Goal: Task Accomplishment & Management: Manage account settings

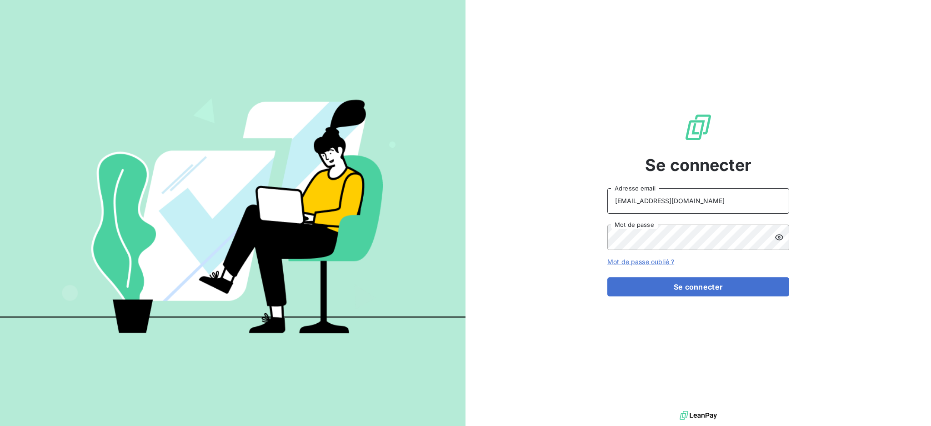
click at [721, 199] on input "[EMAIL_ADDRESS][DOMAIN_NAME]" at bounding box center [699, 200] width 182 height 25
type input "[EMAIL_ADDRESS][DOMAIN_NAME]"
click at [638, 287] on button "Se connecter" at bounding box center [699, 286] width 182 height 19
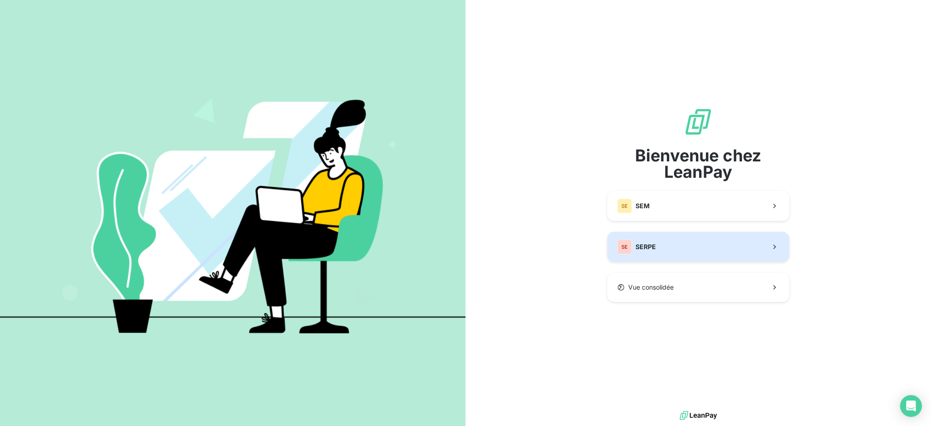
click at [650, 244] on span "SERPE" at bounding box center [646, 246] width 20 height 9
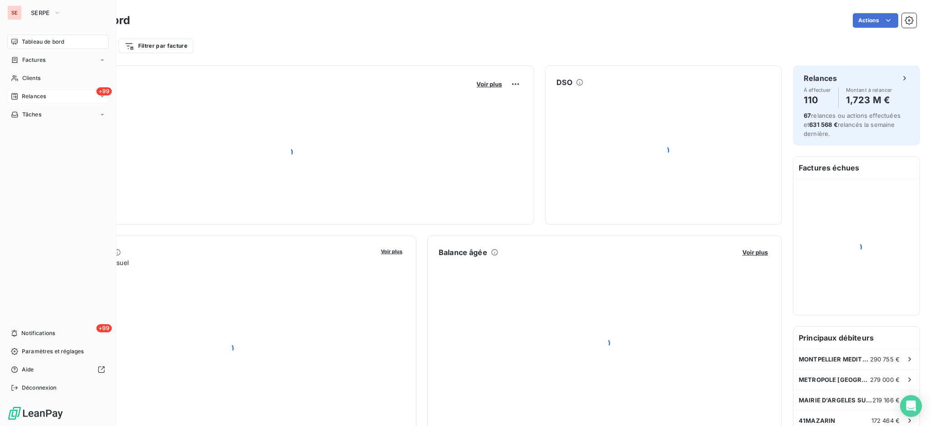
click at [35, 94] on span "Relances" at bounding box center [34, 96] width 24 height 8
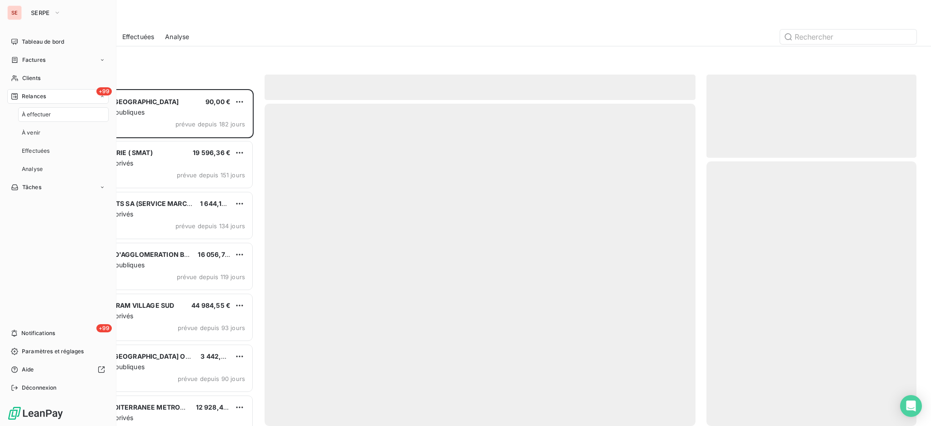
scroll to position [328, 201]
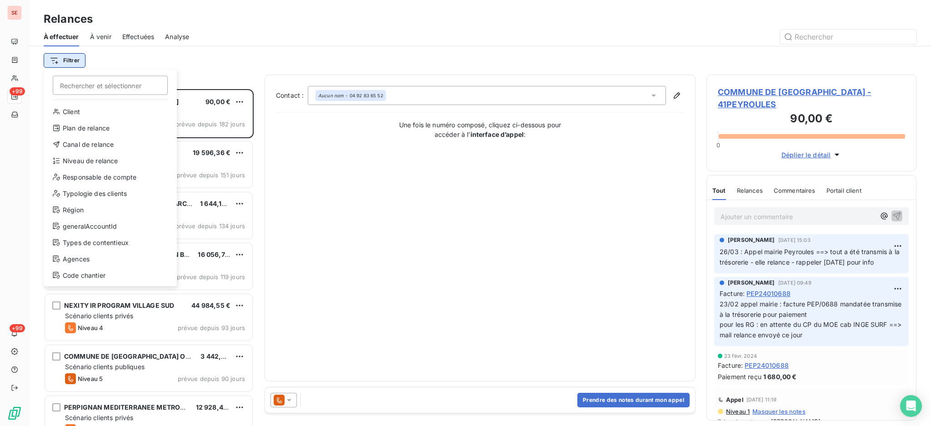
click at [67, 59] on html "SE +99 +99 Relances À effectuer À venir Effectuées Analyse Filtrer Rechercher e…" at bounding box center [465, 213] width 931 height 426
click at [89, 163] on div "Niveau de relance" at bounding box center [110, 161] width 126 height 15
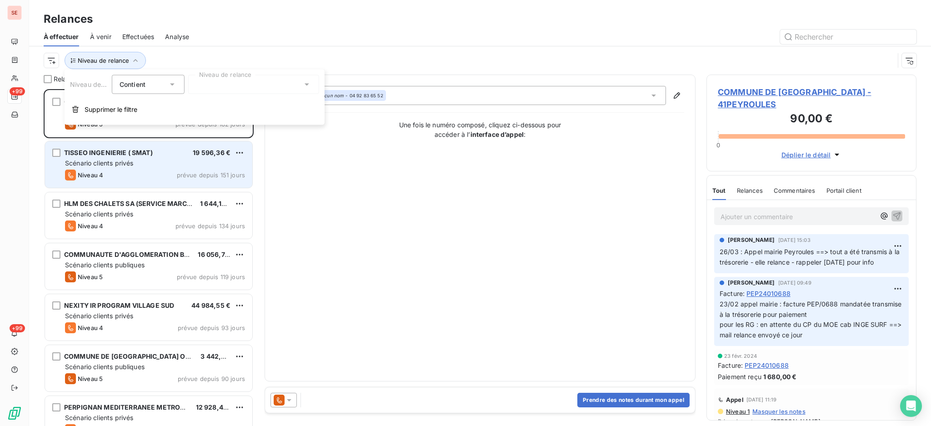
scroll to position [10, 10]
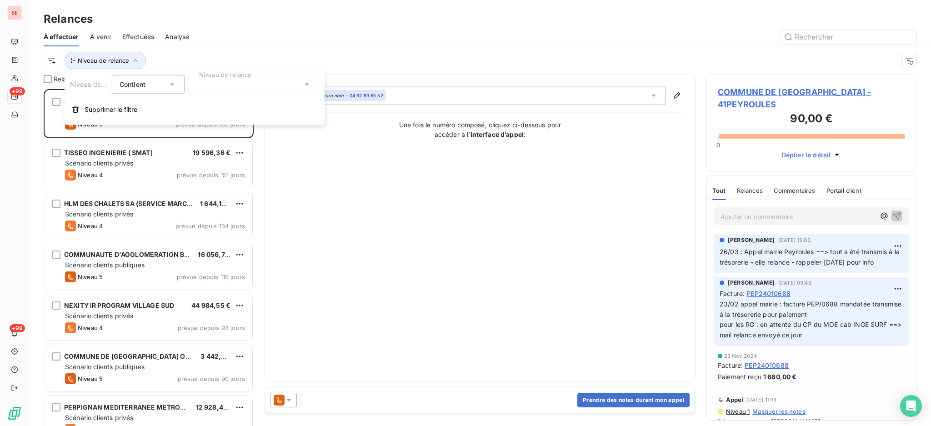
click at [307, 81] on icon at bounding box center [306, 84] width 9 height 9
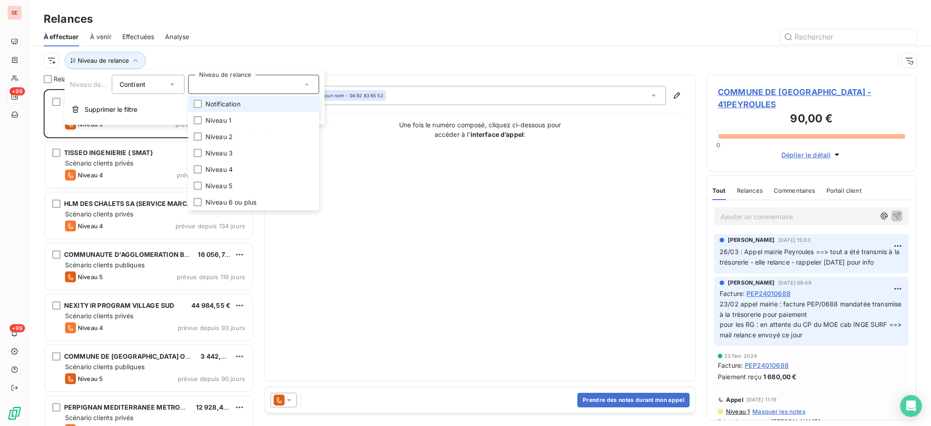
click at [262, 107] on li "Notification" at bounding box center [253, 104] width 131 height 16
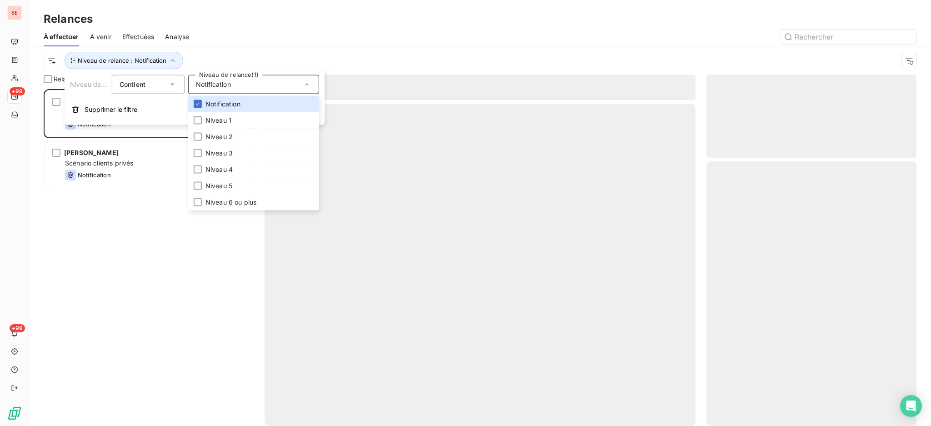
scroll to position [328, 201]
click at [238, 37] on div at bounding box center [558, 37] width 717 height 15
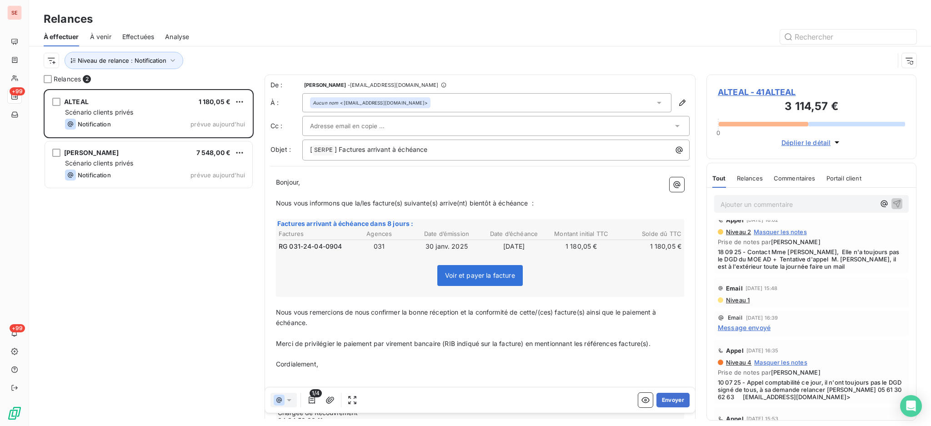
scroll to position [364, 0]
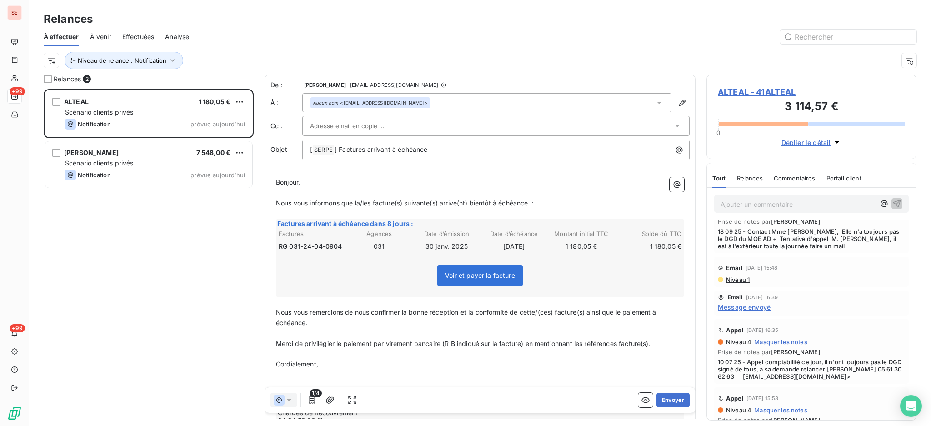
click at [741, 312] on span "Message envoyé" at bounding box center [744, 307] width 53 height 10
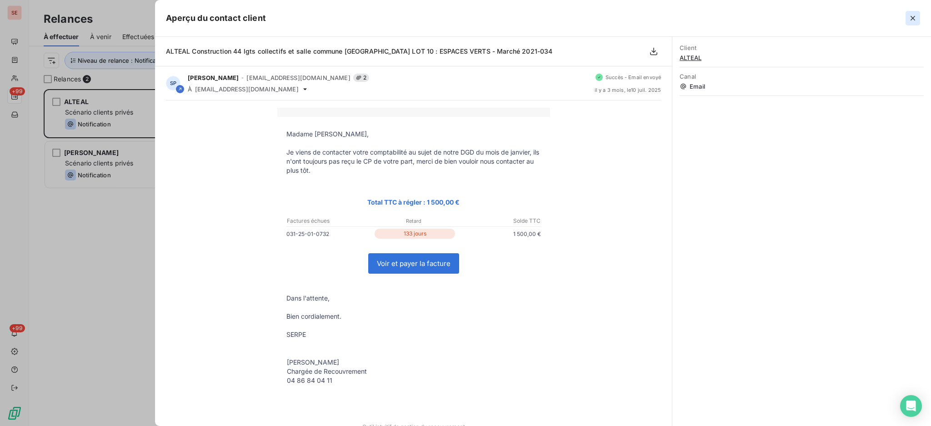
click at [915, 15] on icon "button" at bounding box center [913, 18] width 9 height 9
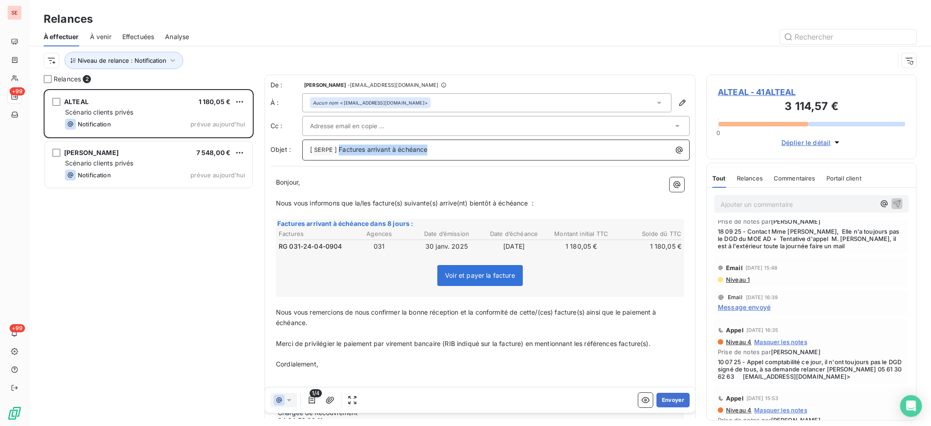
drag, startPoint x: 455, startPoint y: 152, endPoint x: 339, endPoint y: 155, distance: 116.0
click at [339, 155] on p "[ SERPE ﻿ ] Factures arrivant à échéance" at bounding box center [498, 150] width 377 height 11
drag, startPoint x: 548, startPoint y: 205, endPoint x: 277, endPoint y: 200, distance: 271.1
click at [277, 200] on p "Nous vous informons que la/les facture(s) suivante(s) arrive(nt) bientôt à éché…" at bounding box center [480, 203] width 408 height 10
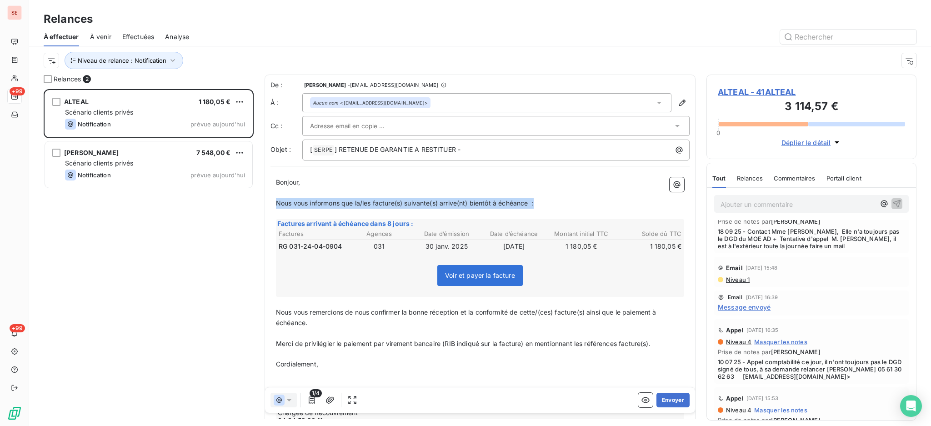
drag, startPoint x: 540, startPoint y: 202, endPoint x: 277, endPoint y: 199, distance: 263.8
click at [277, 199] on p "Nous vous informons que la/les facture(s) suivante(s) arrive(nt) bientôt à éché…" at bounding box center [480, 203] width 408 height 10
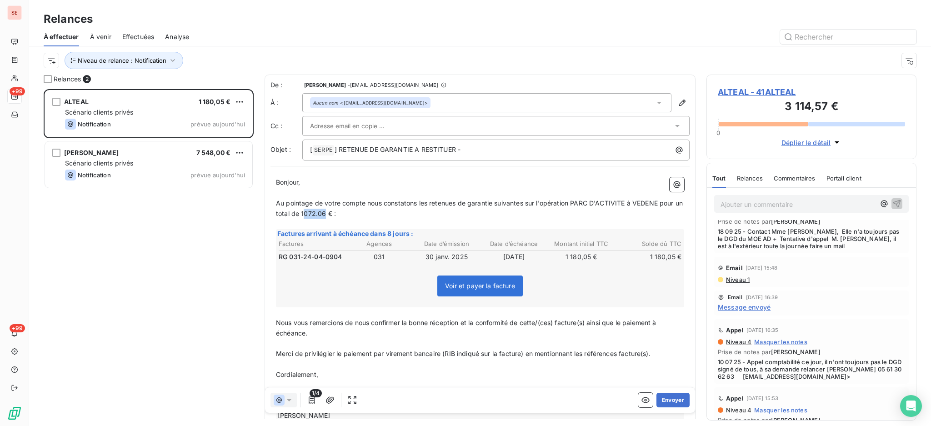
drag, startPoint x: 351, startPoint y: 211, endPoint x: 331, endPoint y: 213, distance: 20.1
click at [331, 213] on span "Au pointage de votre compte nous constatons les retenues de garantie suivantes …" at bounding box center [480, 208] width 409 height 18
drag, startPoint x: 669, startPoint y: 203, endPoint x: 569, endPoint y: 203, distance: 100.1
click at [572, 201] on p "Au pointage de votre compte nous constatons les retenues de garantie suivantes …" at bounding box center [480, 208] width 408 height 21
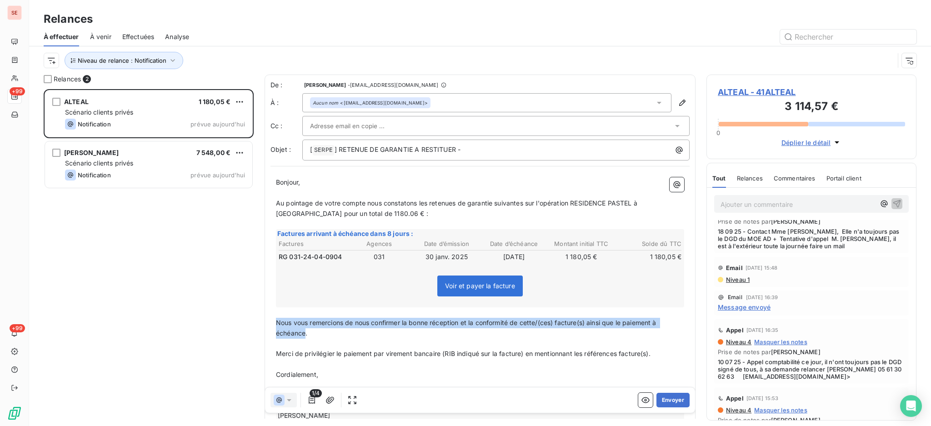
drag, startPoint x: 655, startPoint y: 352, endPoint x: 277, endPoint y: 318, distance: 380.4
click at [277, 318] on div "Bonjour, ﻿ Au pointage de votre compte nous constatons les retenues de garantie…" at bounding box center [480, 315] width 408 height 277
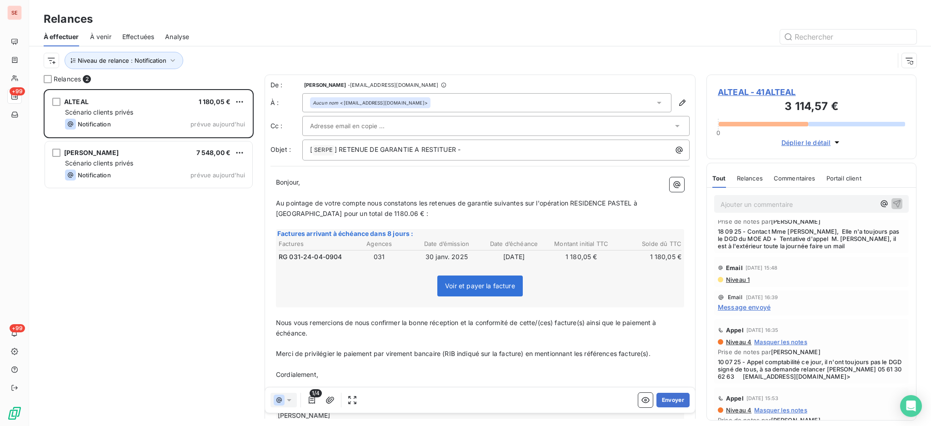
click at [578, 354] on span "Merci de privilégier le paiement par virement bancaire (RIB indiqué sur la fact…" at bounding box center [463, 354] width 375 height 8
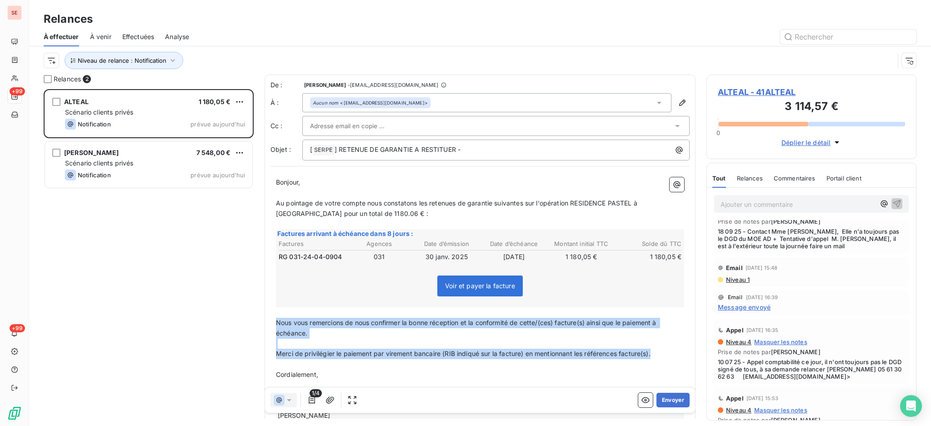
drag, startPoint x: 657, startPoint y: 354, endPoint x: 277, endPoint y: 319, distance: 381.8
click at [277, 319] on div "Bonjour, ﻿ Au pointage de votre compte nous constatons les retenues de garantie…" at bounding box center [480, 315] width 408 height 277
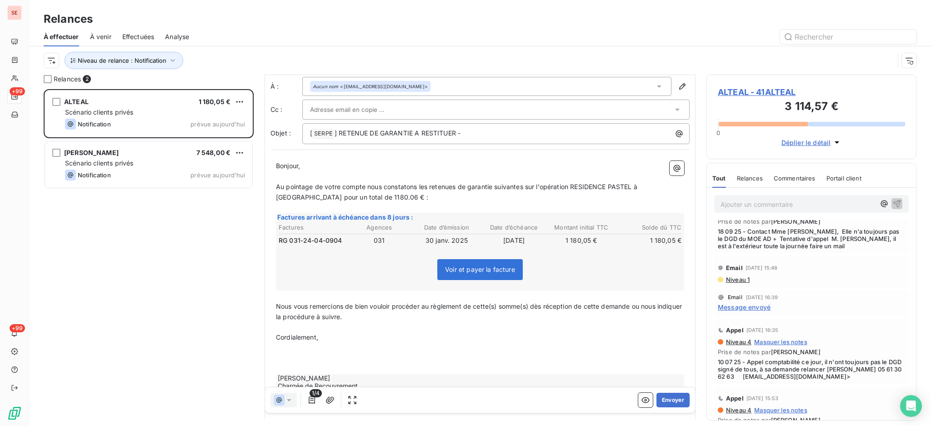
scroll to position [61, 0]
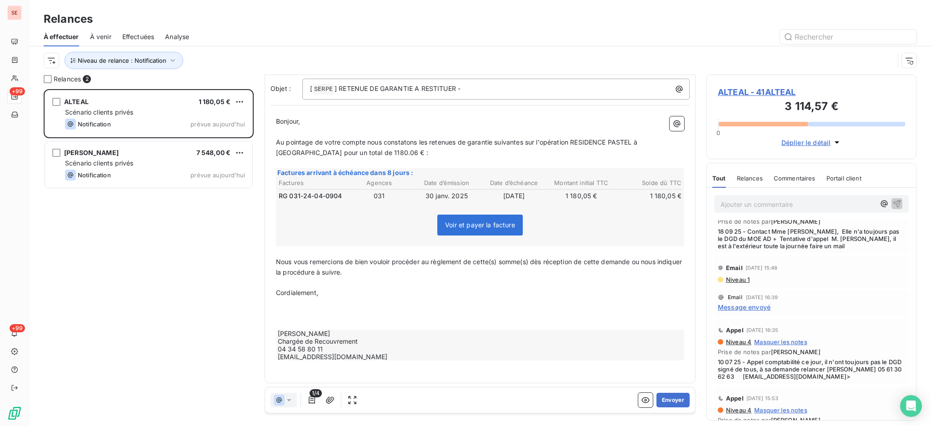
click at [337, 322] on p "﻿" at bounding box center [480, 324] width 408 height 10
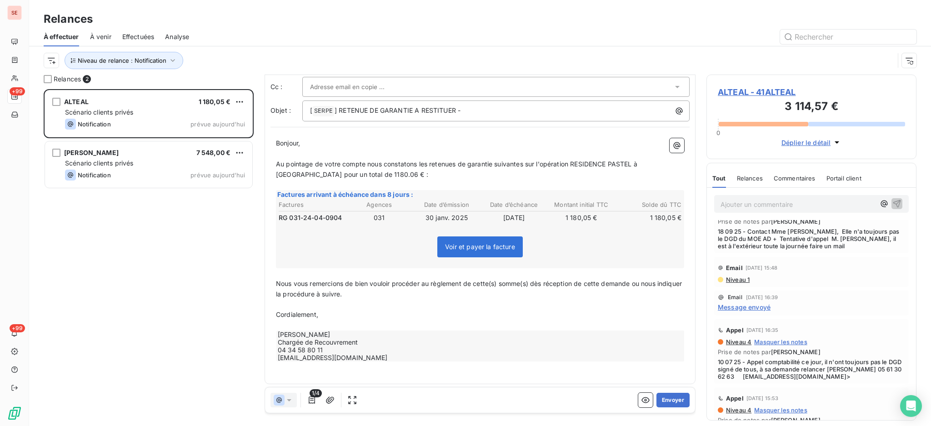
scroll to position [40, 0]
click at [666, 393] on button "Envoyer" at bounding box center [673, 400] width 33 height 15
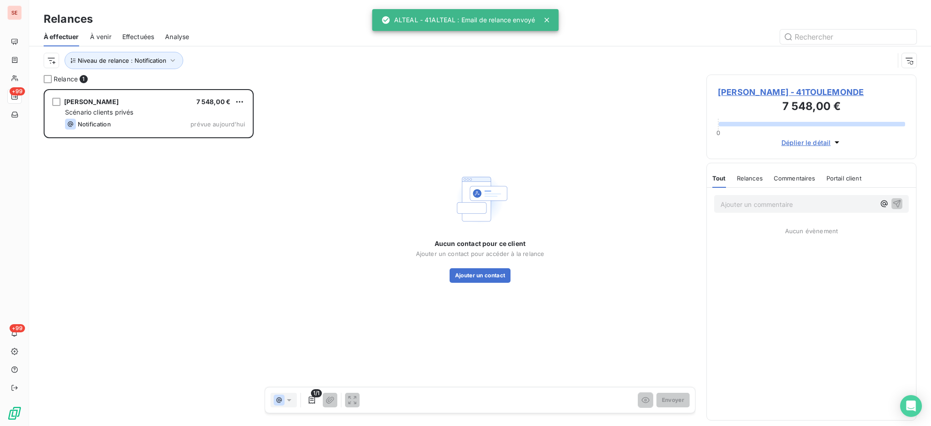
click at [794, 91] on span "[PERSON_NAME] - 41TOULEMONDE" at bounding box center [811, 92] width 187 height 12
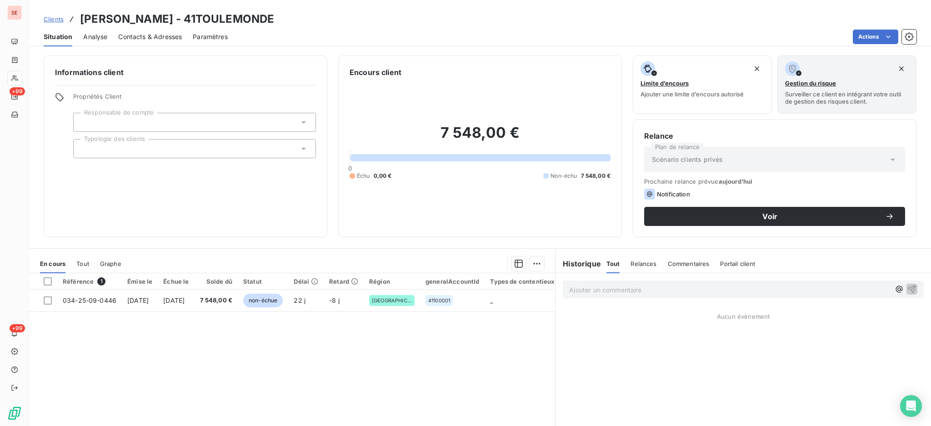
click at [158, 35] on span "Contacts & Adresses" at bounding box center [150, 36] width 64 height 9
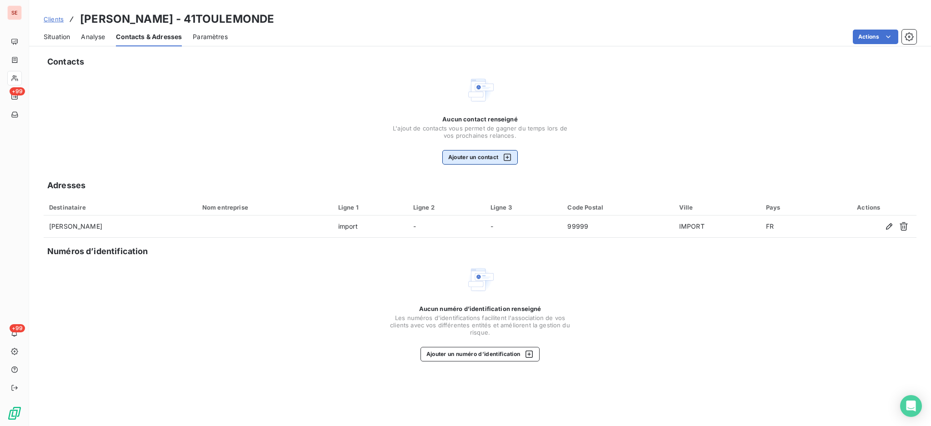
click at [475, 153] on button "Ajouter un contact" at bounding box center [481, 157] width 76 height 15
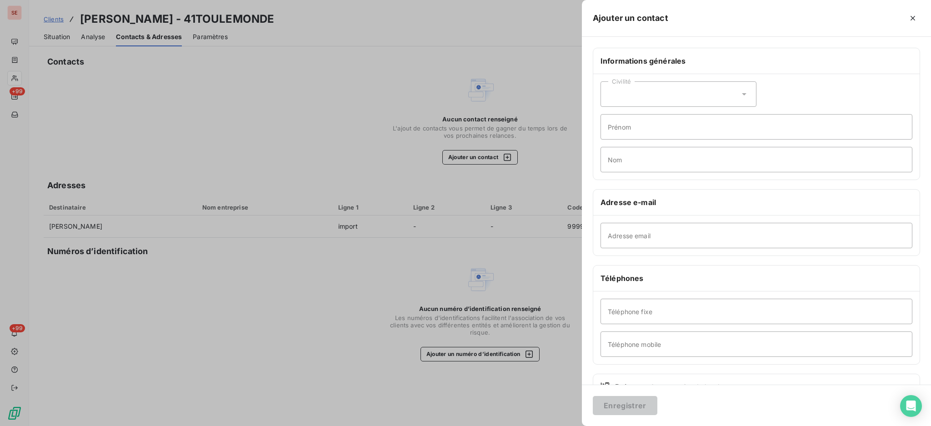
click at [918, 19] on button "button" at bounding box center [913, 18] width 15 height 15
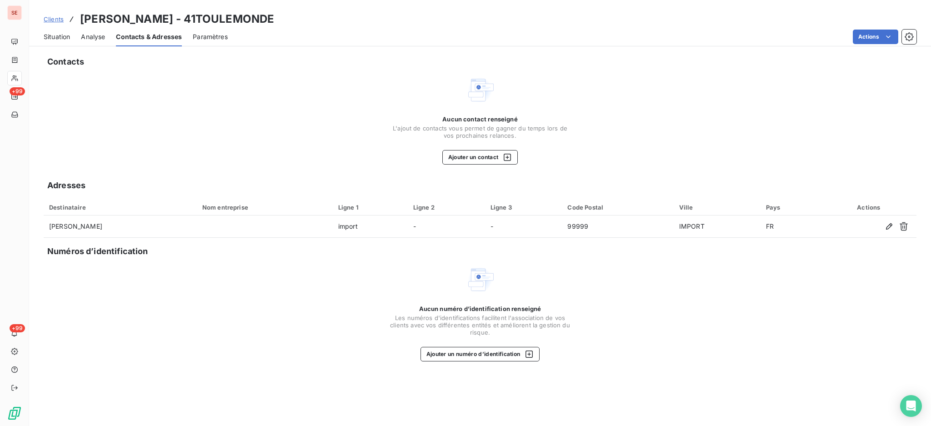
click at [54, 37] on span "Situation" at bounding box center [57, 36] width 26 height 9
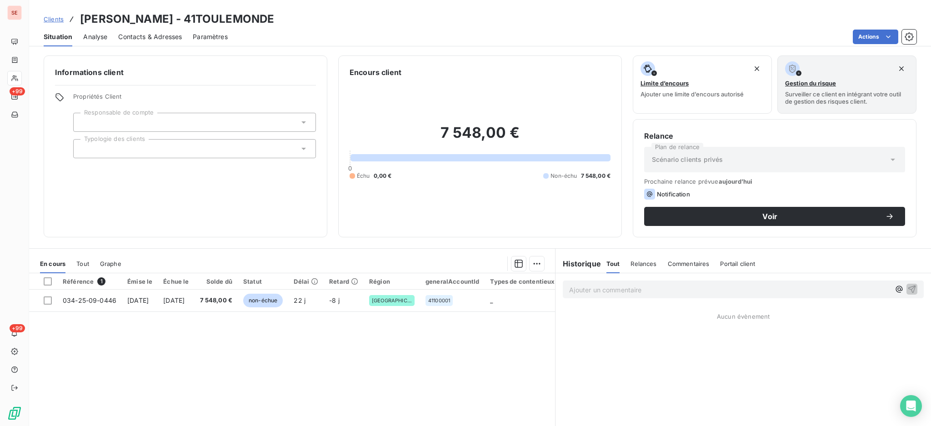
click at [171, 35] on span "Contacts & Adresses" at bounding box center [150, 36] width 64 height 9
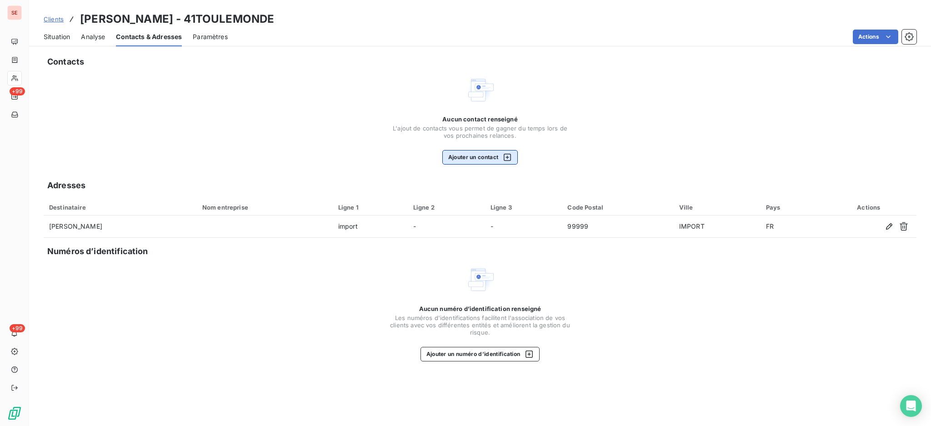
click at [479, 154] on button "Ajouter un contact" at bounding box center [481, 157] width 76 height 15
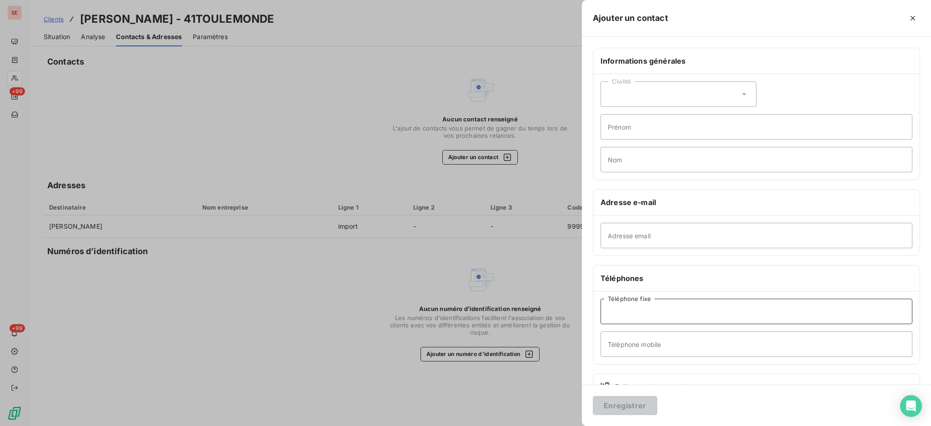
click at [650, 312] on input "Téléphone fixe" at bounding box center [757, 311] width 312 height 25
type input "04 66 74 60 00"
click at [648, 233] on input "Adresse email" at bounding box center [757, 235] width 312 height 25
type input "[EMAIL_ADDRESS][DOMAIN_NAME]"
click at [629, 409] on button "Enregistrer" at bounding box center [625, 405] width 65 height 19
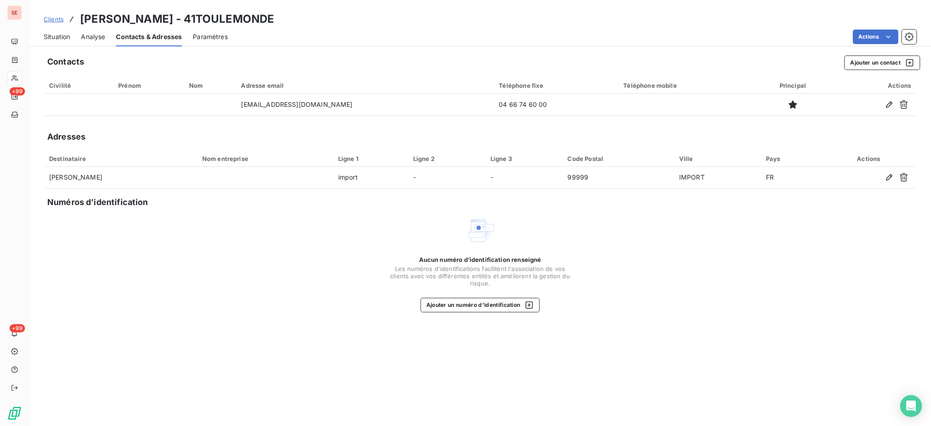
click at [54, 35] on span "Situation" at bounding box center [57, 36] width 26 height 9
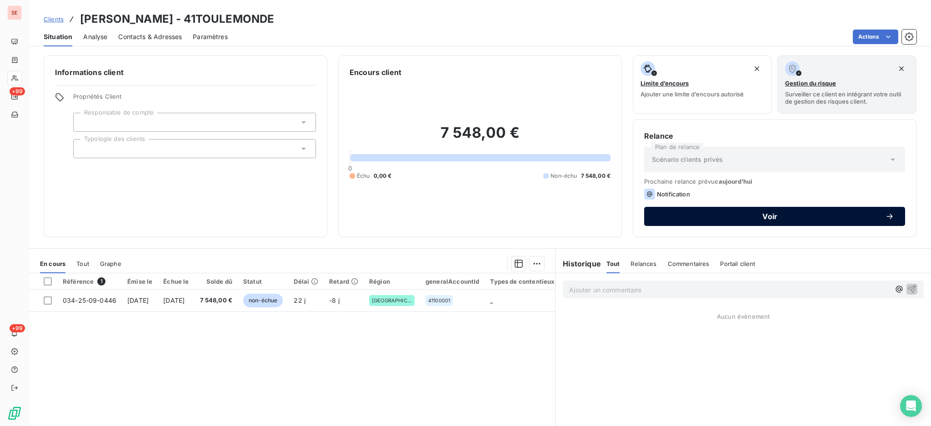
click at [735, 213] on span "Voir" at bounding box center [770, 216] width 230 height 7
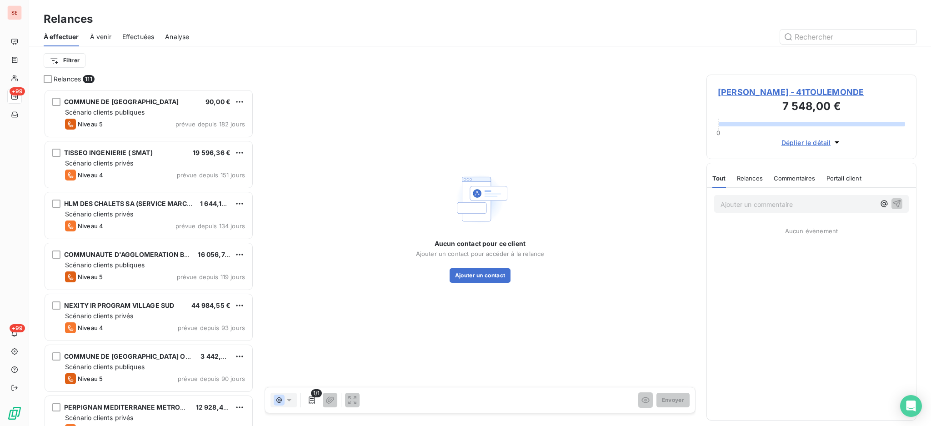
scroll to position [328, 201]
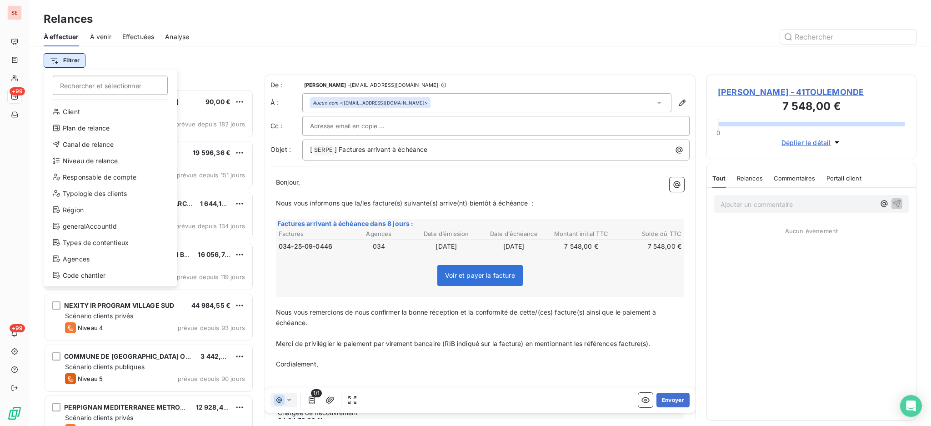
click at [60, 58] on html "SE +99 +99 Relances À effectuer À venir Effectuées Analyse Filtrer Rechercher e…" at bounding box center [465, 213] width 931 height 426
click at [92, 163] on div "Niveau de relance" at bounding box center [110, 161] width 126 height 15
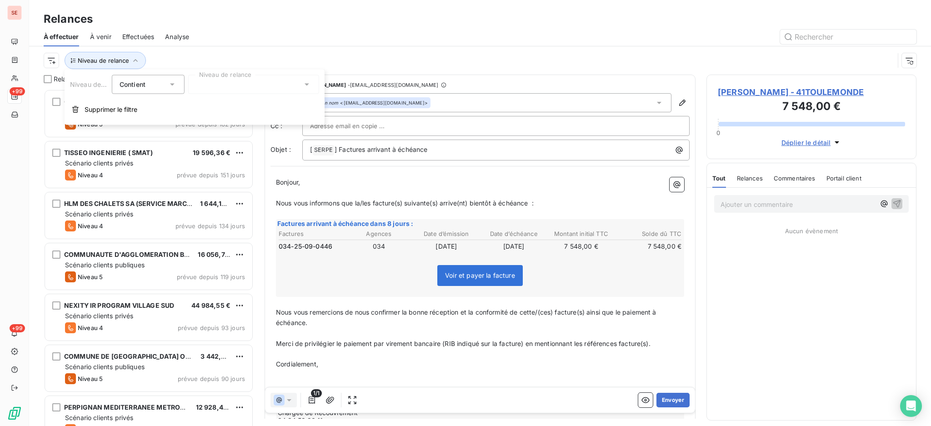
scroll to position [10, 10]
click at [310, 85] on icon at bounding box center [306, 84] width 9 height 9
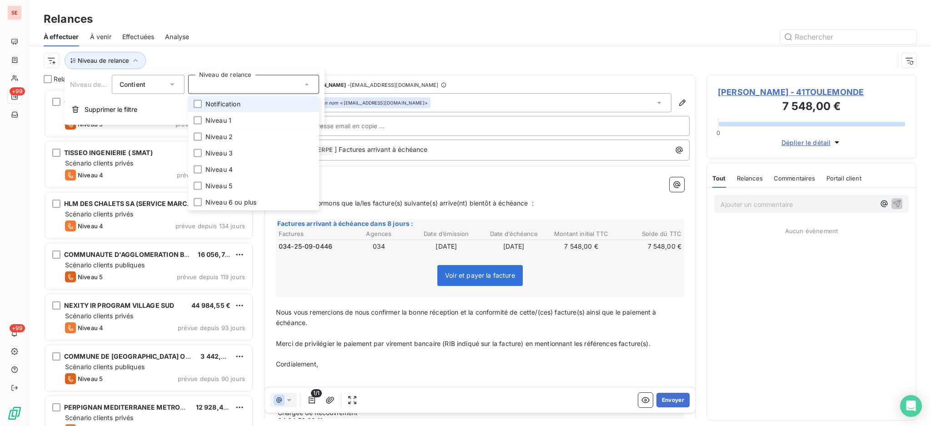
click at [242, 102] on li "Notification" at bounding box center [253, 104] width 131 height 16
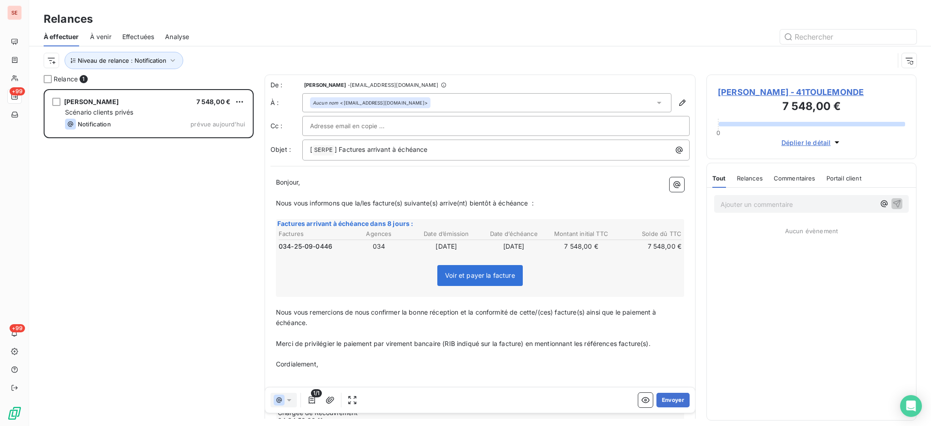
click at [253, 40] on div at bounding box center [558, 37] width 717 height 15
click at [448, 150] on p "[ SERPE ﻿ ] Factures arrivant à échéance" at bounding box center [498, 150] width 377 height 11
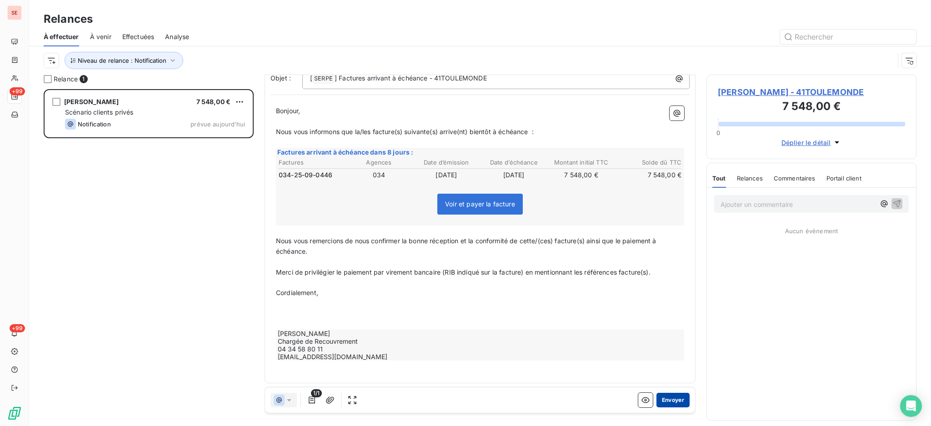
click at [664, 400] on button "Envoyer" at bounding box center [673, 400] width 33 height 15
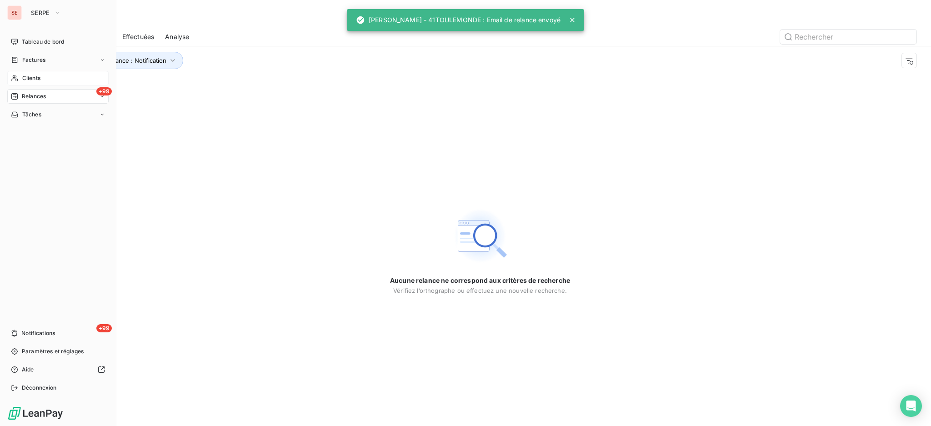
drag, startPoint x: 25, startPoint y: 75, endPoint x: 33, endPoint y: 74, distance: 8.7
click at [25, 74] on span "Clients" at bounding box center [31, 78] width 18 height 8
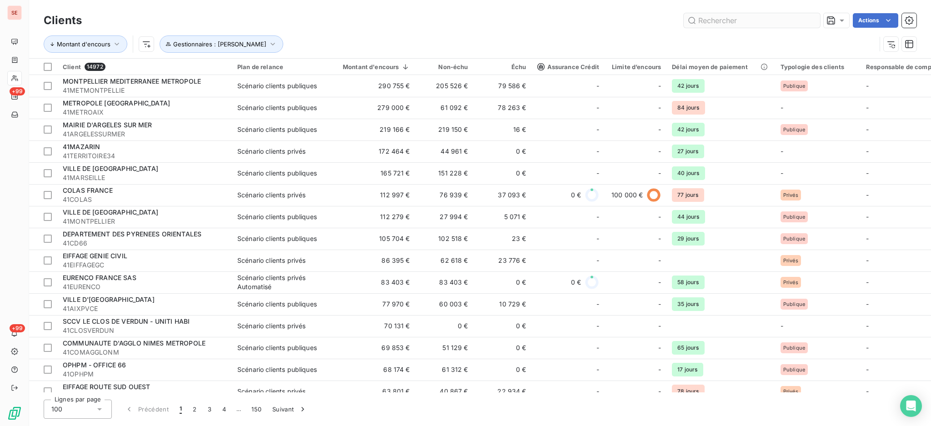
click at [740, 25] on input "text" at bounding box center [752, 20] width 136 height 15
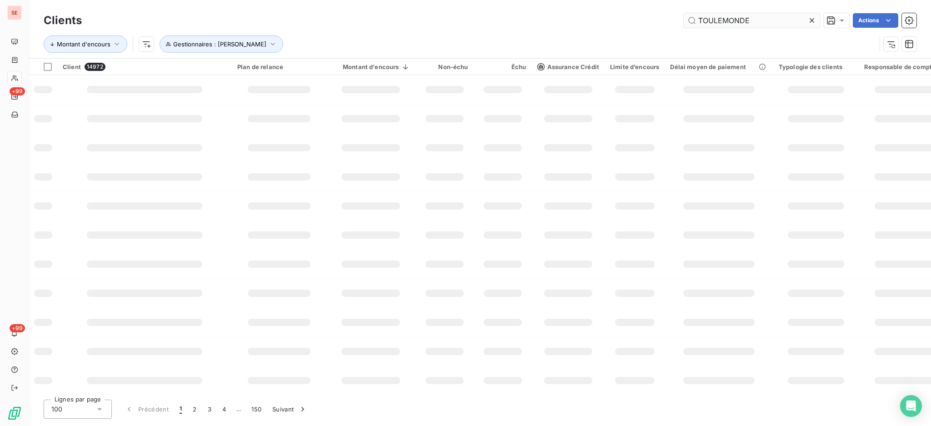
type input "TOULEMONDE"
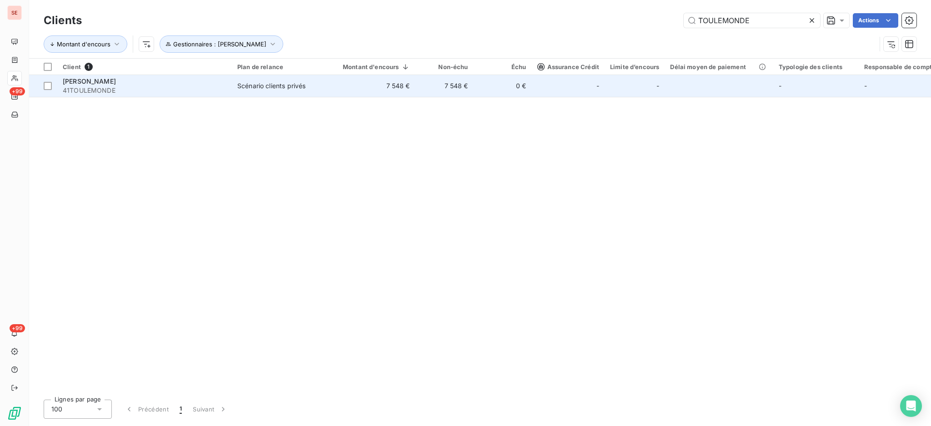
click at [144, 83] on div "[PERSON_NAME]" at bounding box center [145, 81] width 164 height 9
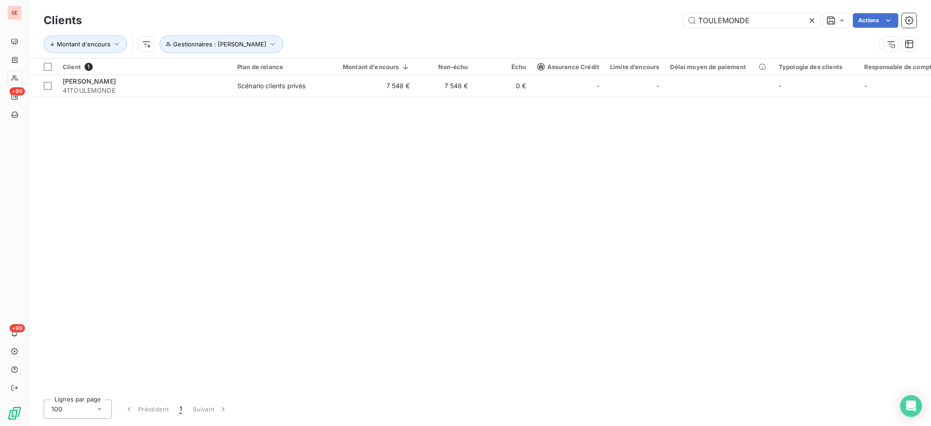
click at [814, 20] on icon at bounding box center [812, 20] width 9 height 9
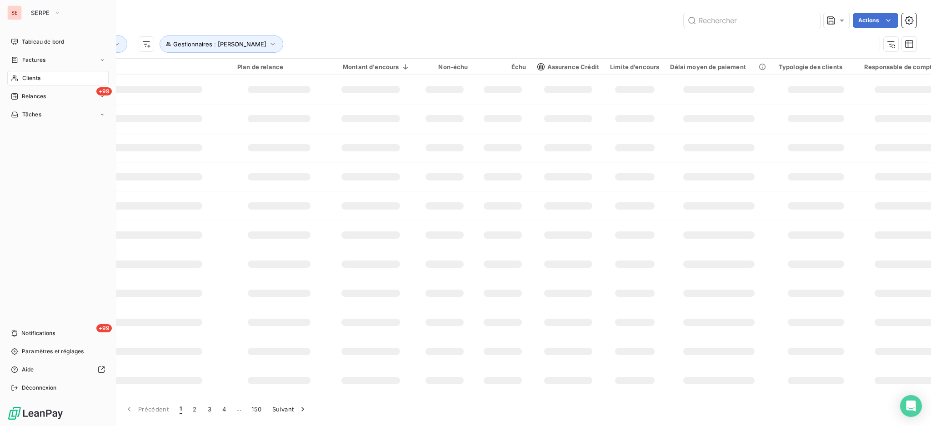
drag, startPoint x: 43, startPoint y: 96, endPoint x: 131, endPoint y: 58, distance: 96.0
click at [43, 95] on span "Relances" at bounding box center [34, 96] width 24 height 8
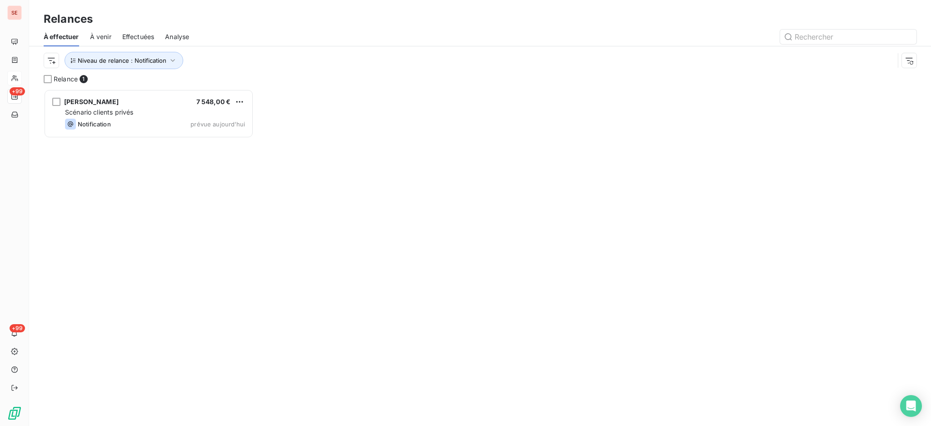
scroll to position [10, 10]
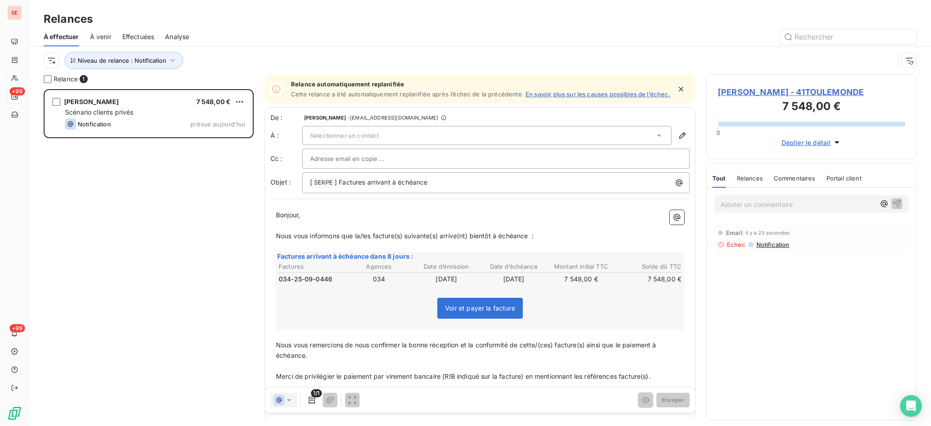
click at [775, 92] on span "[PERSON_NAME] - 41TOULEMONDE" at bounding box center [811, 92] width 187 height 12
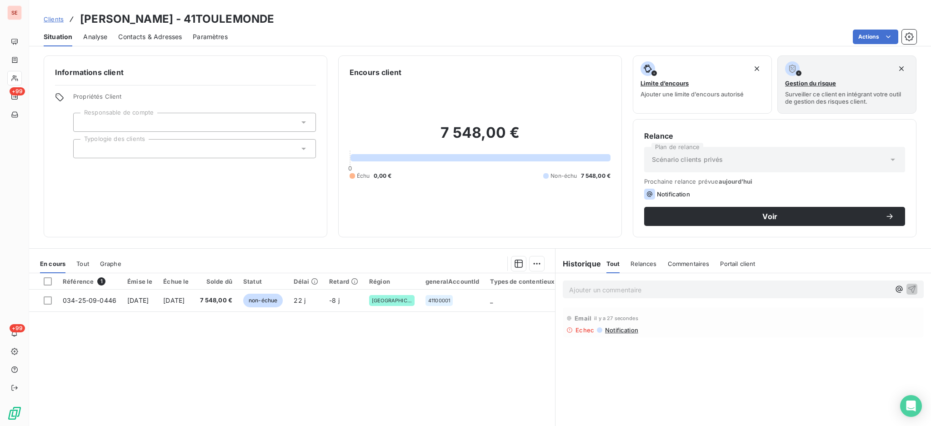
click at [129, 34] on span "Contacts & Adresses" at bounding box center [150, 36] width 64 height 9
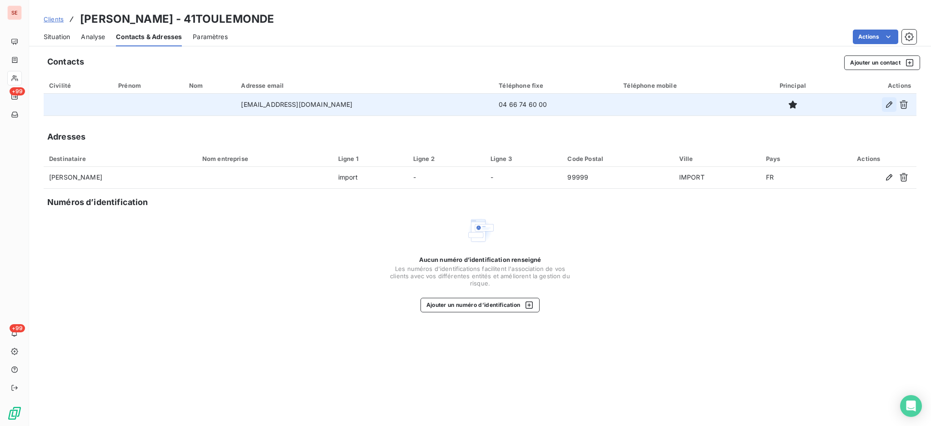
click at [889, 105] on icon "button" at bounding box center [889, 104] width 9 height 9
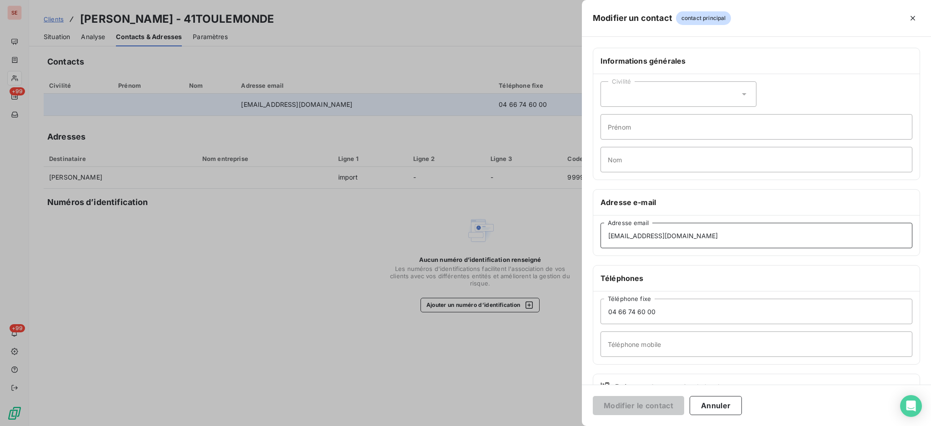
click at [624, 237] on input "[EMAIL_ADDRESS][DOMAIN_NAME]" at bounding box center [757, 235] width 312 height 25
type input "[EMAIL_ADDRESS][DOMAIN_NAME]"
click at [630, 407] on button "Modifier le contact" at bounding box center [638, 405] width 91 height 19
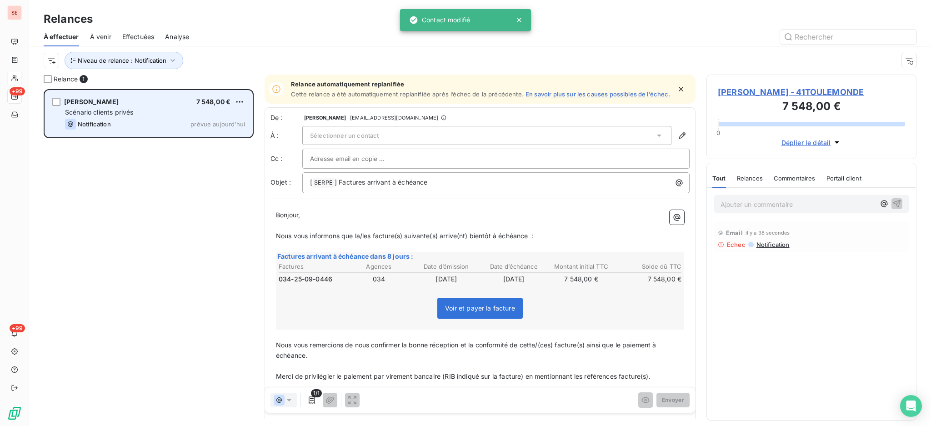
scroll to position [328, 201]
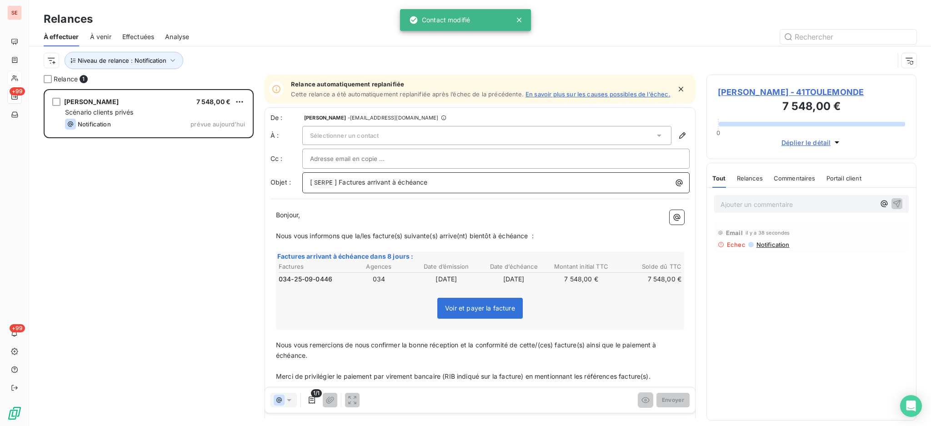
click at [474, 183] on p "[ SERPE ﻿ ] Factures arrivant à échéance" at bounding box center [498, 182] width 377 height 11
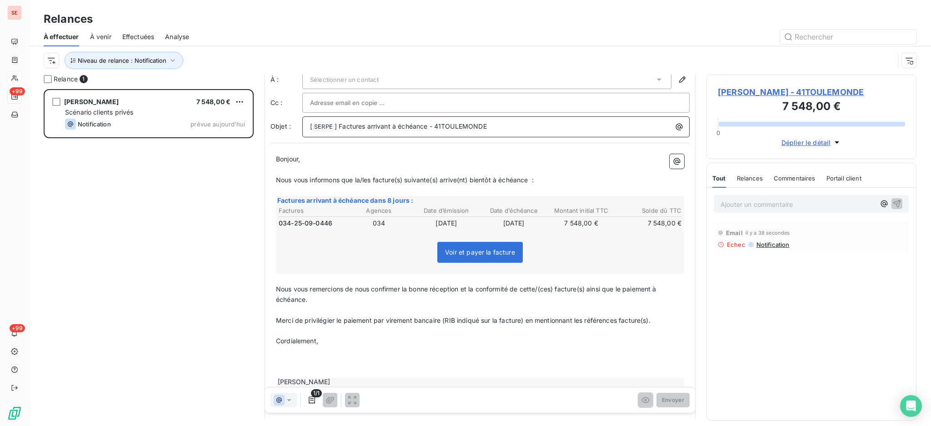
scroll to position [109, 0]
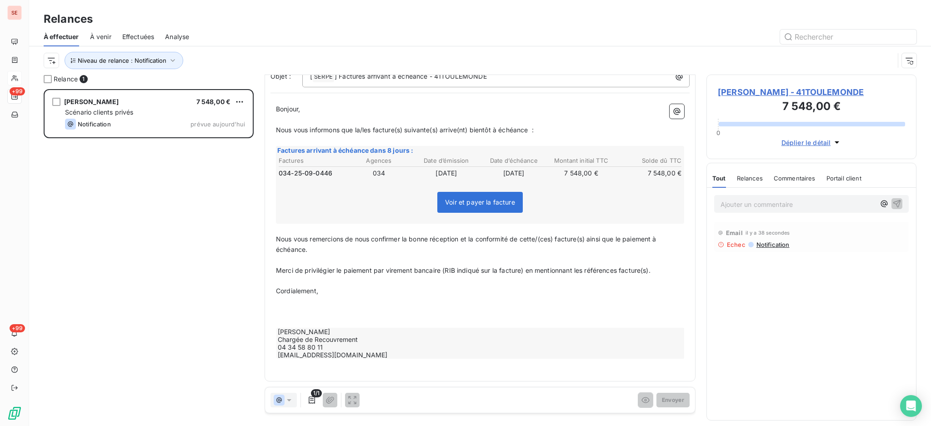
click at [468, 204] on span "Voir et payer la facture" at bounding box center [481, 202] width 86 height 21
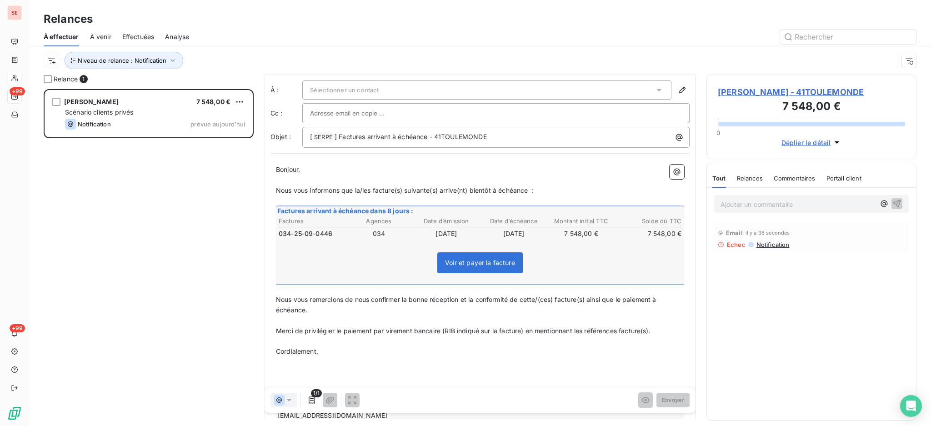
scroll to position [0, 0]
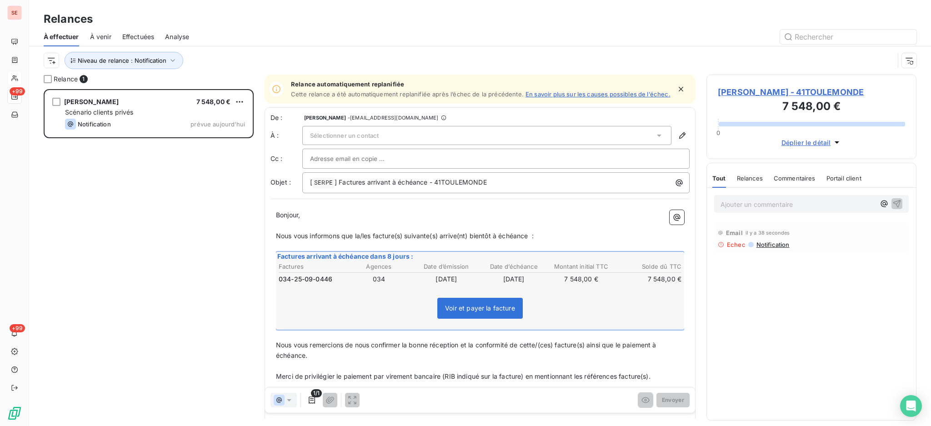
click at [395, 135] on div "Sélectionner un contact" at bounding box center [486, 135] width 369 height 19
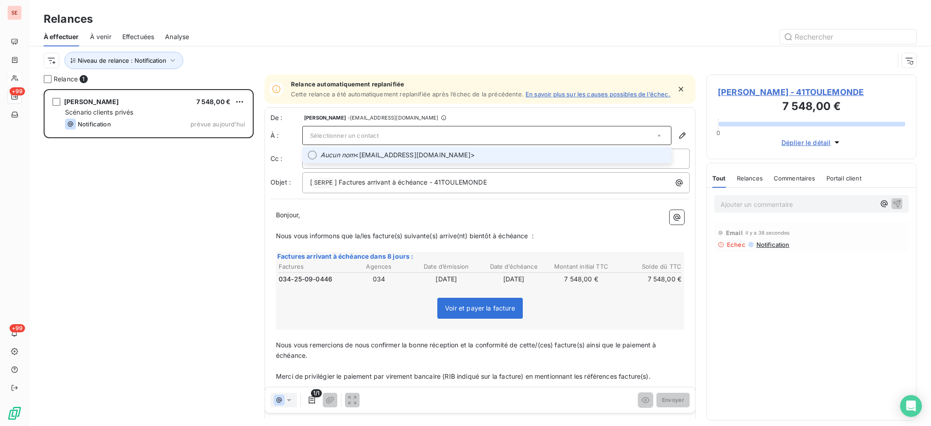
click at [447, 157] on span "Aucun nom <[EMAIL_ADDRESS][DOMAIN_NAME]>" at bounding box center [494, 155] width 346 height 9
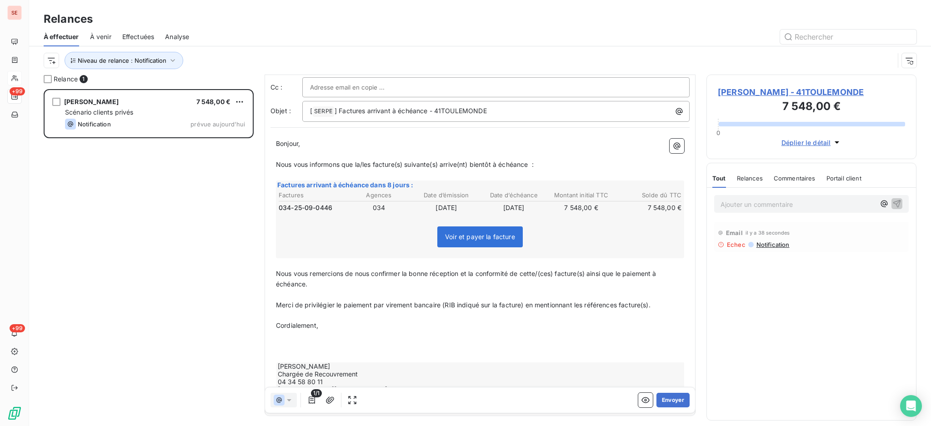
scroll to position [109, 0]
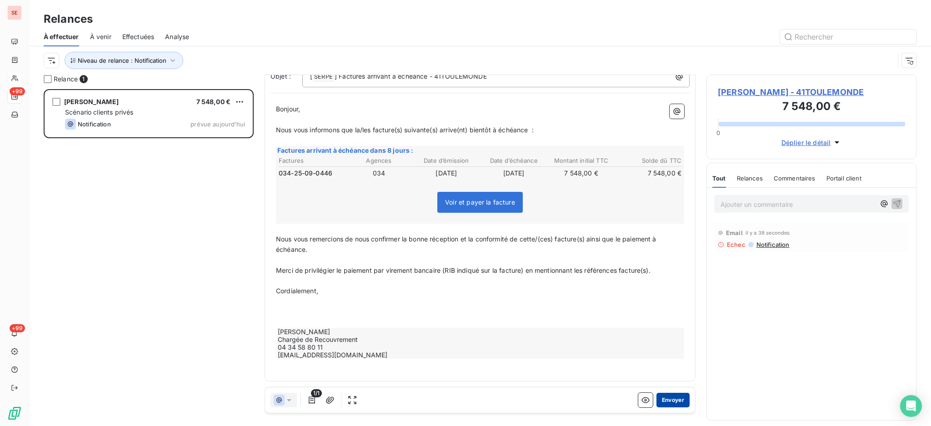
click at [659, 398] on button "Envoyer" at bounding box center [673, 400] width 33 height 15
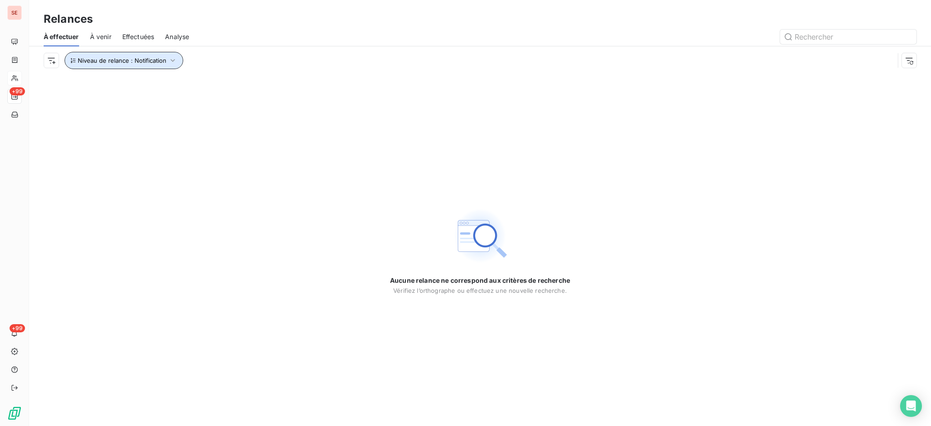
click at [172, 59] on icon "button" at bounding box center [172, 60] width 9 height 9
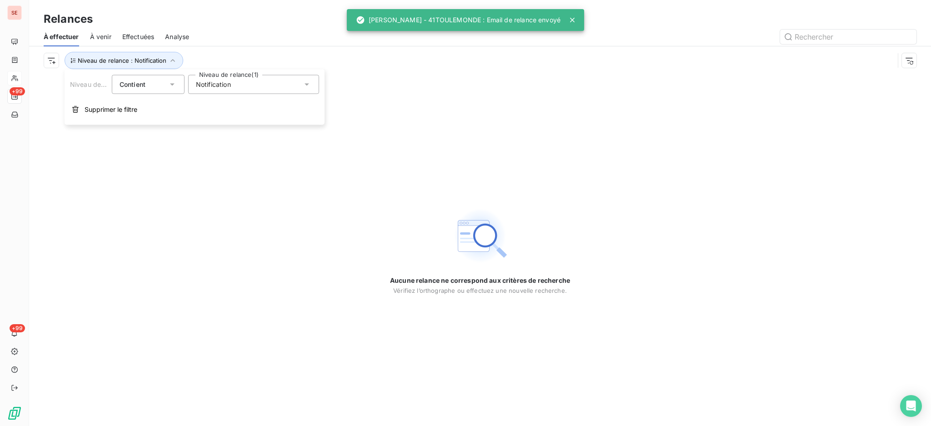
click at [307, 83] on icon at bounding box center [306, 84] width 9 height 9
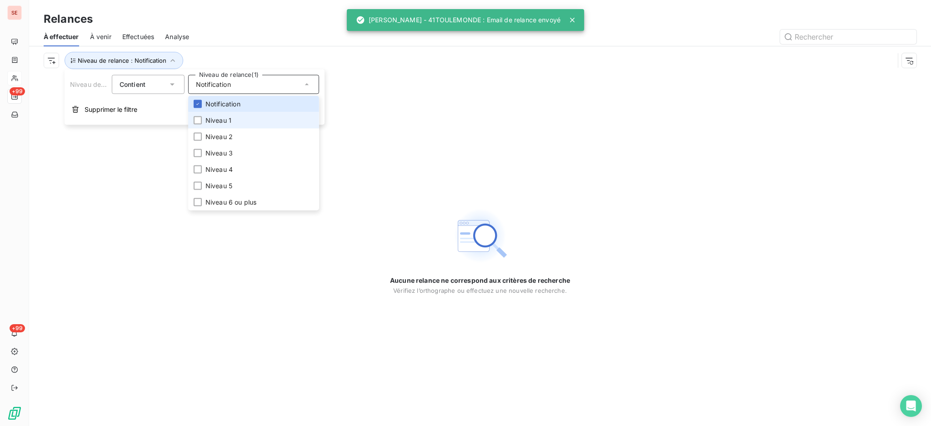
click at [238, 117] on li "Niveau 1" at bounding box center [253, 120] width 131 height 16
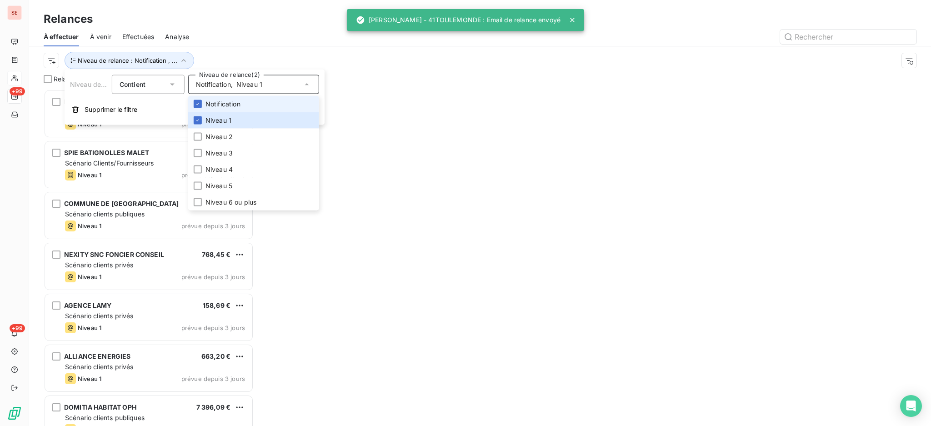
scroll to position [328, 201]
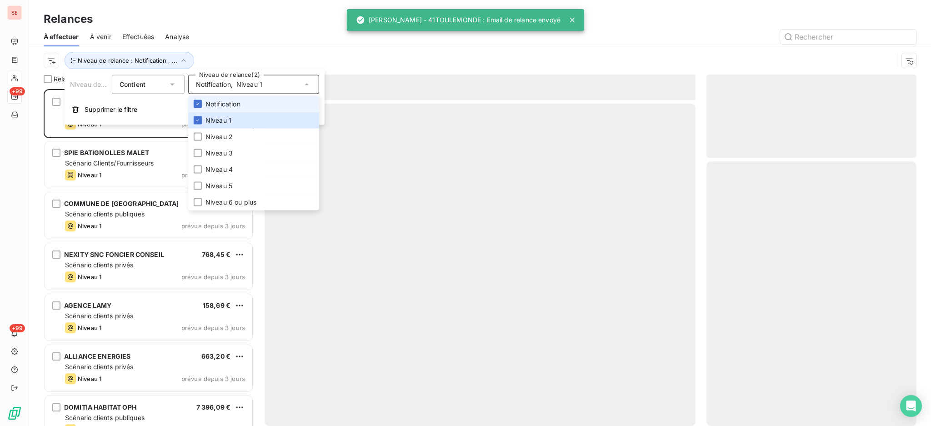
click at [231, 106] on span "Notification" at bounding box center [223, 104] width 35 height 9
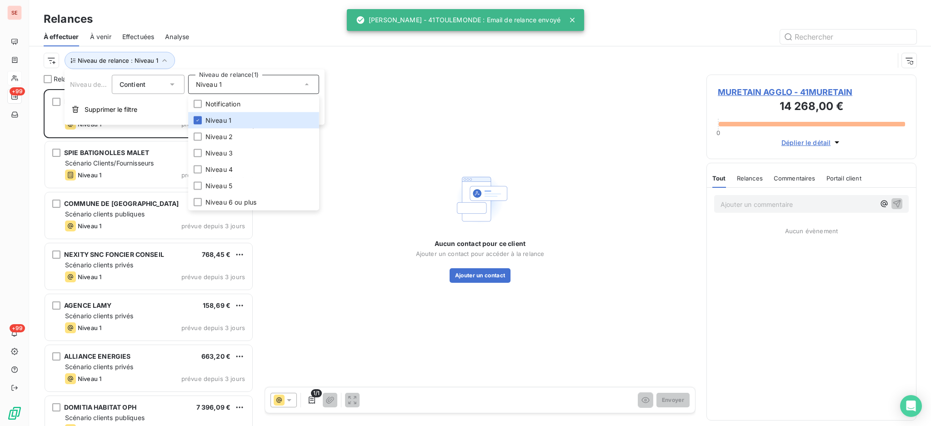
click at [212, 35] on div at bounding box center [558, 37] width 717 height 15
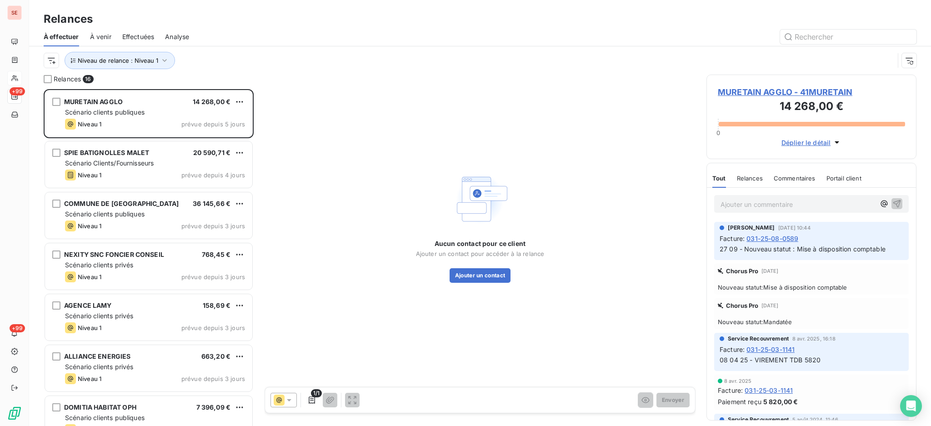
click at [817, 92] on span "MURETAIN AGGLO - 41MURETAIN" at bounding box center [811, 92] width 187 height 12
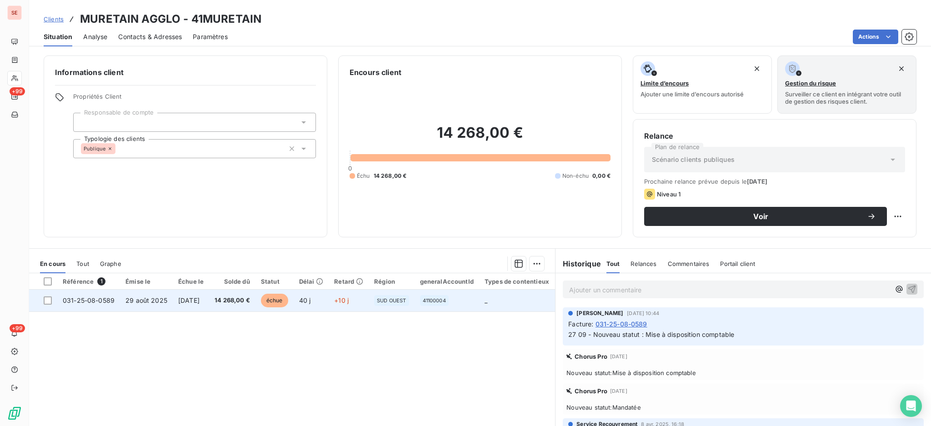
click at [200, 298] on span "[DATE]" at bounding box center [188, 301] width 21 height 8
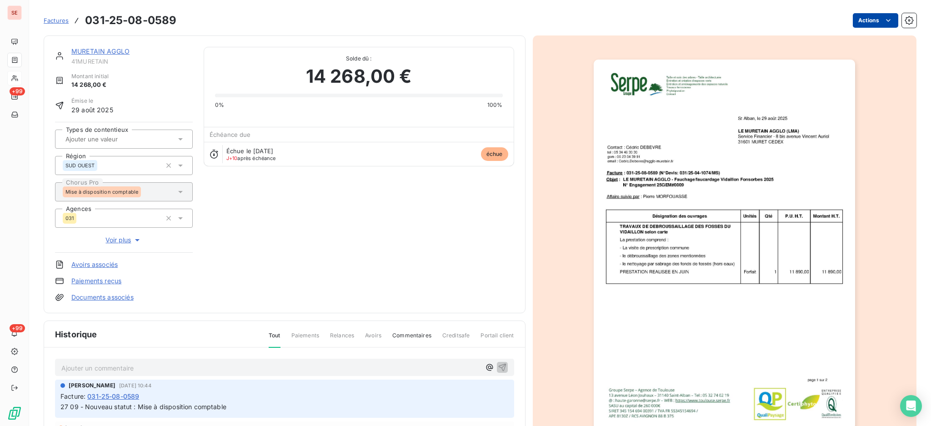
click at [865, 17] on html "SE +99 +99 Factures 031-25-08-0589 Actions MURETAIN AGGLO 41MURETAIN Montant in…" at bounding box center [465, 213] width 931 height 426
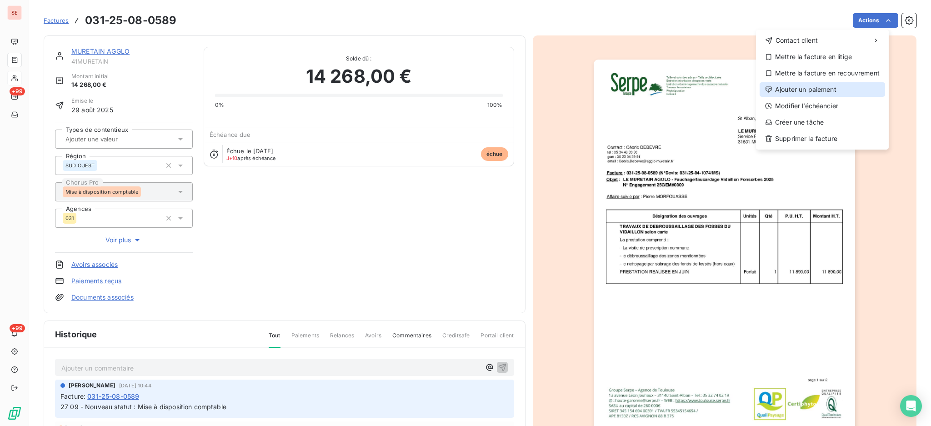
click at [825, 85] on div "Ajouter un paiement" at bounding box center [823, 89] width 126 height 15
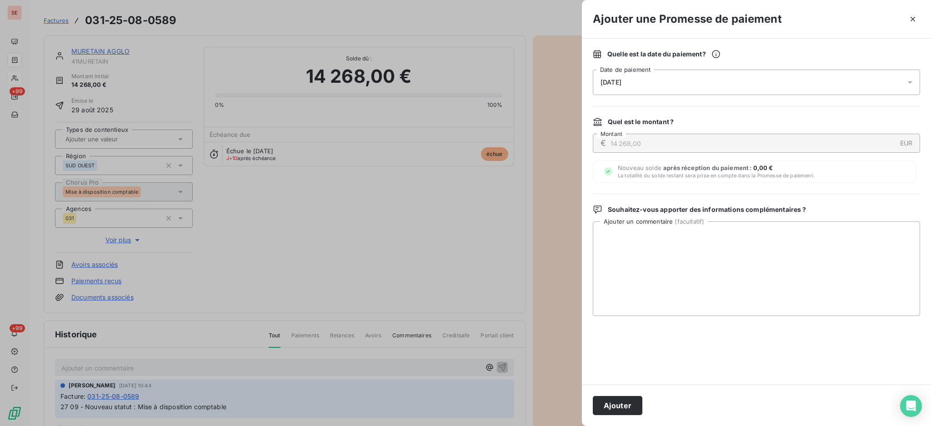
click at [912, 81] on icon at bounding box center [910, 82] width 9 height 9
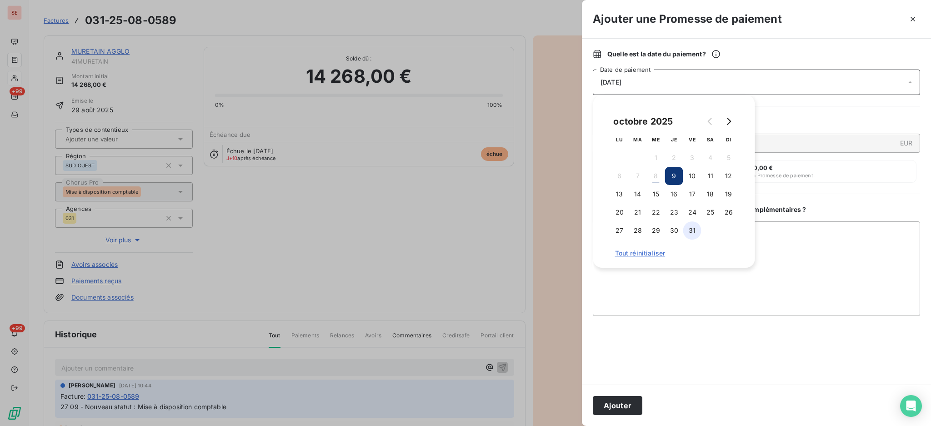
click at [692, 229] on button "31" at bounding box center [693, 230] width 18 height 18
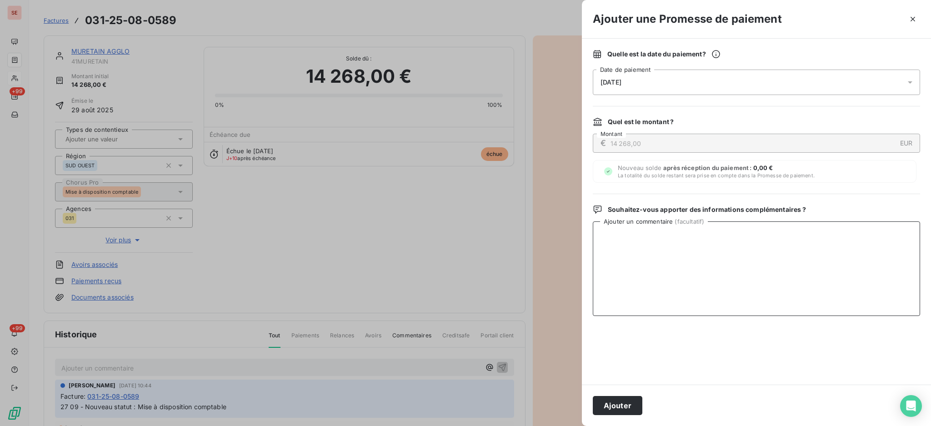
click at [782, 246] on textarea "Ajouter un commentaire ( facultatif )" at bounding box center [756, 268] width 327 height 95
paste textarea "031-25-08-0589 - [DATE] 13:30 - Mise à disposition du comptable 14268.0 031-25-…"
type textarea "031-25-08-0589 - [DATE] 13:30 - Mise à disposition du comptable 14268.0 031-25-…"
click at [913, 80] on icon at bounding box center [910, 82] width 9 height 9
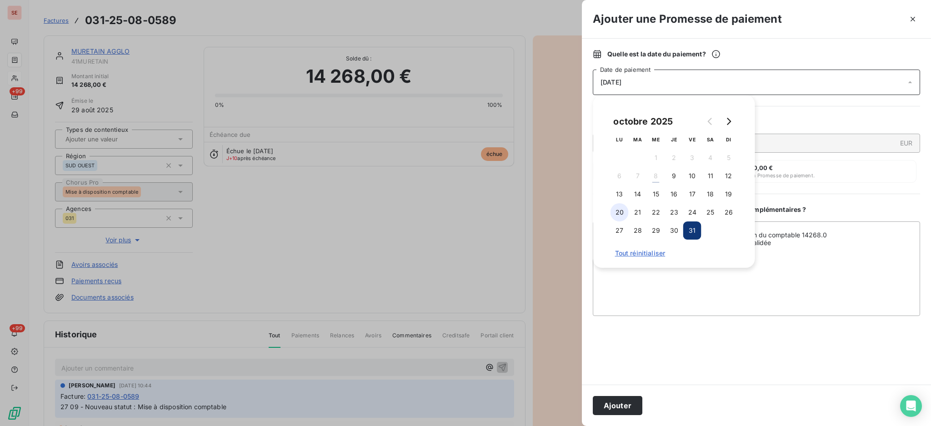
click at [623, 209] on button "20" at bounding box center [620, 212] width 18 height 18
click at [615, 408] on button "Ajouter" at bounding box center [618, 405] width 50 height 19
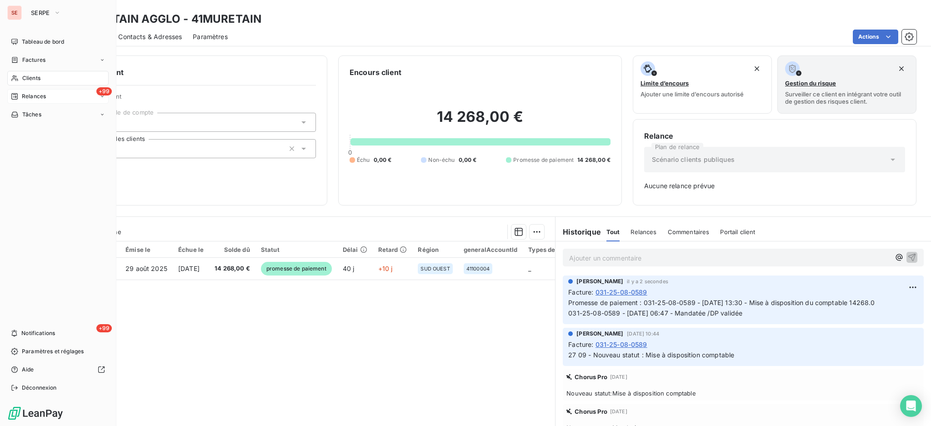
click at [31, 91] on div "+99 Relances" at bounding box center [57, 96] width 101 height 15
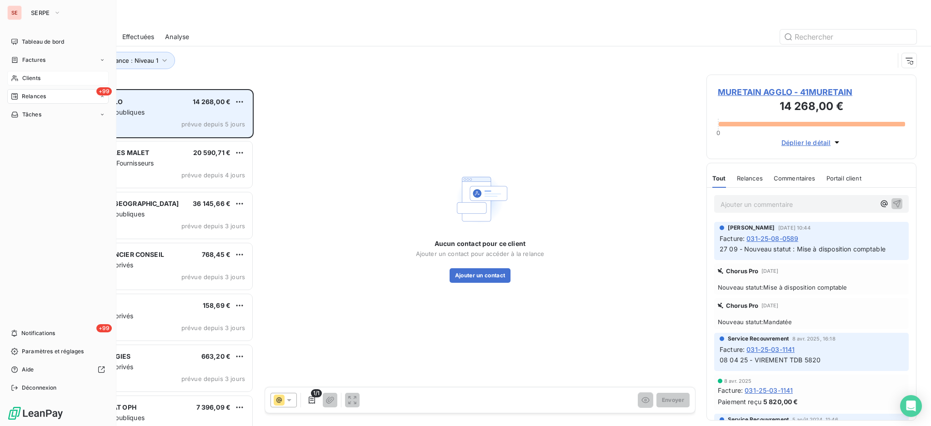
scroll to position [328, 201]
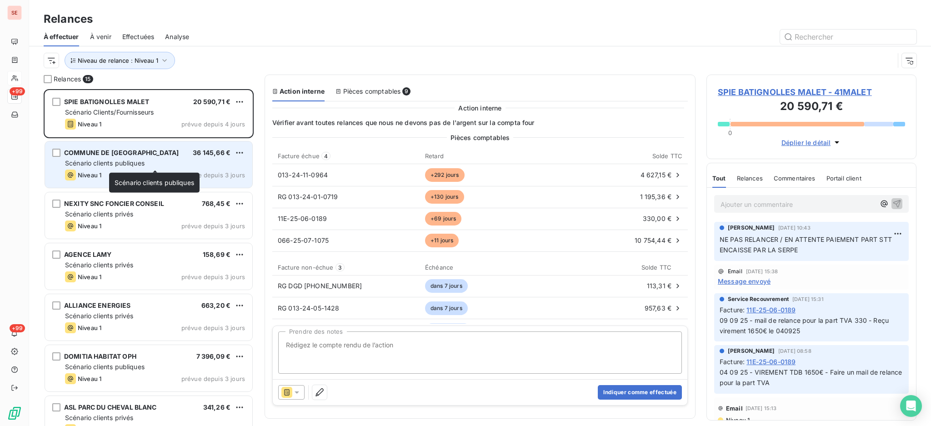
click at [171, 163] on div "Scénario clients publiques" at bounding box center [155, 163] width 180 height 9
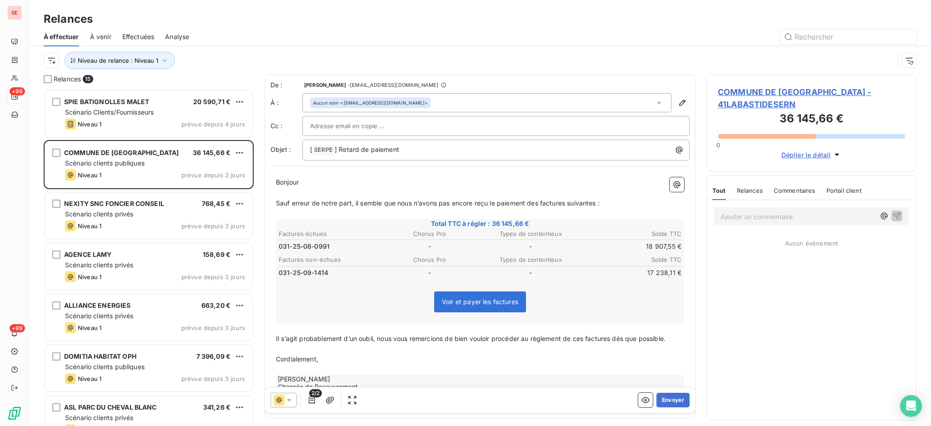
click at [761, 91] on span "COMMUNE DE [GEOGRAPHIC_DATA] - 41LABASTIDESERN" at bounding box center [811, 98] width 187 height 25
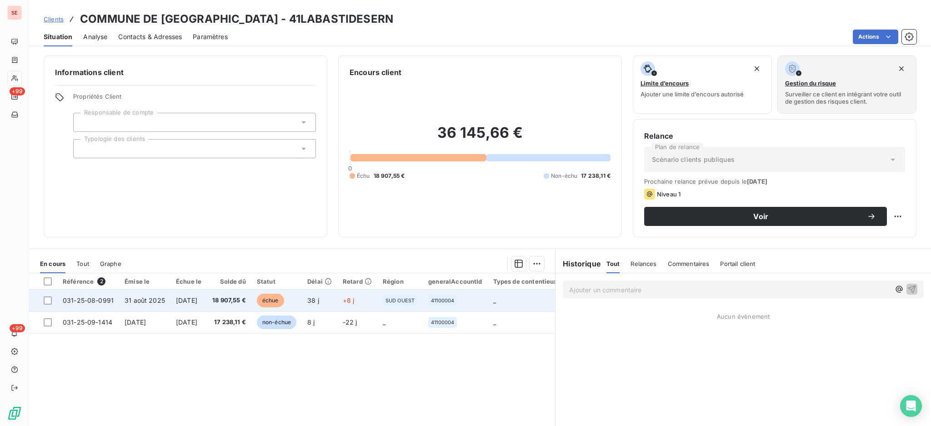
click at [129, 305] on td "31 août 2025" at bounding box center [144, 301] width 51 height 22
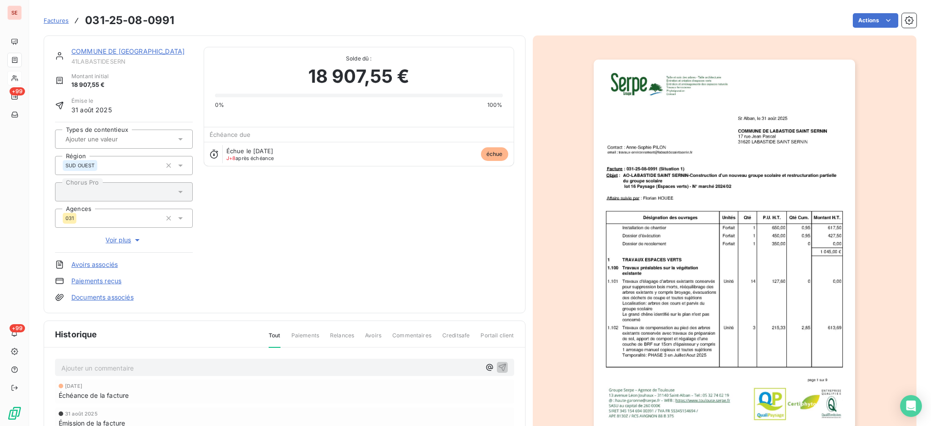
click at [88, 295] on link "Documents associés" at bounding box center [102, 297] width 62 height 9
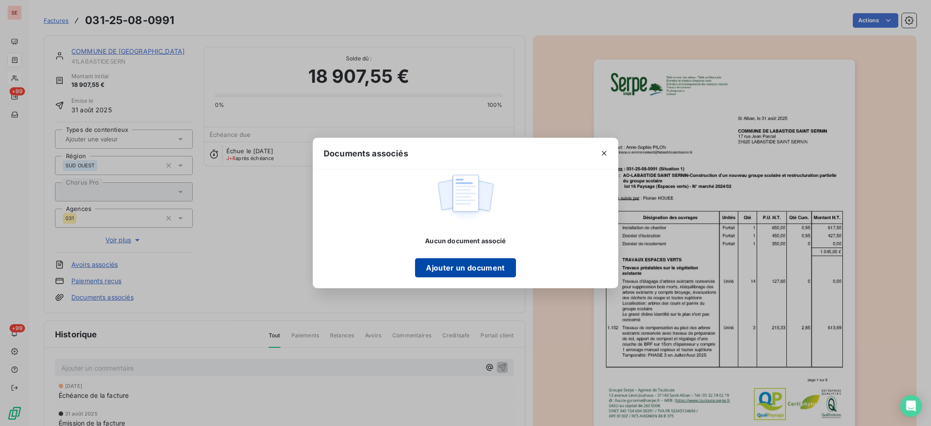
click at [448, 267] on button "Ajouter un document" at bounding box center [465, 267] width 101 height 19
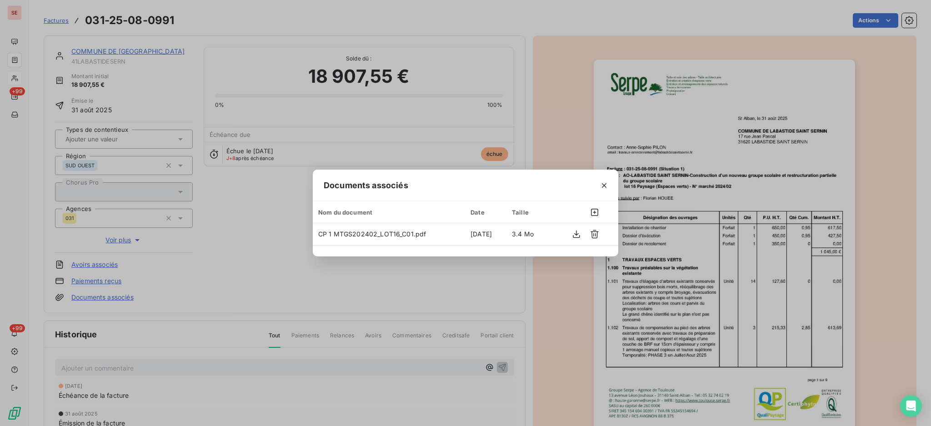
click at [603, 184] on icon "button" at bounding box center [604, 185] width 5 height 5
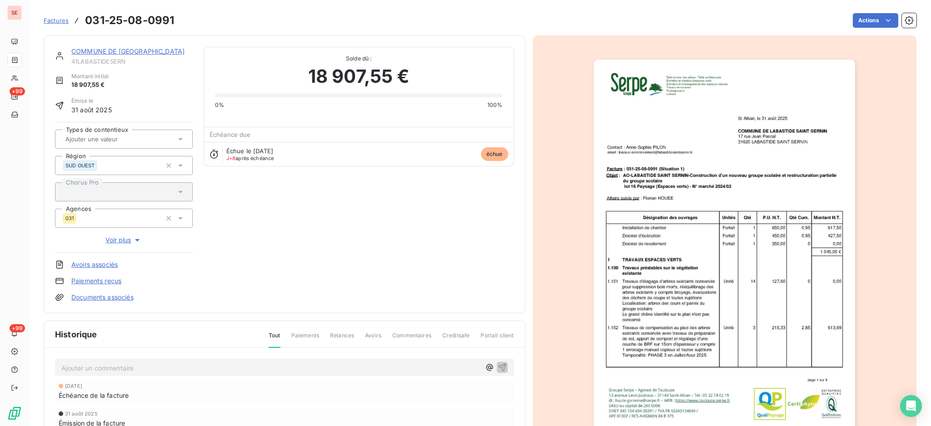
click at [230, 367] on p "Ajouter un commentaire ﻿" at bounding box center [270, 367] width 419 height 11
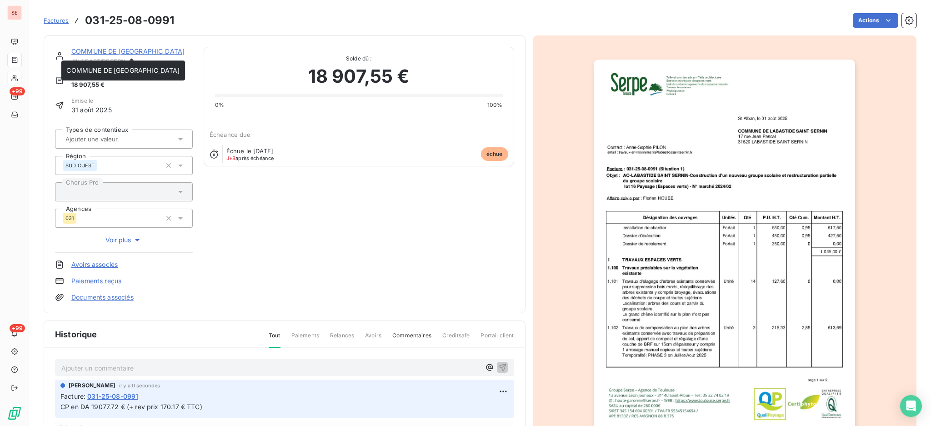
click at [99, 50] on link "COMMUNE DE [GEOGRAPHIC_DATA]" at bounding box center [127, 51] width 113 height 8
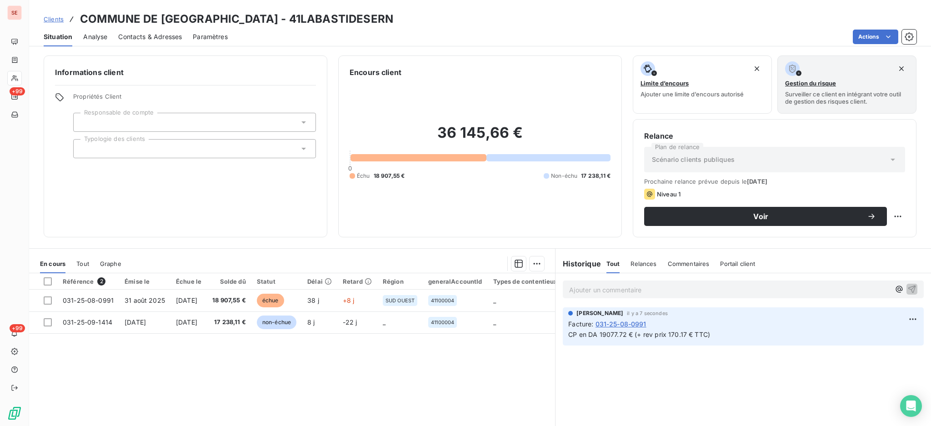
click at [121, 34] on span "Contacts & Adresses" at bounding box center [150, 36] width 64 height 9
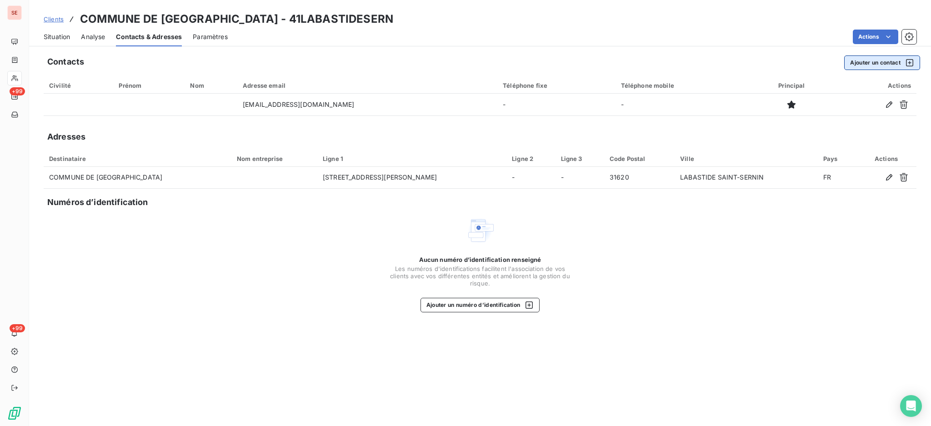
click at [879, 59] on button "Ajouter un contact" at bounding box center [883, 62] width 76 height 15
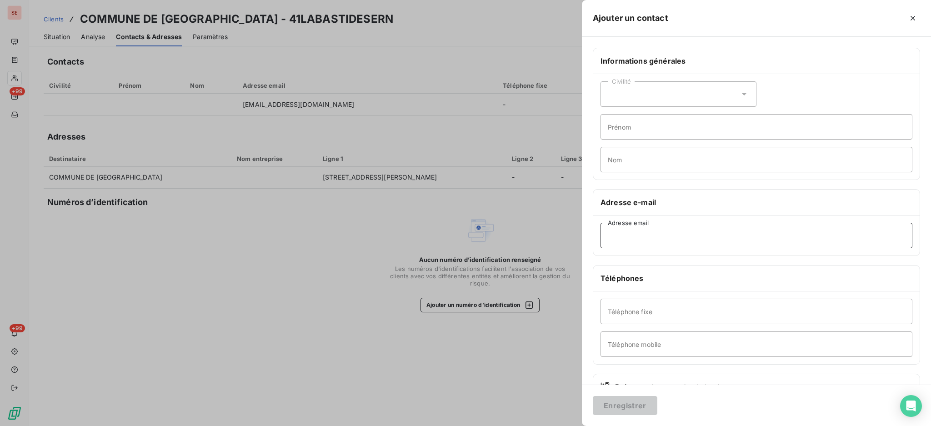
click at [649, 232] on input "Adresse email" at bounding box center [757, 235] width 312 height 25
type input "[EMAIL_ADDRESS][DOMAIN_NAME]"
click at [657, 314] on input "Téléphone fixe" at bounding box center [757, 311] width 312 height 25
type input "05 61 84 95 05"
click at [650, 123] on input "Prénom" at bounding box center [757, 126] width 312 height 25
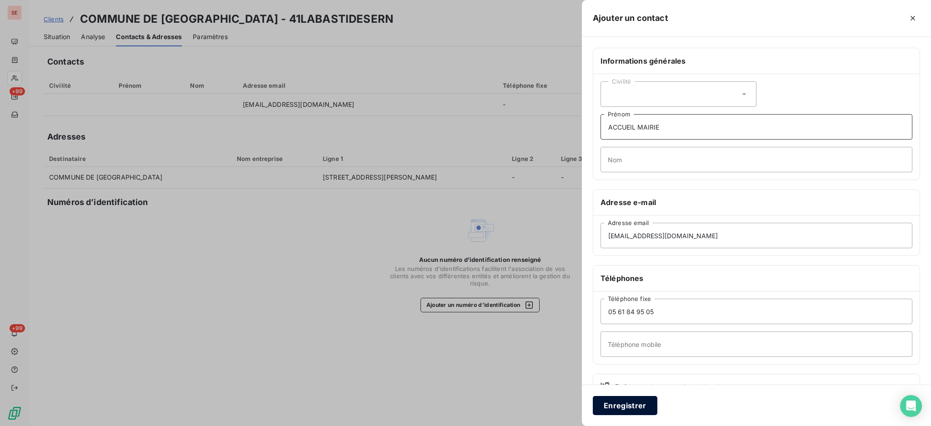
type input "ACCUEIL MAIRIE"
click at [631, 406] on button "Enregistrer" at bounding box center [625, 405] width 65 height 19
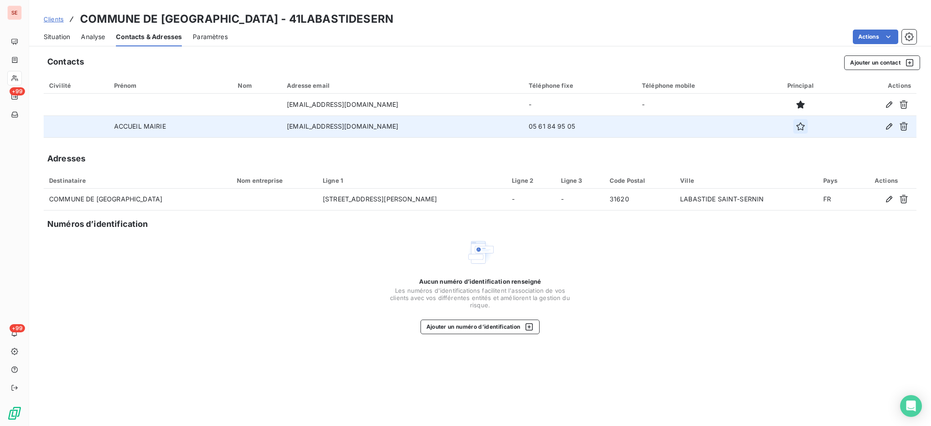
click at [805, 126] on icon "button" at bounding box center [800, 126] width 9 height 9
click at [60, 39] on span "Situation" at bounding box center [57, 36] width 26 height 9
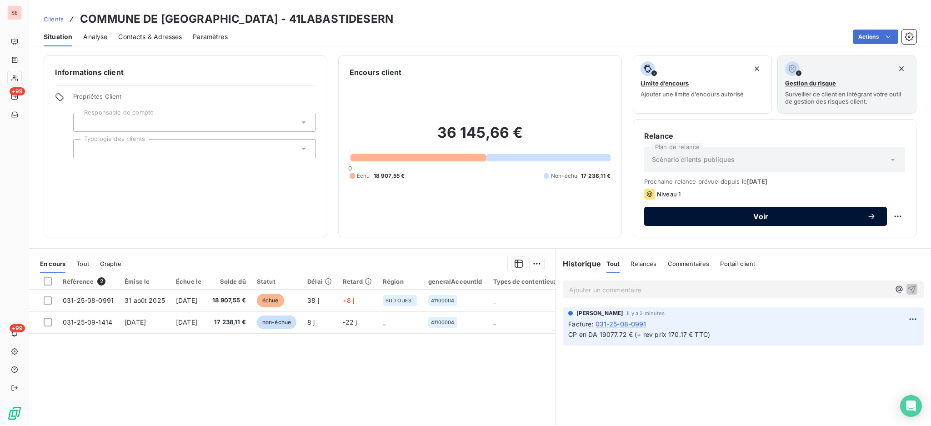
click at [679, 215] on span "Voir" at bounding box center [761, 216] width 212 height 7
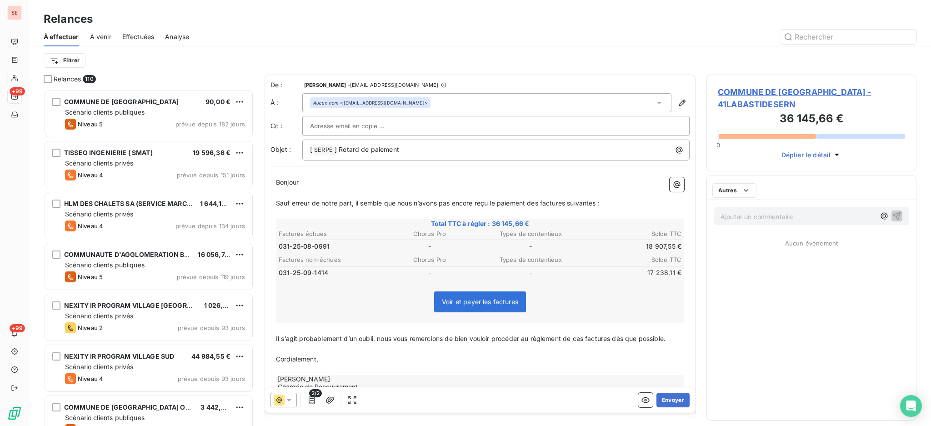
scroll to position [328, 201]
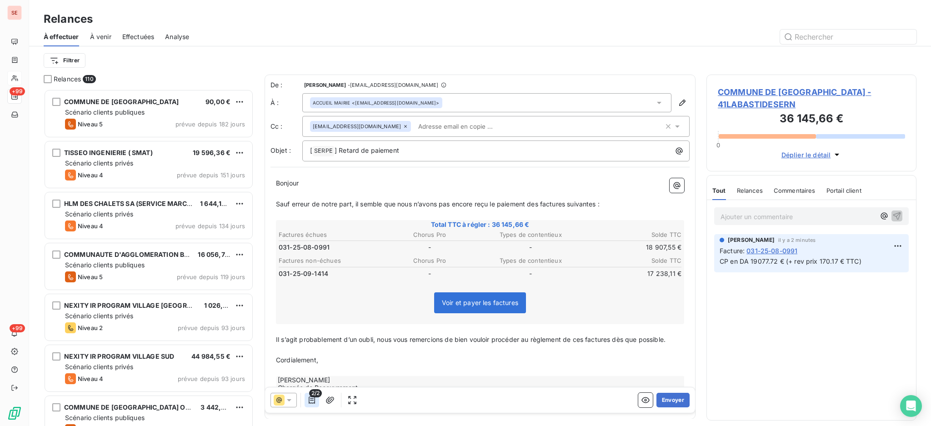
click at [308, 402] on icon "button" at bounding box center [311, 400] width 9 height 9
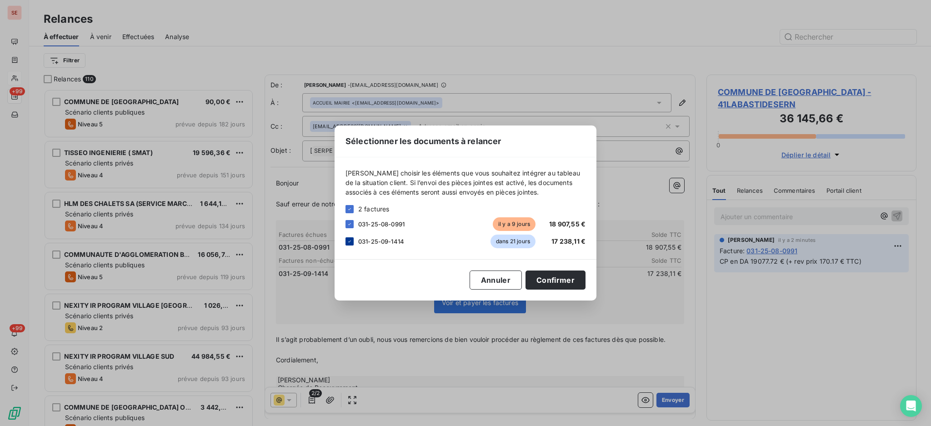
click at [350, 242] on icon at bounding box center [349, 241] width 5 height 5
click at [565, 279] on button "Confirmer" at bounding box center [556, 280] width 60 height 19
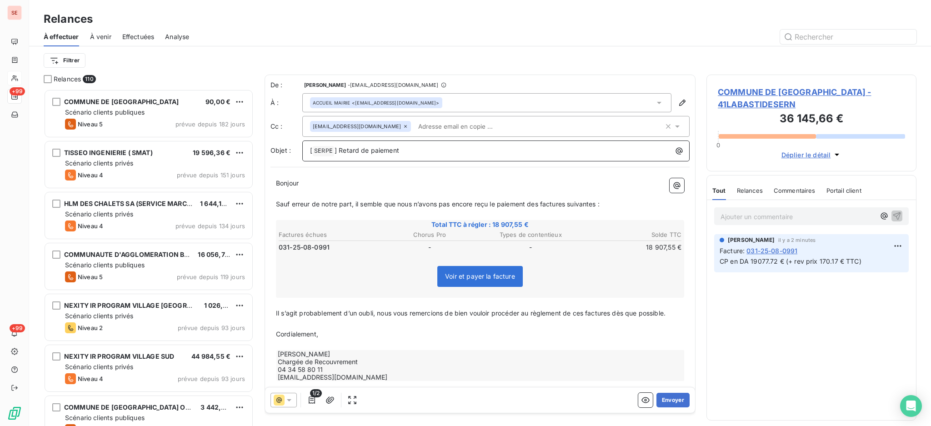
click at [464, 151] on p "[ SERPE ﻿ ] Retard de paiement" at bounding box center [498, 151] width 377 height 11
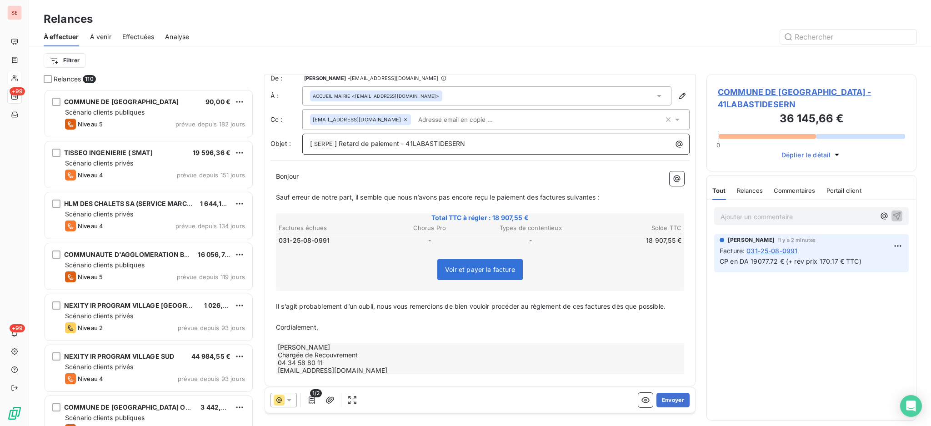
scroll to position [10, 0]
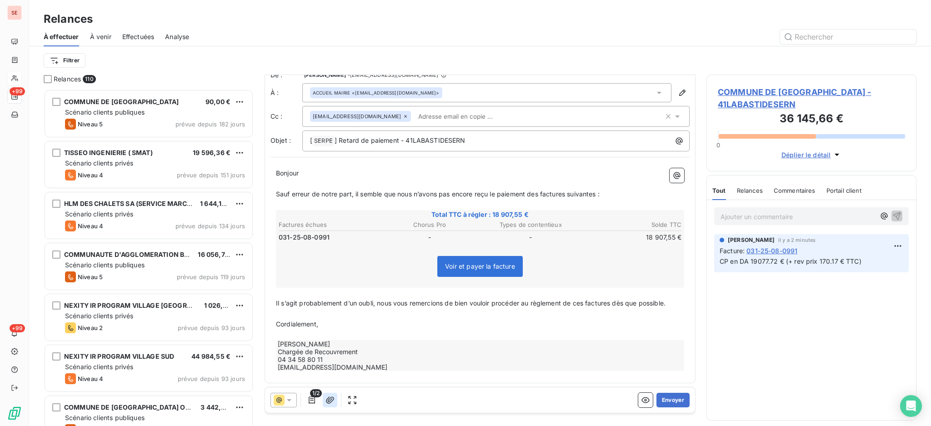
click at [332, 395] on button "button" at bounding box center [330, 400] width 15 height 15
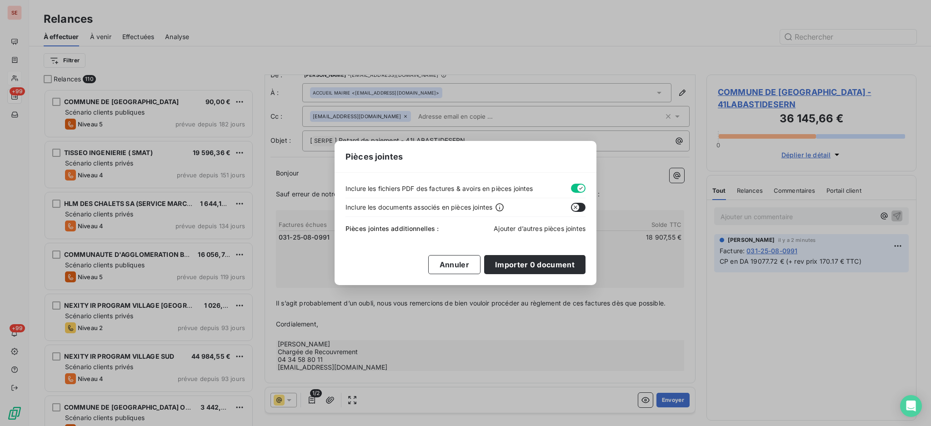
click at [559, 228] on span "Ajouter d’autres pièces jointes" at bounding box center [540, 229] width 92 height 8
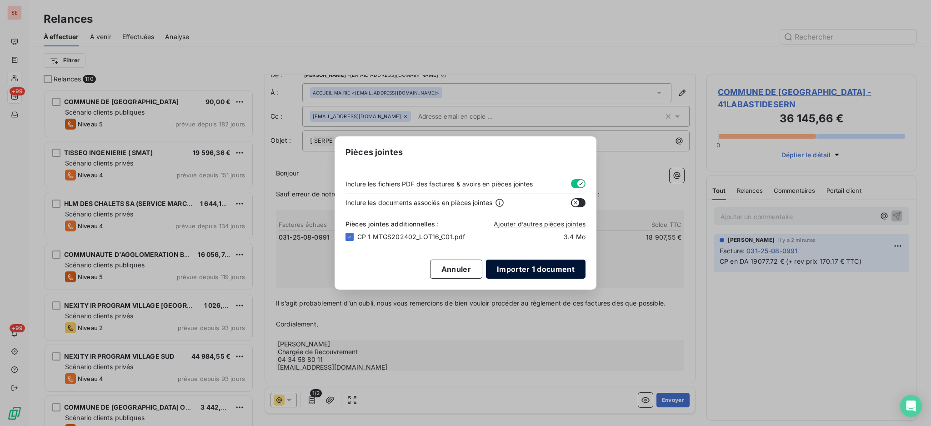
click at [528, 268] on button "Importer 1 document" at bounding box center [536, 269] width 100 height 19
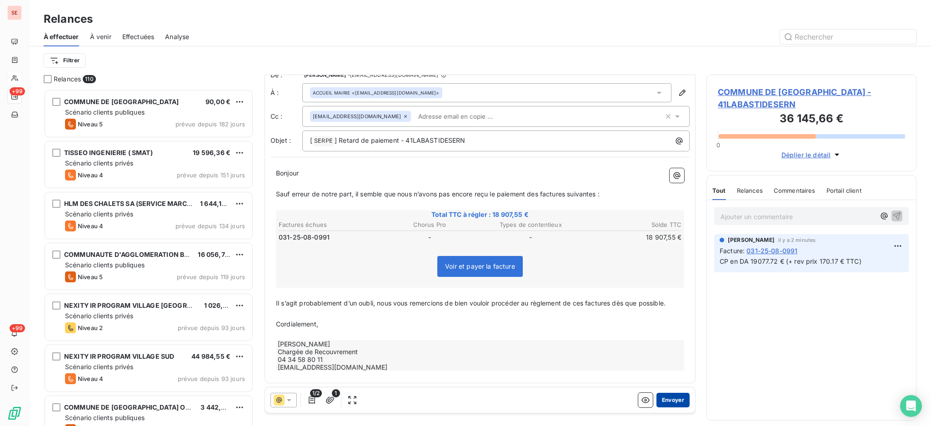
click at [658, 397] on button "Envoyer" at bounding box center [673, 400] width 33 height 15
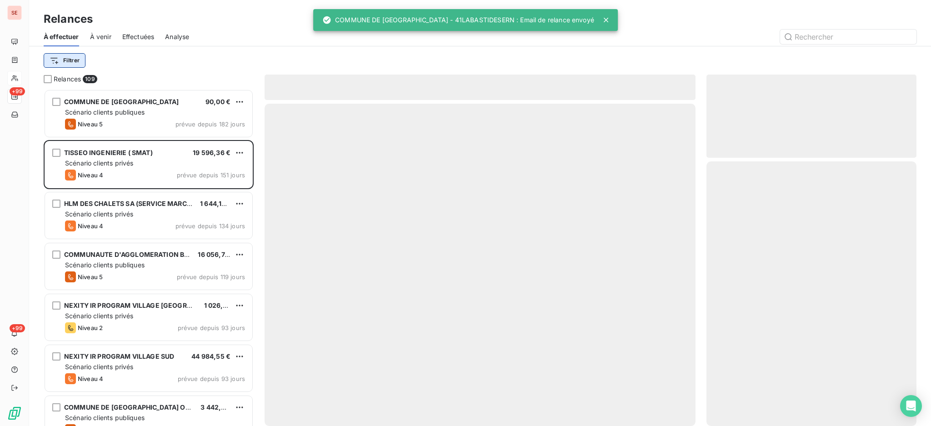
click at [68, 58] on html "SE +99 +99 Relances À effectuer À venir Effectuées Analyse Filtrer Relances 109…" at bounding box center [465, 213] width 931 height 426
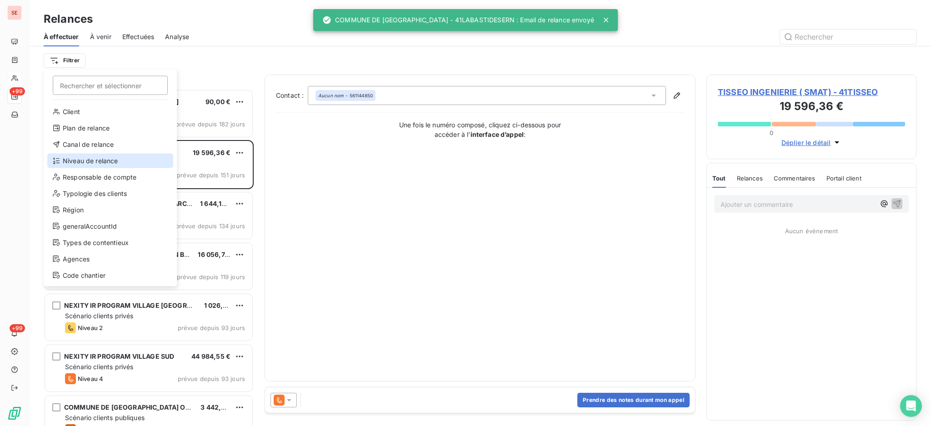
click at [87, 163] on div "Niveau de relance" at bounding box center [110, 161] width 126 height 15
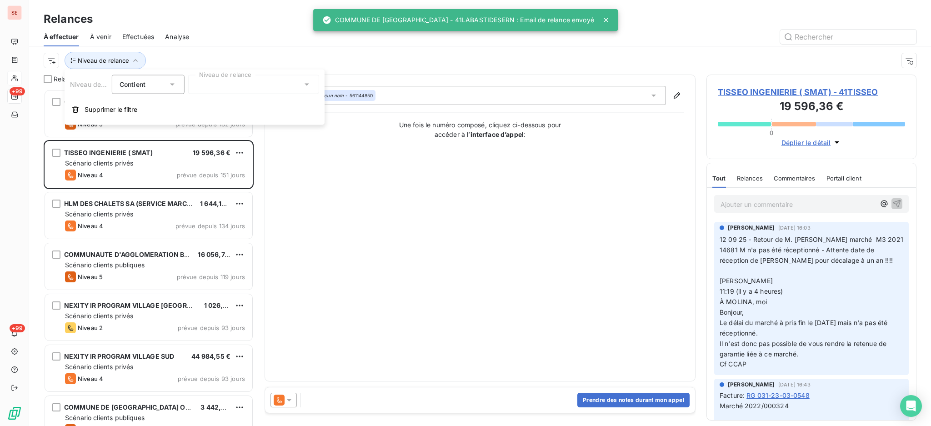
scroll to position [10, 10]
click at [310, 86] on icon at bounding box center [306, 84] width 9 height 9
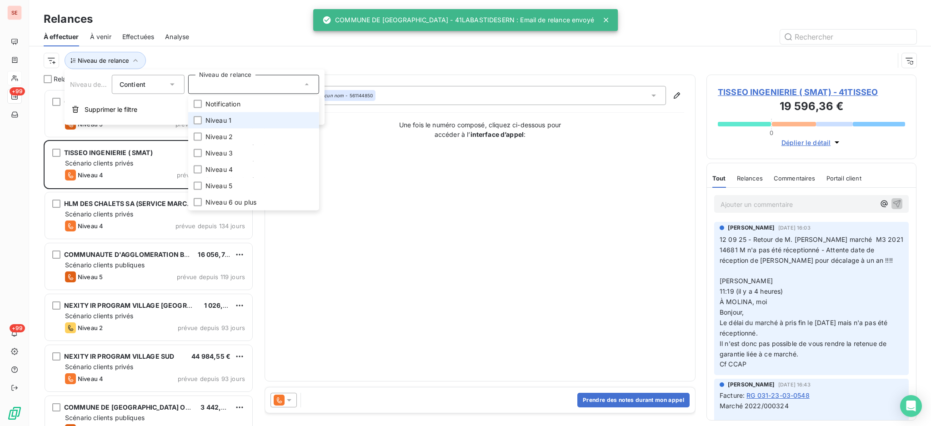
click at [238, 120] on li "Niveau 1" at bounding box center [253, 120] width 131 height 16
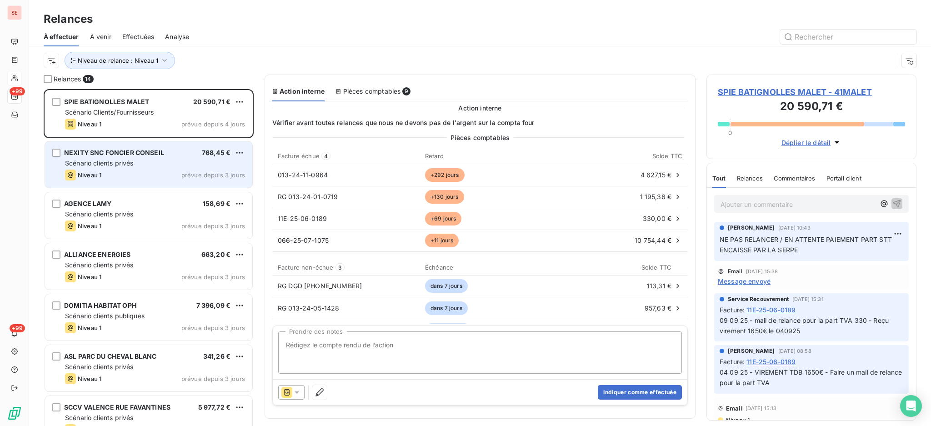
click at [145, 159] on div "Scénario clients privés" at bounding box center [155, 163] width 180 height 9
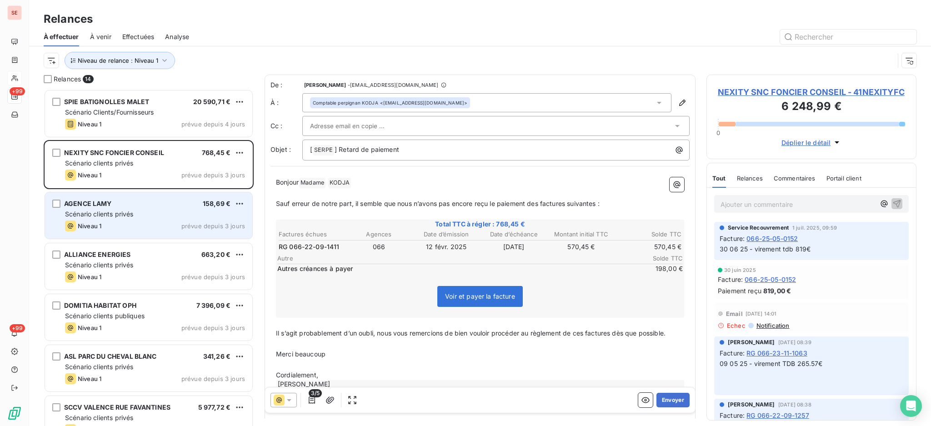
click at [186, 219] on div "AGENCE LAMY 158,69 € Scénario clients privés Niveau 1 prévue depuis 3 jours" at bounding box center [148, 215] width 207 height 46
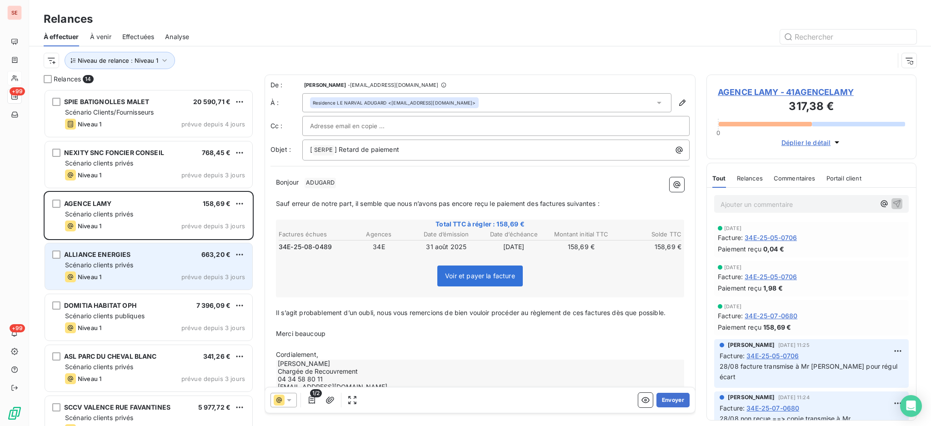
click at [119, 265] on span "Scénario clients privés" at bounding box center [99, 265] width 68 height 8
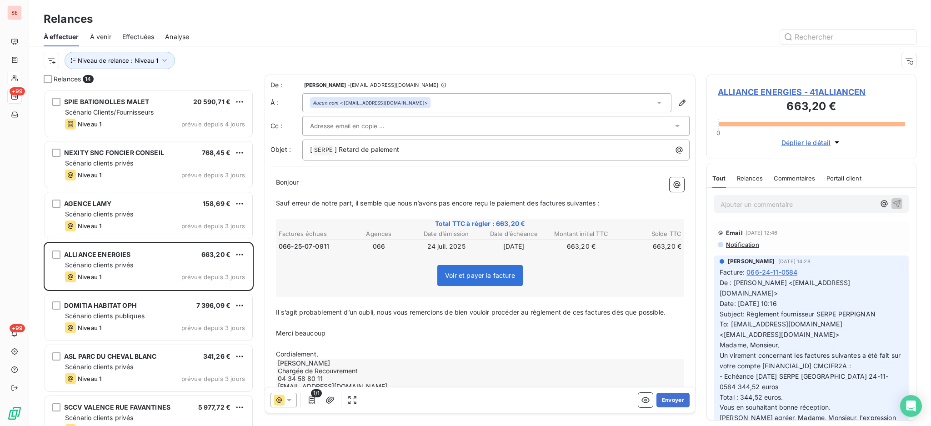
click at [751, 93] on span "ALLIANCE ENERGIES - 41ALLIANCEN" at bounding box center [811, 92] width 187 height 12
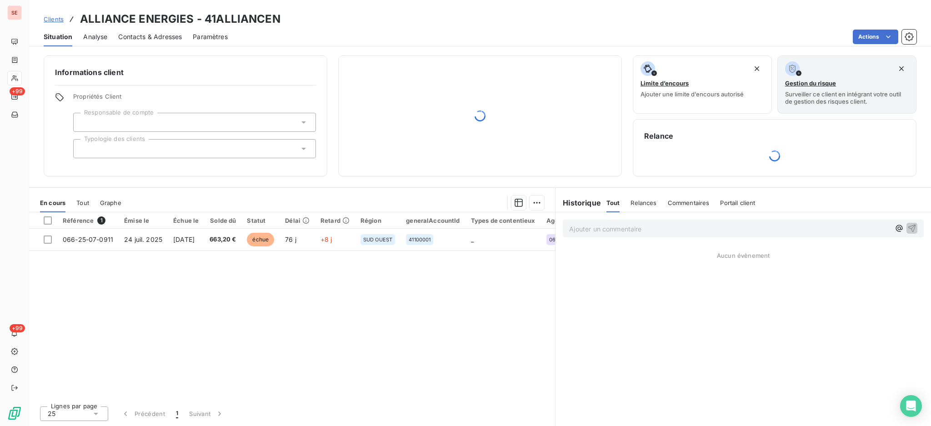
click at [148, 34] on span "Contacts & Adresses" at bounding box center [150, 36] width 64 height 9
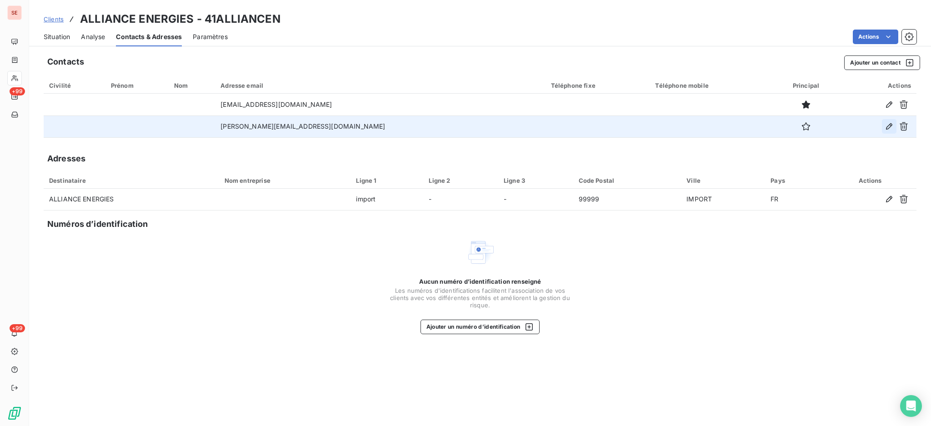
click at [892, 123] on icon "button" at bounding box center [889, 126] width 9 height 9
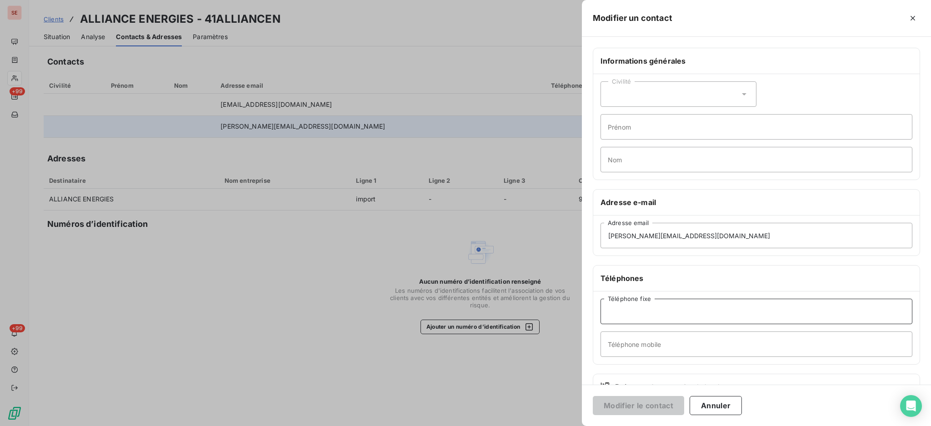
click at [629, 314] on input "Téléphone fixe" at bounding box center [757, 311] width 312 height 25
type input "05 59 23 94 63"
drag, startPoint x: 649, startPoint y: 133, endPoint x: 627, endPoint y: 133, distance: 21.8
click at [648, 133] on input "Prénom" at bounding box center [757, 126] width 312 height 25
type input "[PERSON_NAME]"
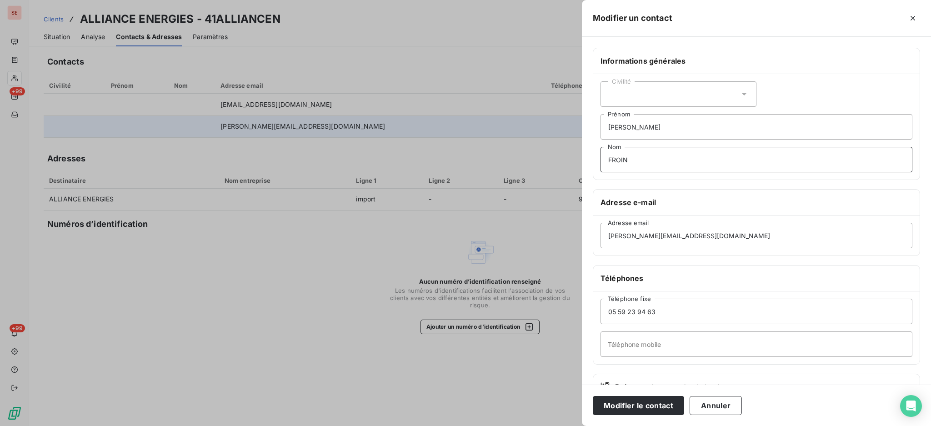
type input "FROIN"
click at [593, 396] on button "Modifier le contact" at bounding box center [638, 405] width 91 height 19
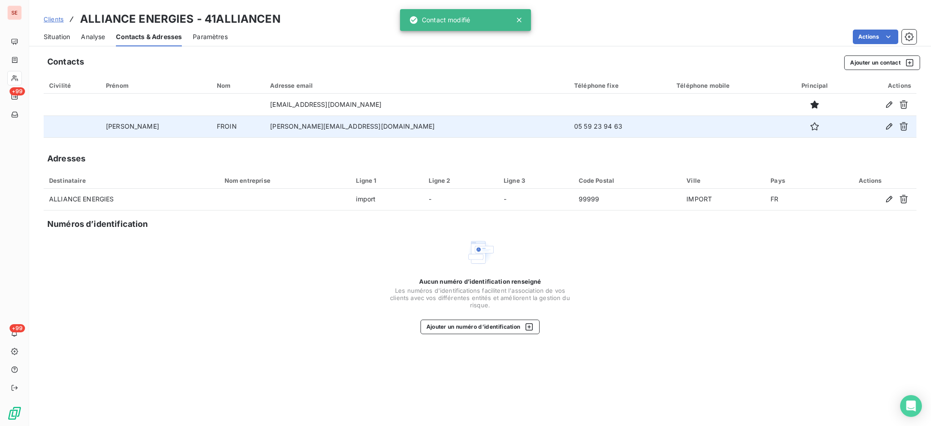
click at [61, 38] on span "Situation" at bounding box center [57, 36] width 26 height 9
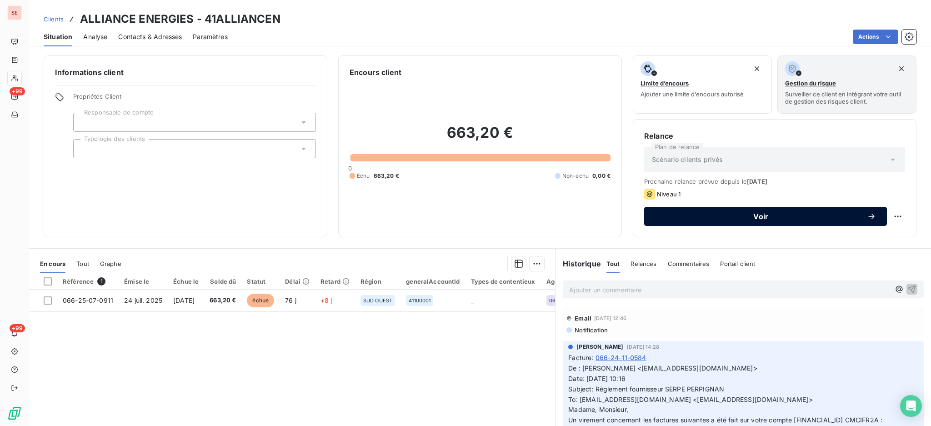
click at [683, 216] on span "Voir" at bounding box center [761, 216] width 212 height 7
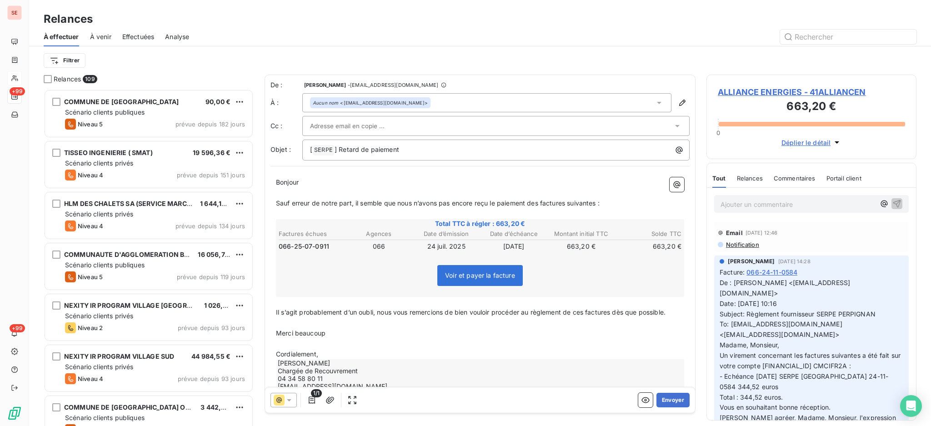
scroll to position [328, 201]
click at [404, 148] on p "[ SERPE ﻿ ] Retard de paiement" at bounding box center [498, 150] width 377 height 11
click at [655, 101] on icon at bounding box center [659, 102] width 9 height 9
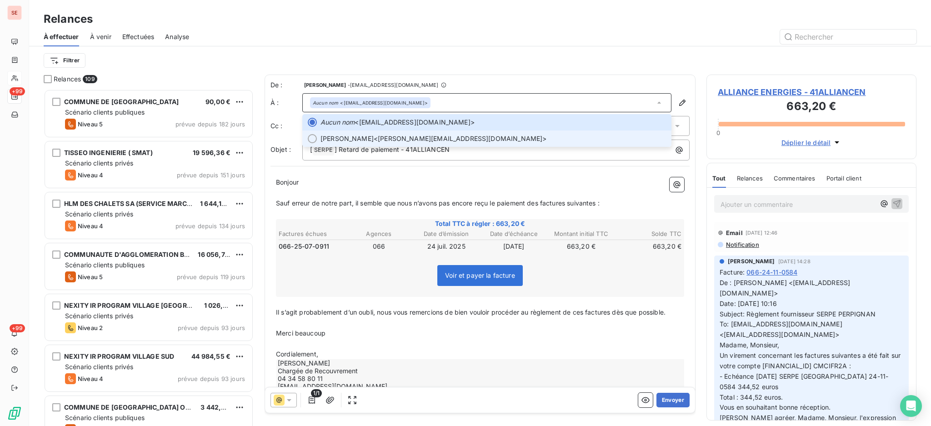
click at [443, 136] on span "[PERSON_NAME] <[PERSON_NAME][EMAIL_ADDRESS][DOMAIN_NAME]>" at bounding box center [494, 138] width 346 height 9
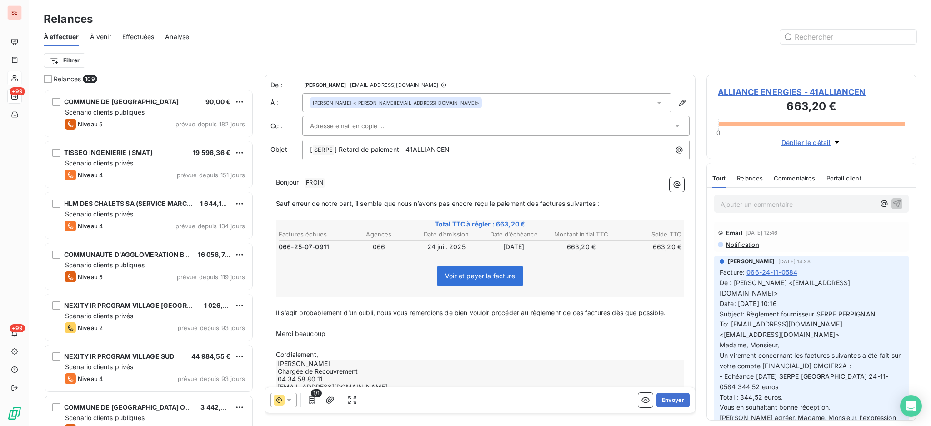
click at [355, 352] on p "Cordialement," at bounding box center [480, 355] width 408 height 10
drag, startPoint x: 333, startPoint y: 338, endPoint x: 268, endPoint y: 325, distance: 65.9
click at [268, 325] on div "De : Agnès Dubuc - [EMAIL_ADDRESS][DOMAIN_NAME] À : [PERSON_NAME] <[PERSON_NAME…" at bounding box center [480, 244] width 431 height 339
click at [323, 180] on span "FROIN ﻿" at bounding box center [315, 183] width 20 height 10
click at [669, 395] on button "Envoyer" at bounding box center [673, 400] width 33 height 15
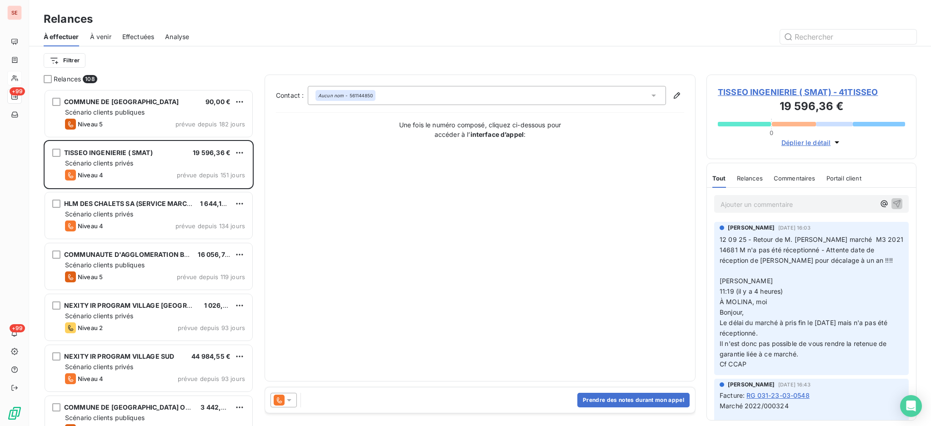
click at [735, 93] on span "TISSEO INGENIERIE ( SMAT) - 41TISSEO" at bounding box center [811, 92] width 187 height 12
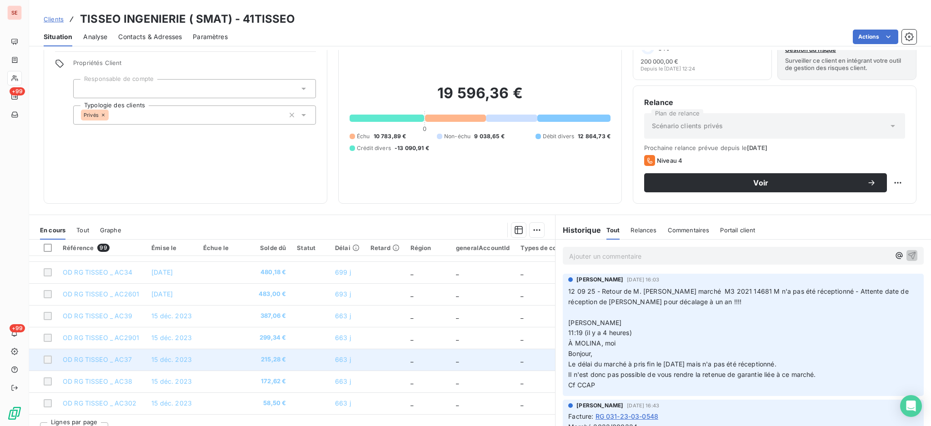
scroll to position [49, 0]
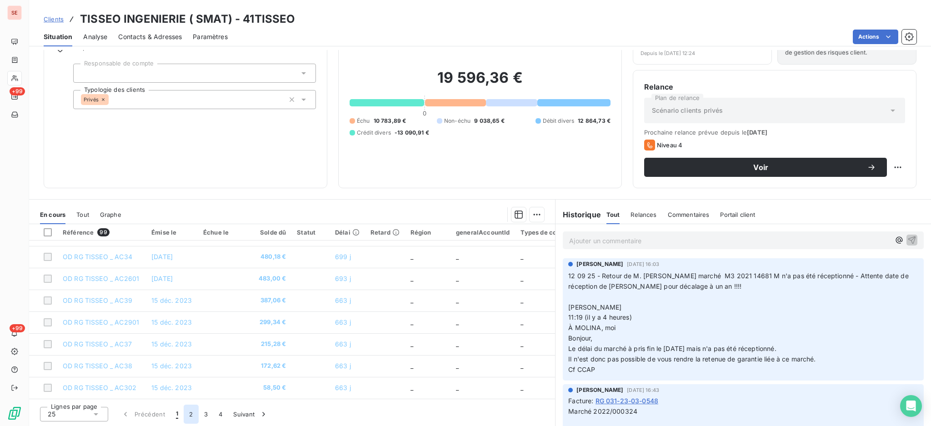
click at [191, 415] on button "2" at bounding box center [191, 414] width 15 height 19
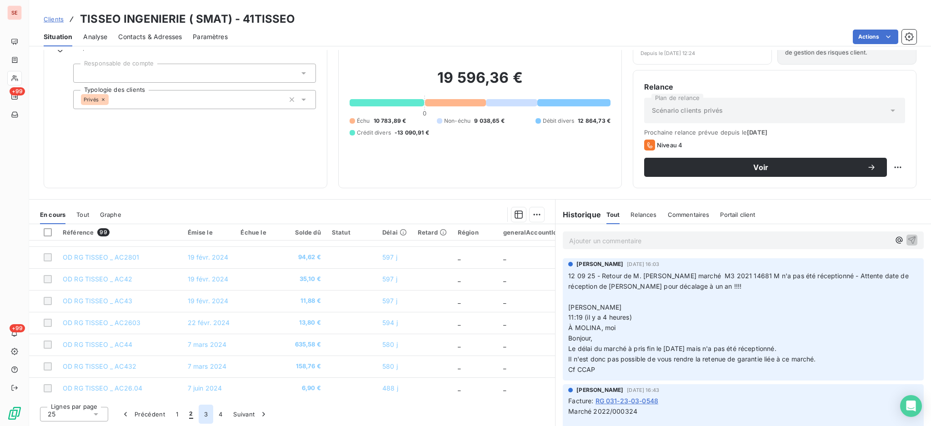
scroll to position [242, 0]
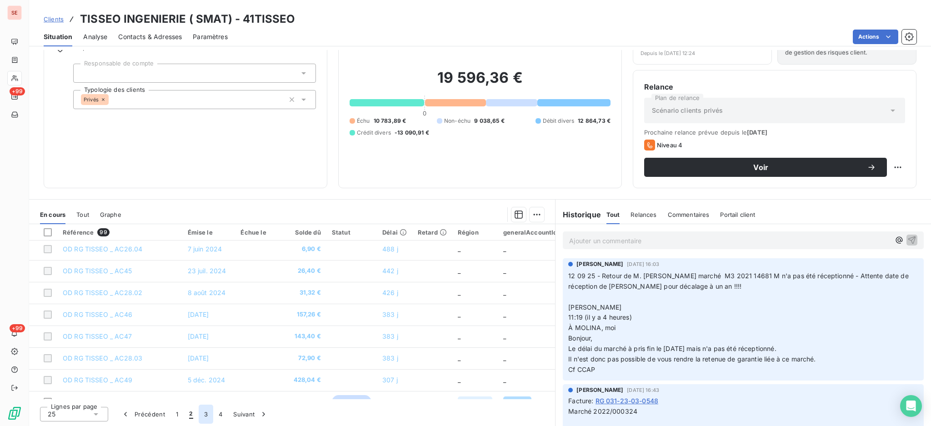
click at [202, 413] on button "3" at bounding box center [206, 414] width 15 height 19
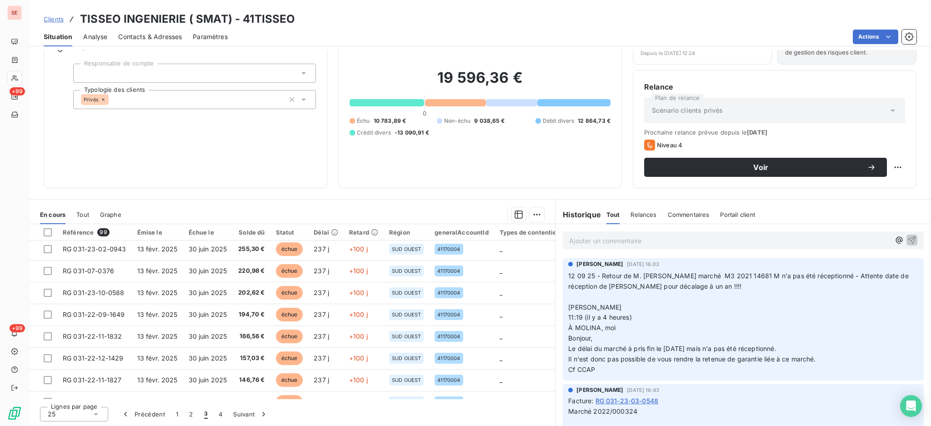
scroll to position [390, 0]
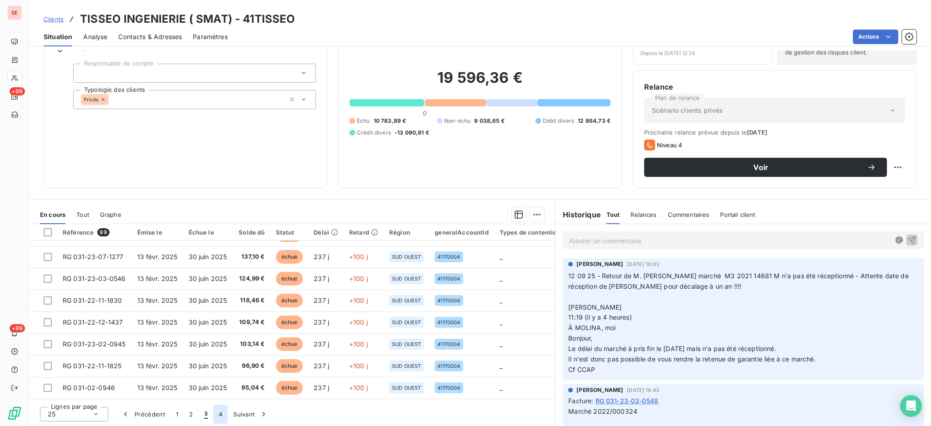
click at [218, 411] on button "4" at bounding box center [220, 414] width 15 height 19
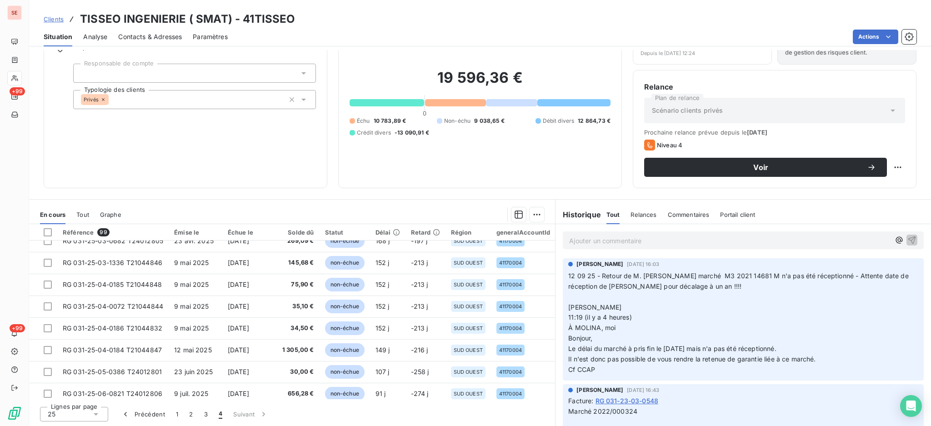
scroll to position [368, 0]
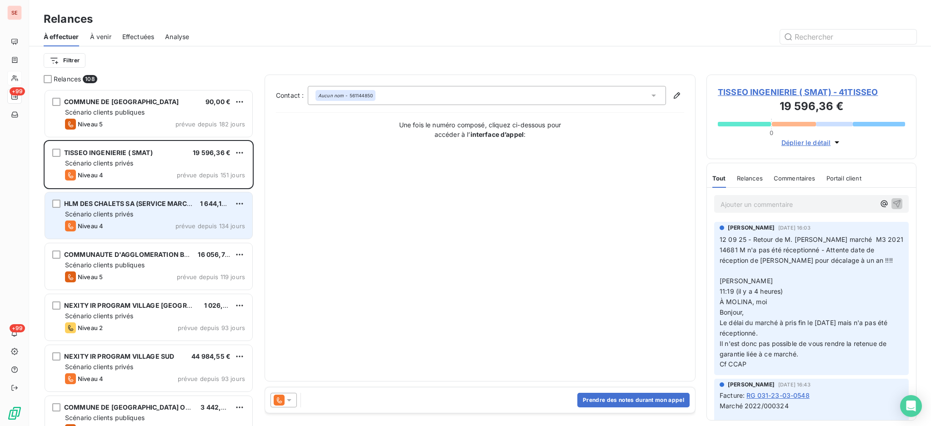
scroll to position [328, 201]
click at [118, 221] on div "Niveau 4 prévue depuis 134 jours" at bounding box center [155, 226] width 180 height 11
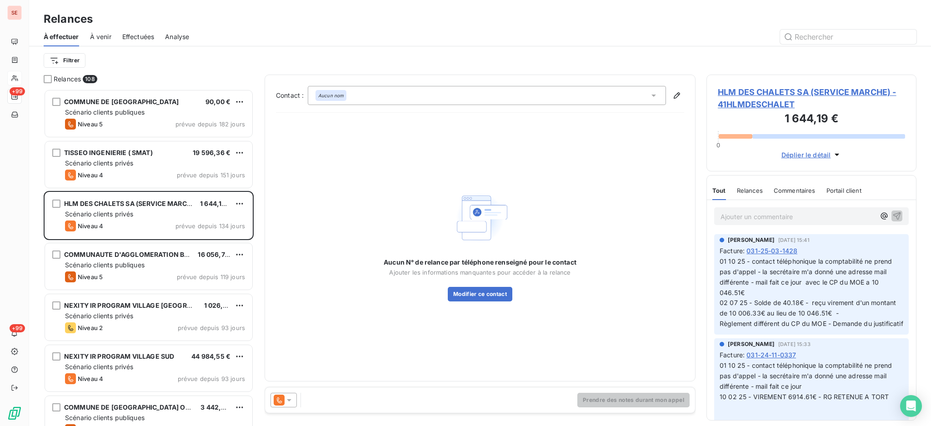
click at [749, 92] on span "HLM DES CHALETS SA (SERVICE MARCHE) - 41HLMDESCHALET" at bounding box center [811, 98] width 187 height 25
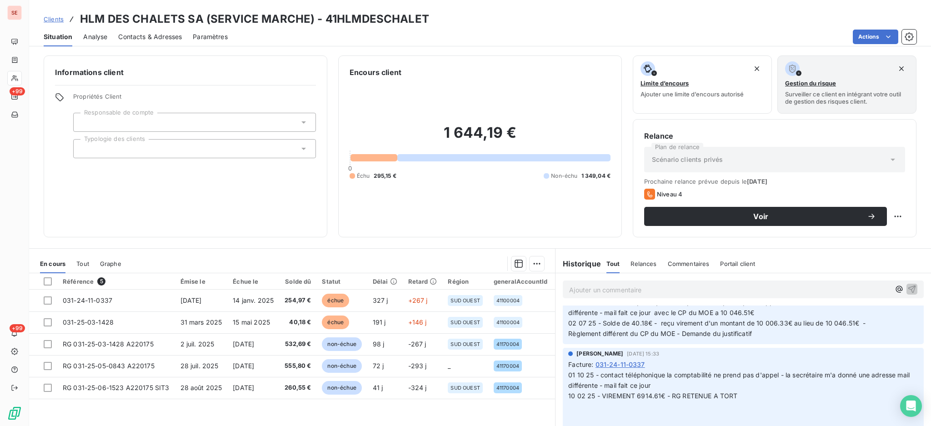
scroll to position [60, 0]
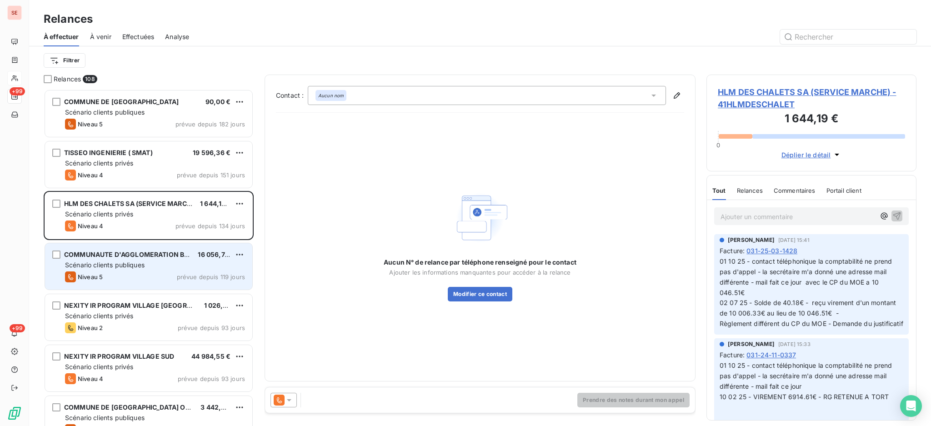
scroll to position [328, 201]
click at [124, 246] on div "COMMUNAUTE D'AGGLOMERATION BEZIERS 16 056,74 € Scénario clients publiques Nivea…" at bounding box center [148, 266] width 207 height 46
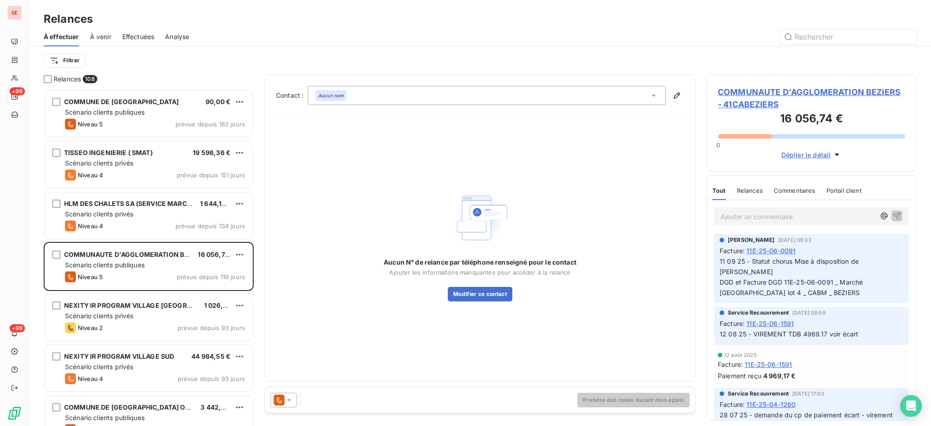
click at [754, 94] on span "COMMUNAUTE D'AGGLOMERATION BEZIERS - 41CABEZIERS" at bounding box center [811, 98] width 187 height 25
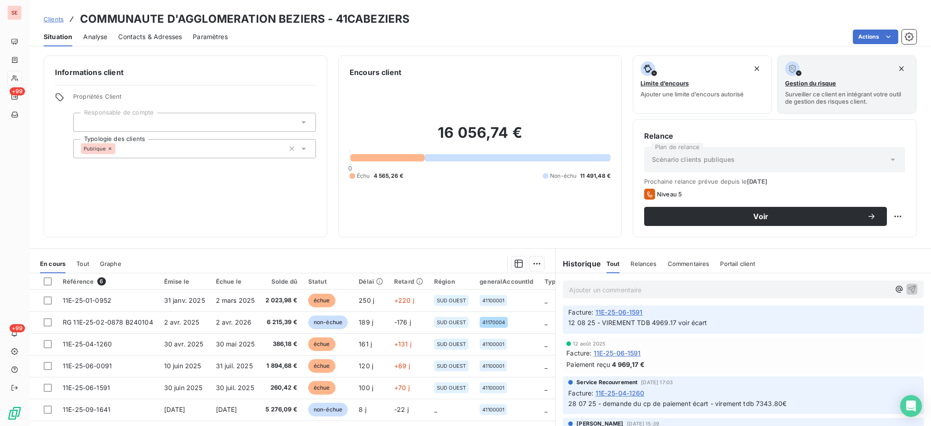
scroll to position [121, 0]
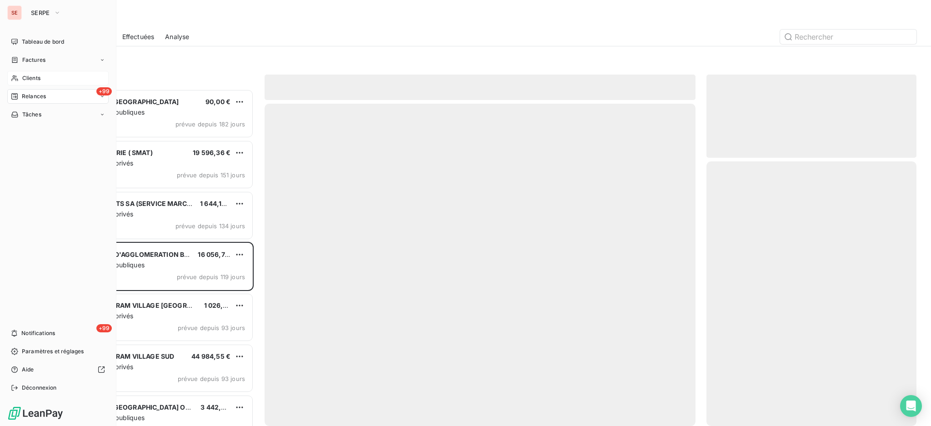
scroll to position [328, 201]
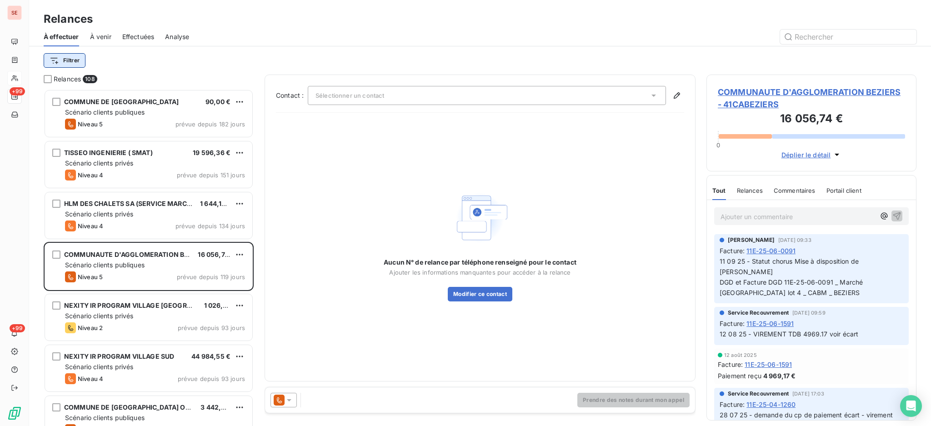
click at [75, 57] on html "SE +99 +99 Relances À effectuer À venir Effectuées Analyse Filtrer Relances 108…" at bounding box center [465, 213] width 931 height 426
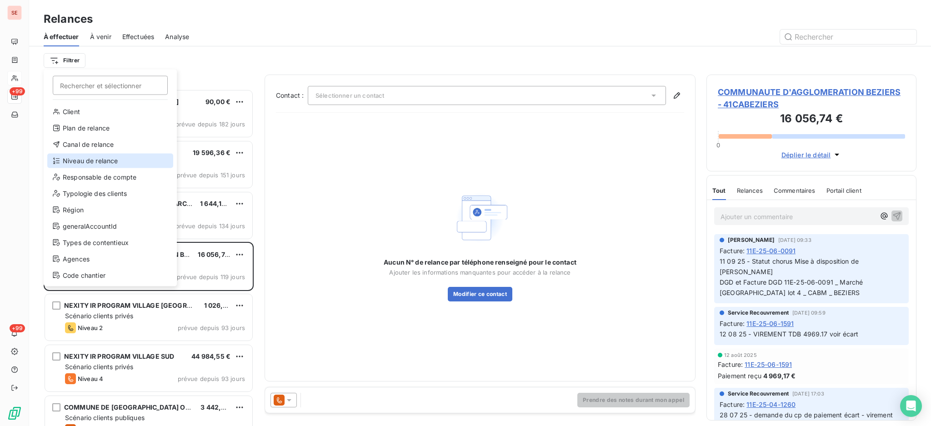
click at [120, 166] on div "Niveau de relance" at bounding box center [110, 161] width 126 height 15
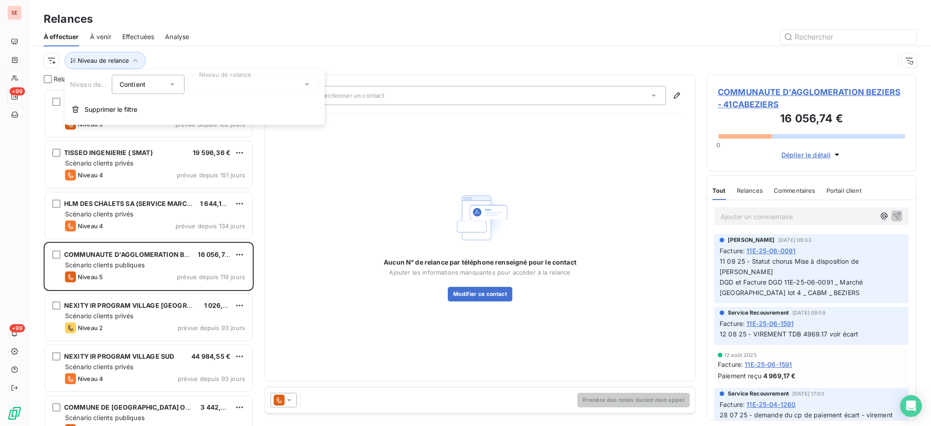
scroll to position [10, 10]
click at [303, 84] on icon at bounding box center [306, 84] width 9 height 9
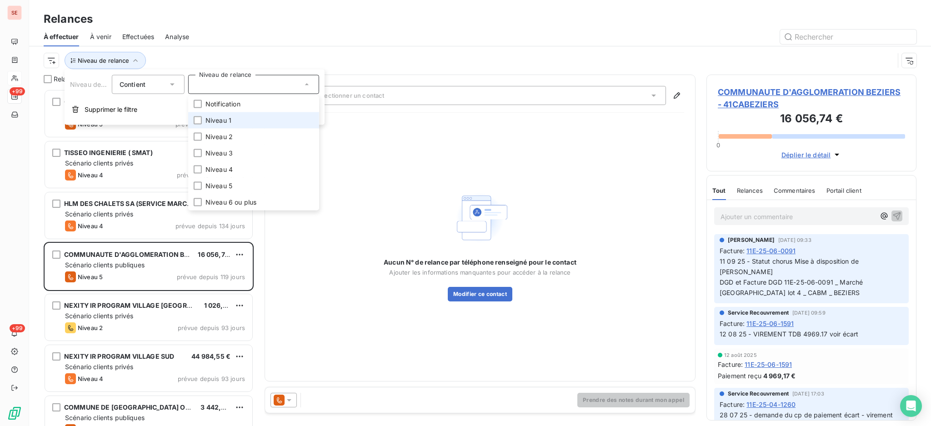
click at [228, 122] on span "Niveau 1" at bounding box center [219, 120] width 26 height 9
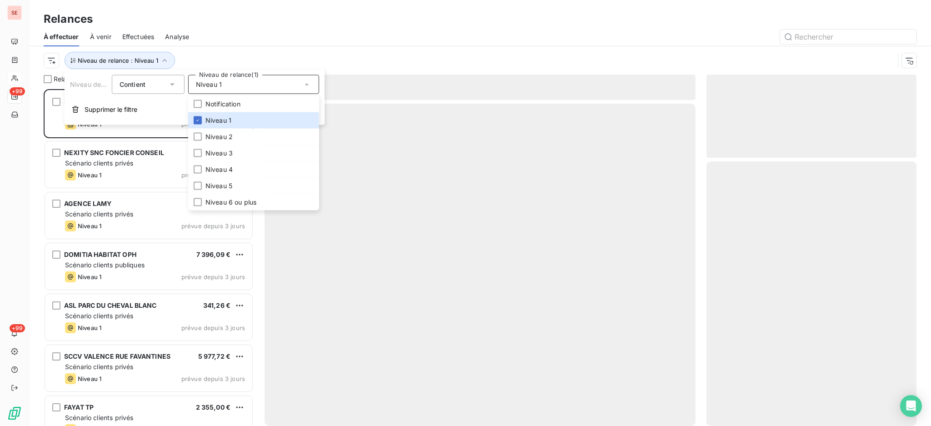
scroll to position [328, 201]
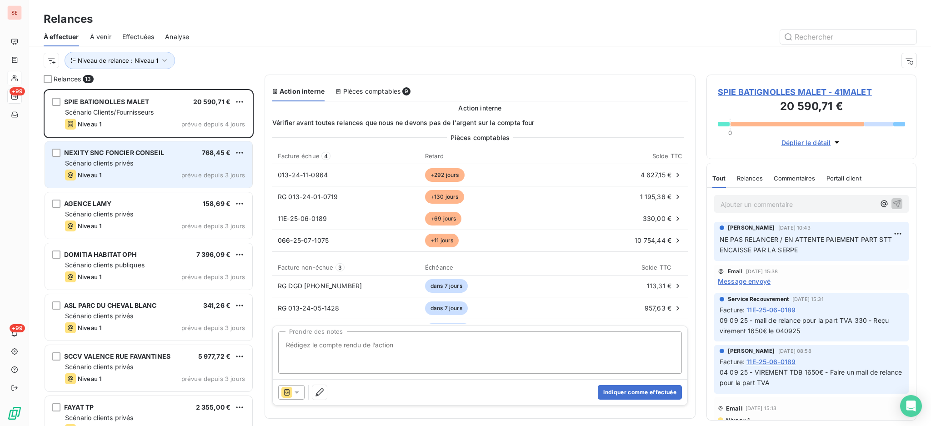
click at [156, 151] on span "NEXITY SNC FONCIER CONSEIL" at bounding box center [114, 153] width 100 height 8
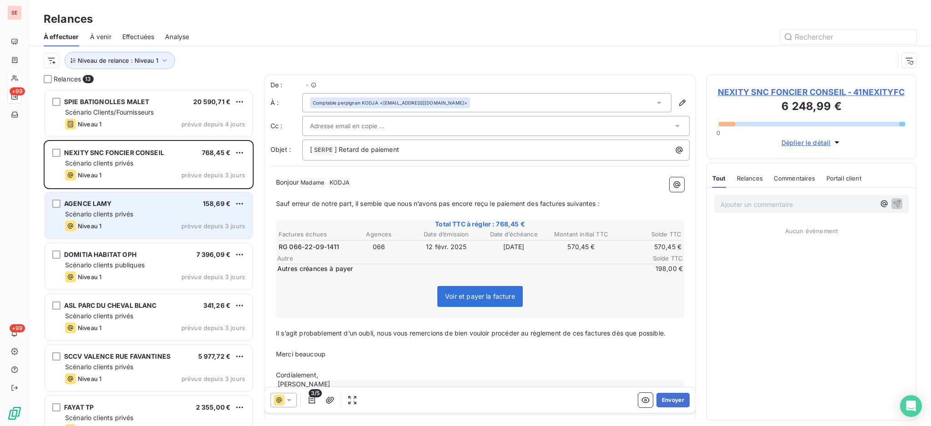
scroll to position [328, 201]
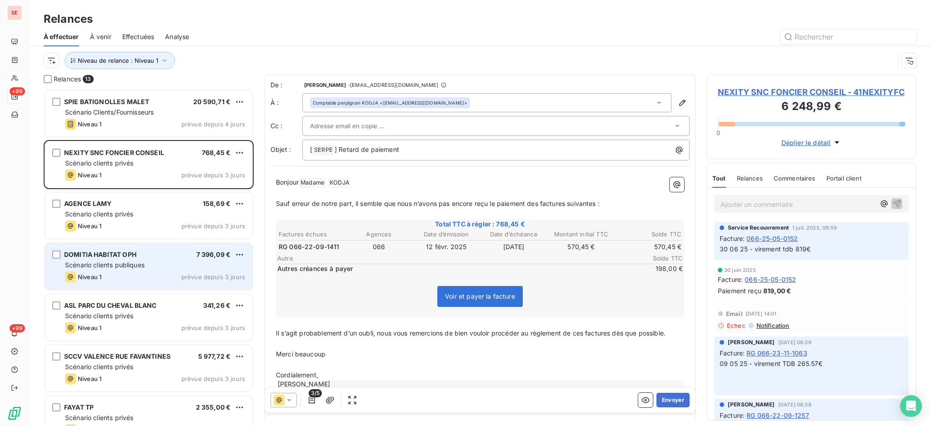
click at [129, 269] on div "Scénario clients publiques" at bounding box center [155, 265] width 180 height 9
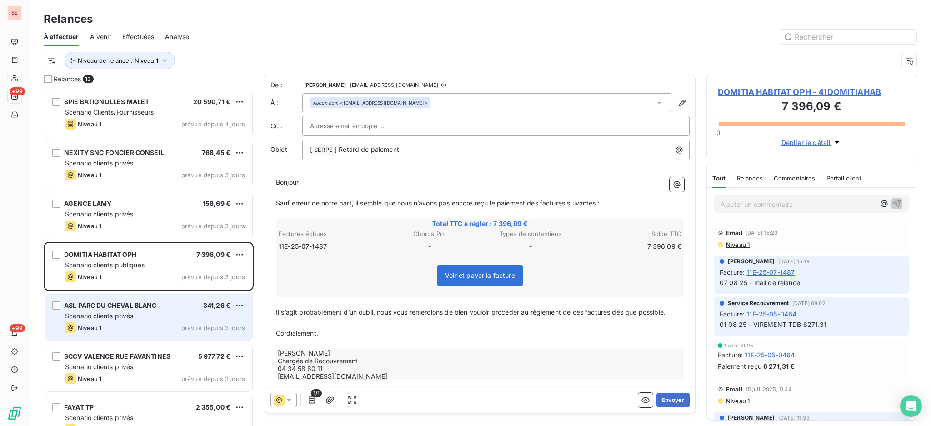
click at [129, 311] on div "ASL PARC DU CHEVAL BLANC 341,26 € Scénario clients privés Niveau 1 prévue depui…" at bounding box center [148, 317] width 207 height 46
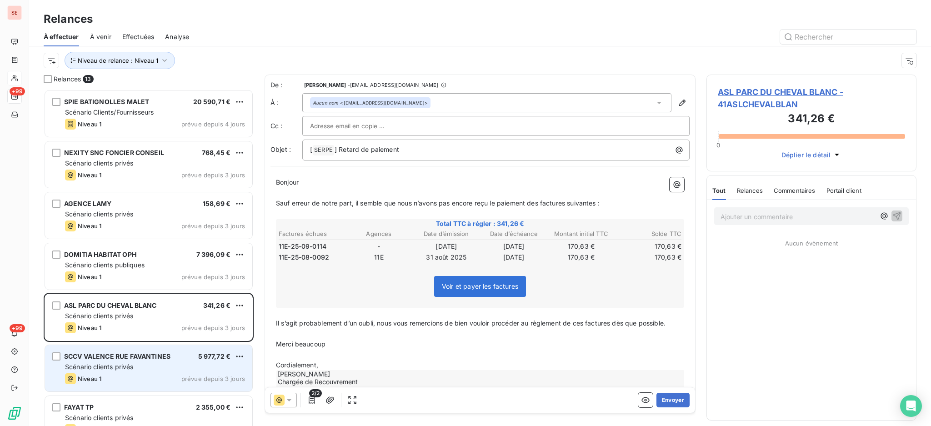
click at [201, 377] on span "prévue depuis 3 jours" at bounding box center [213, 378] width 64 height 7
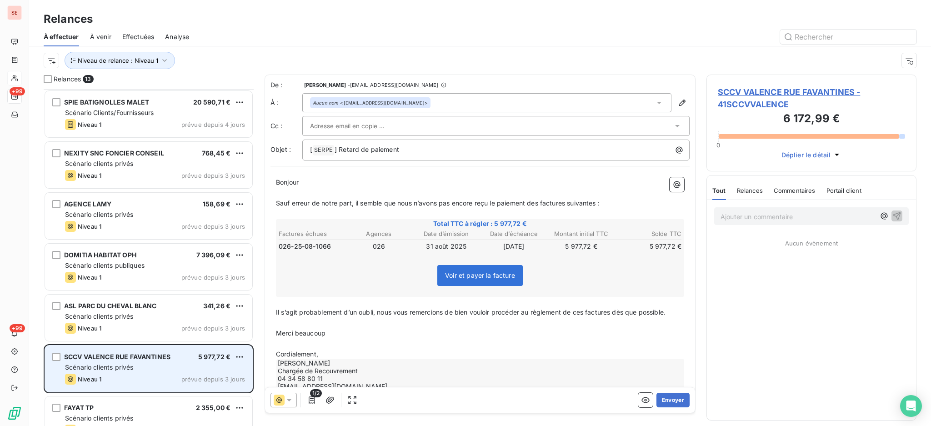
scroll to position [182, 0]
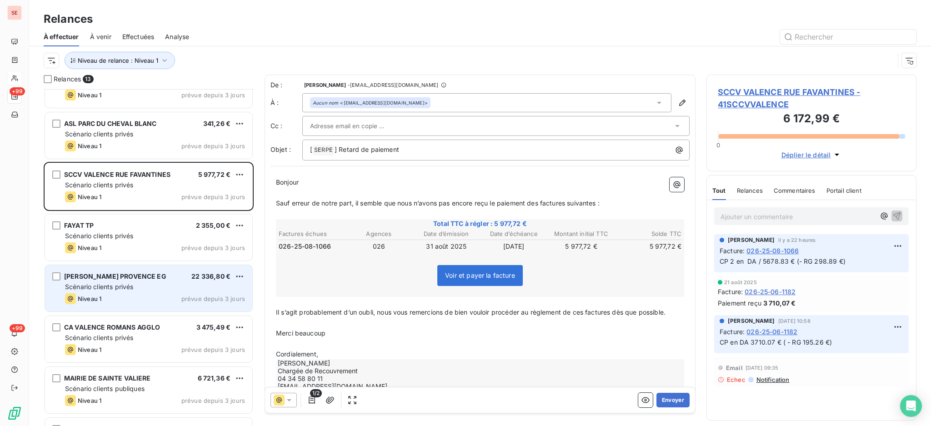
click at [171, 283] on div "Scénario clients privés" at bounding box center [155, 286] width 180 height 9
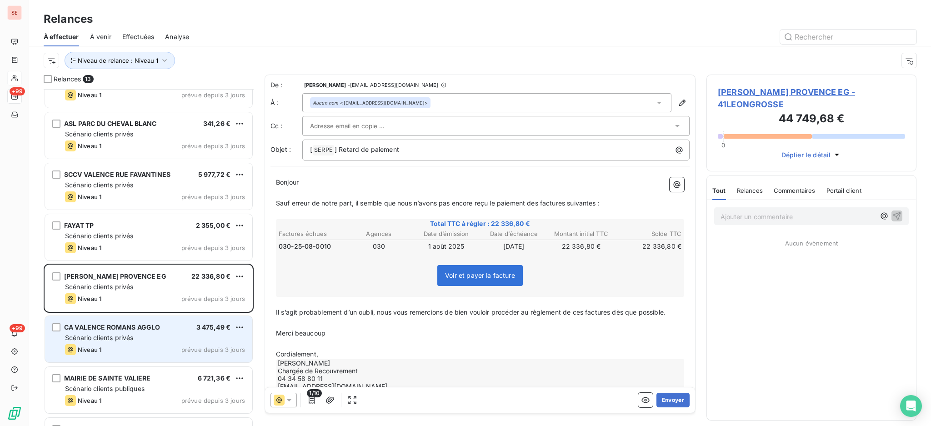
click at [170, 341] on div "Scénario clients privés" at bounding box center [155, 337] width 180 height 9
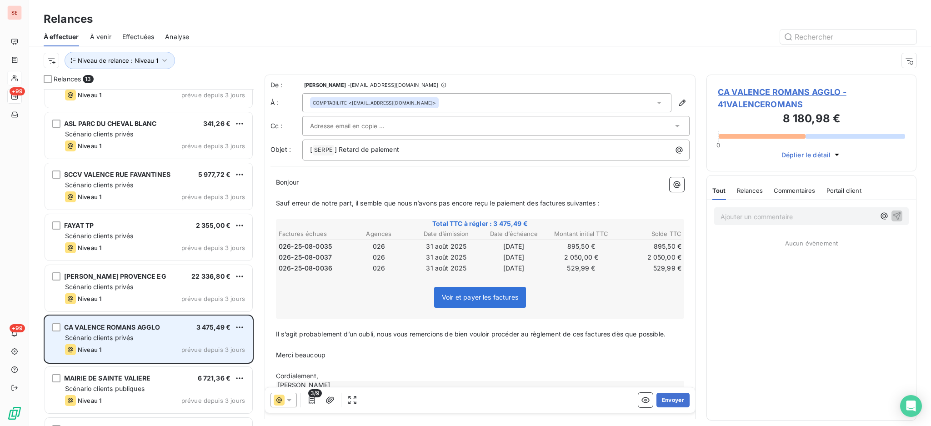
scroll to position [325, 0]
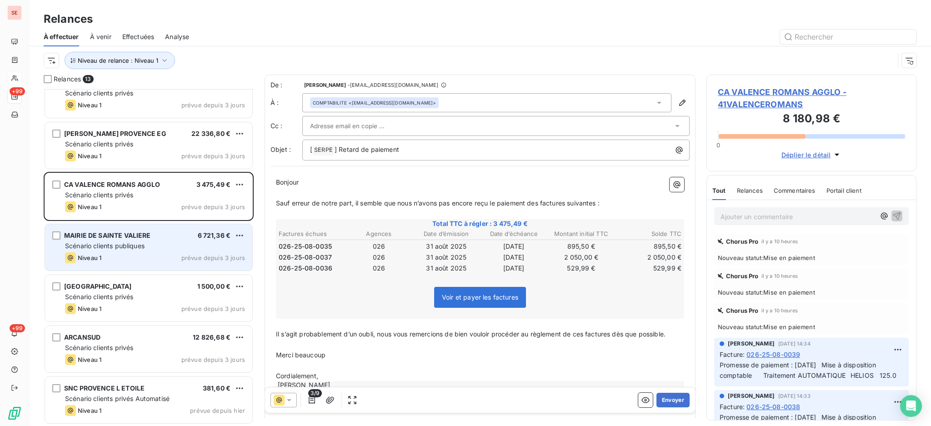
click at [142, 246] on span "Scénario clients publiques" at bounding box center [105, 246] width 80 height 8
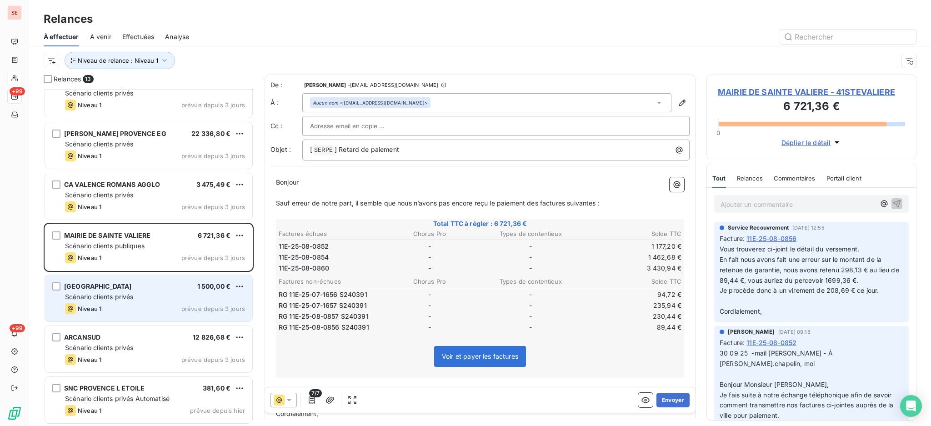
click at [161, 307] on div "Niveau 1 prévue depuis 3 jours" at bounding box center [155, 308] width 180 height 11
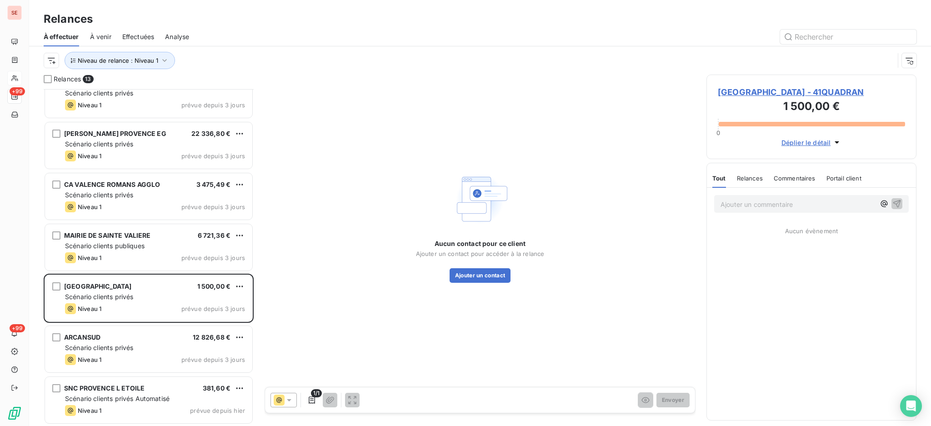
click at [755, 88] on span "[GEOGRAPHIC_DATA] - 41QUADRAN" at bounding box center [811, 92] width 187 height 12
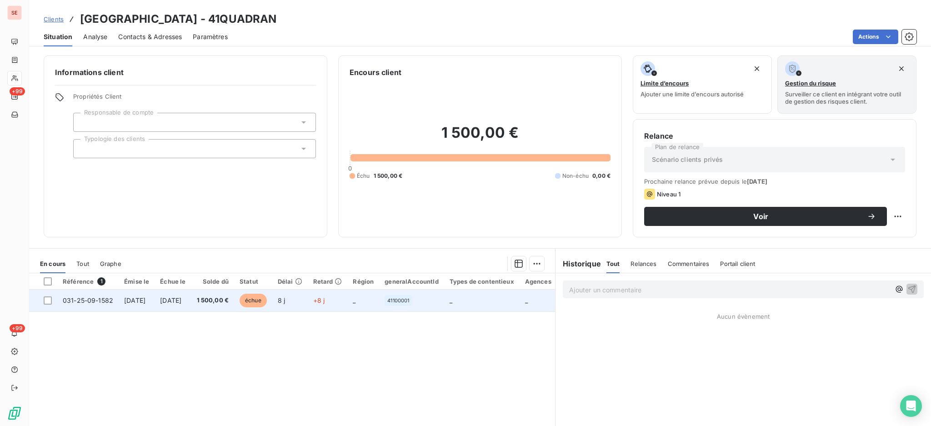
click at [122, 298] on td "[DATE]" at bounding box center [137, 301] width 36 height 22
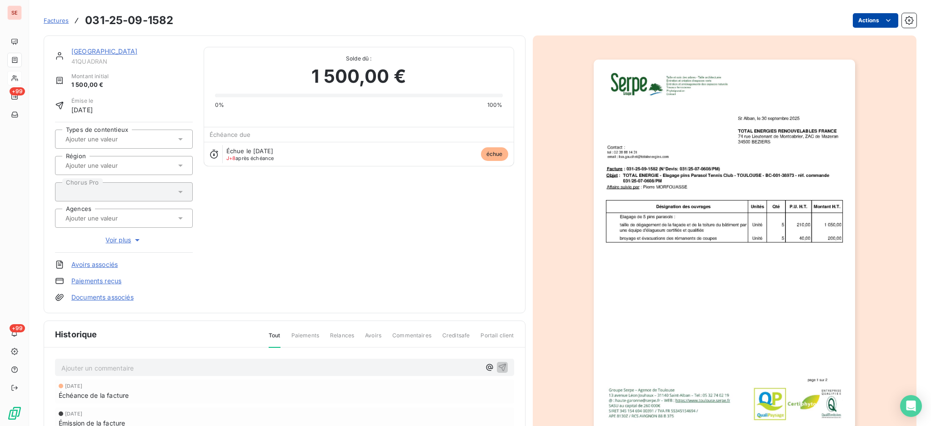
click at [866, 15] on html "SE +99 +99 Factures 031-25-09-1582 Actions QUADRAN AGENCE CENTRE LOIRE 41QUADRA…" at bounding box center [465, 213] width 931 height 426
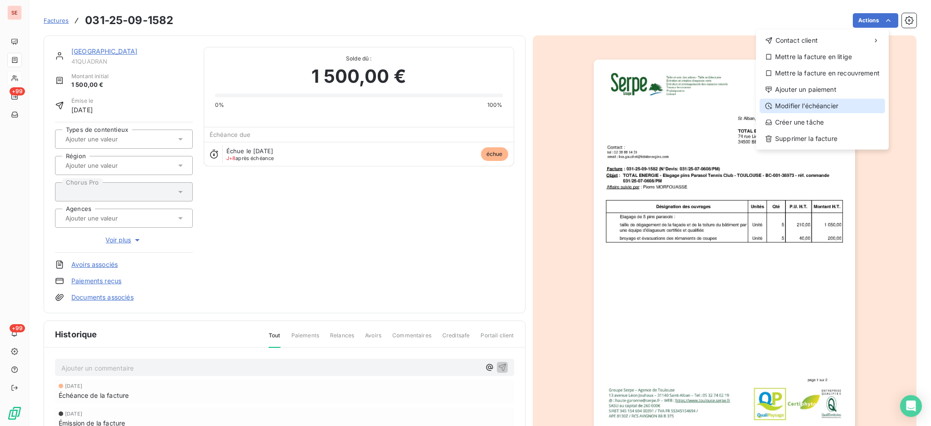
click at [821, 102] on div "Modifier l’échéancier" at bounding box center [823, 106] width 126 height 15
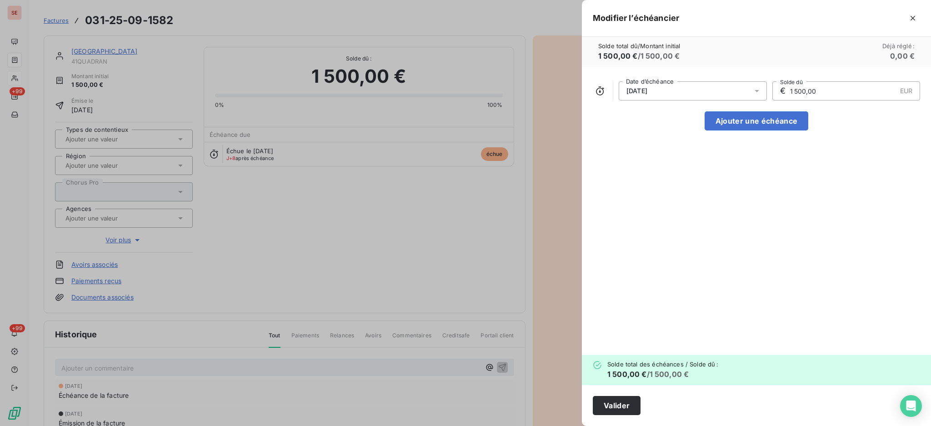
click at [758, 89] on icon at bounding box center [757, 90] width 9 height 9
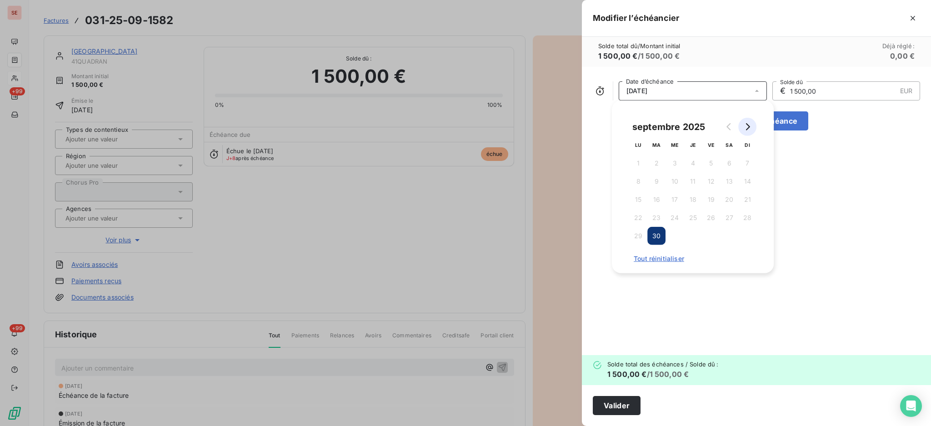
click at [749, 128] on icon "Go to next month" at bounding box center [748, 126] width 4 height 7
click at [709, 242] on button "31" at bounding box center [711, 236] width 18 height 18
click at [694, 237] on button "30" at bounding box center [693, 236] width 18 height 18
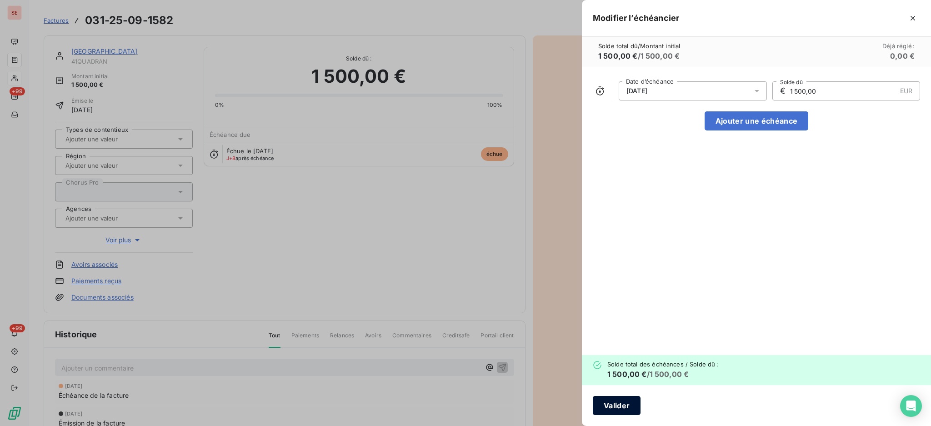
click at [626, 407] on button "Valider" at bounding box center [617, 405] width 48 height 19
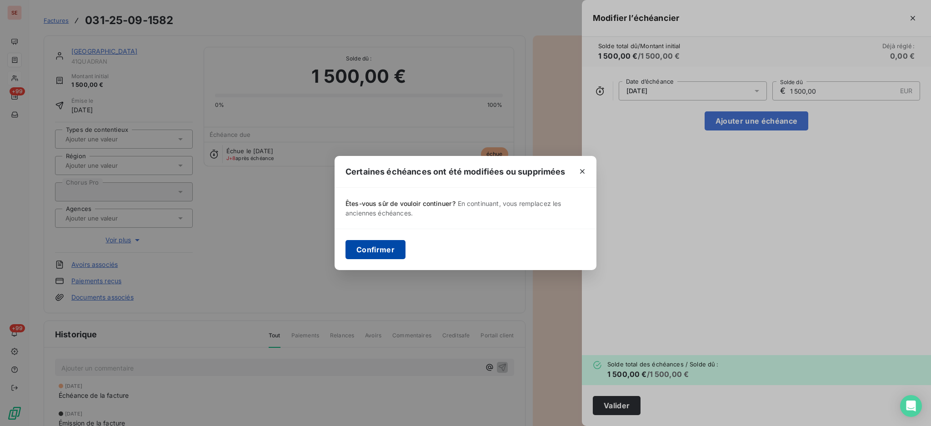
click at [377, 251] on button "Confirmer" at bounding box center [376, 249] width 60 height 19
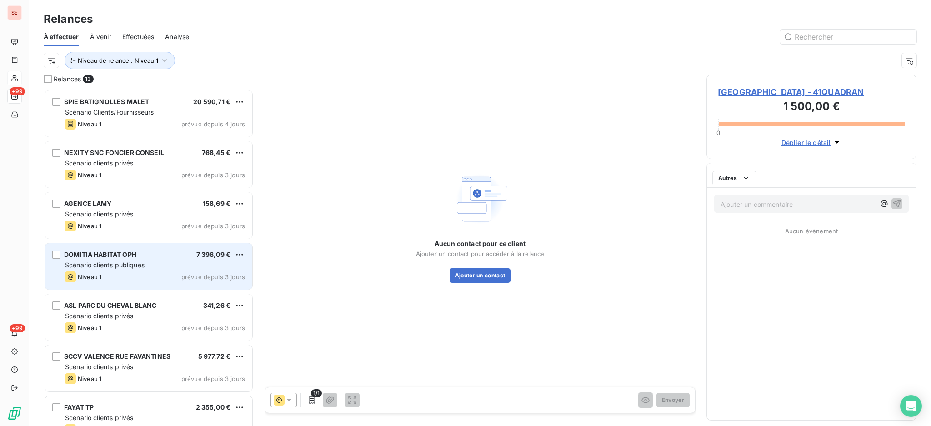
scroll to position [328, 201]
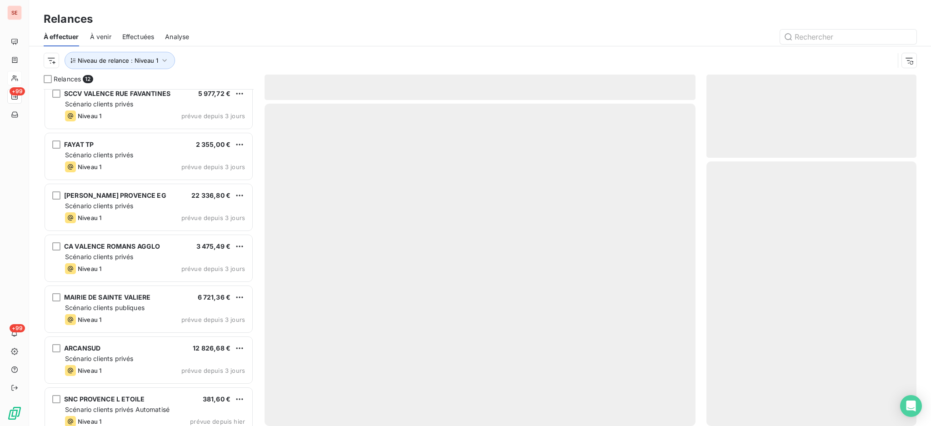
scroll to position [274, 0]
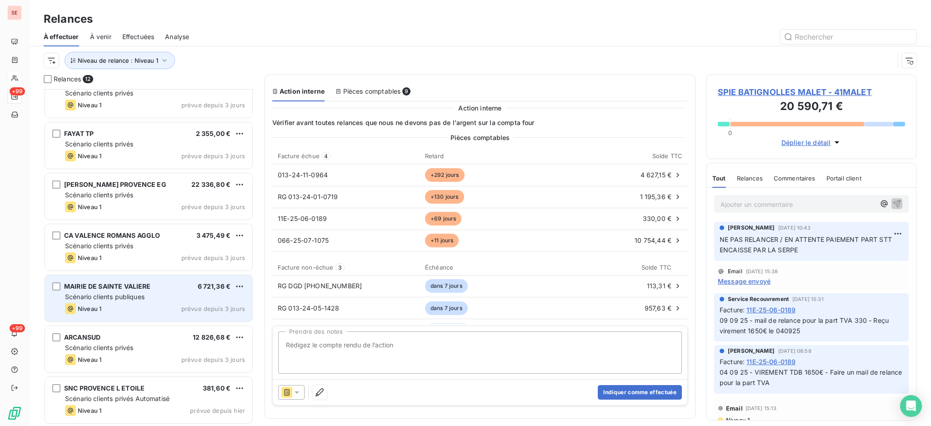
click at [156, 301] on div "Scénario clients publiques" at bounding box center [155, 296] width 180 height 9
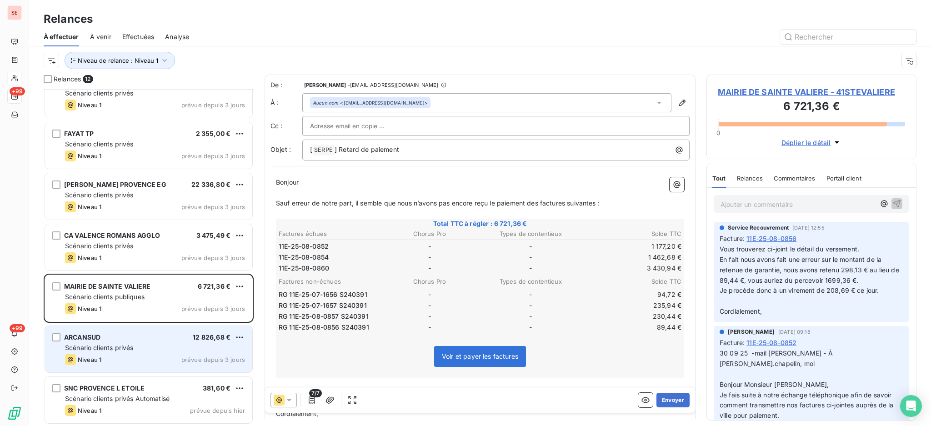
click at [132, 362] on div "Niveau 1 prévue depuis 3 jours" at bounding box center [155, 359] width 180 height 11
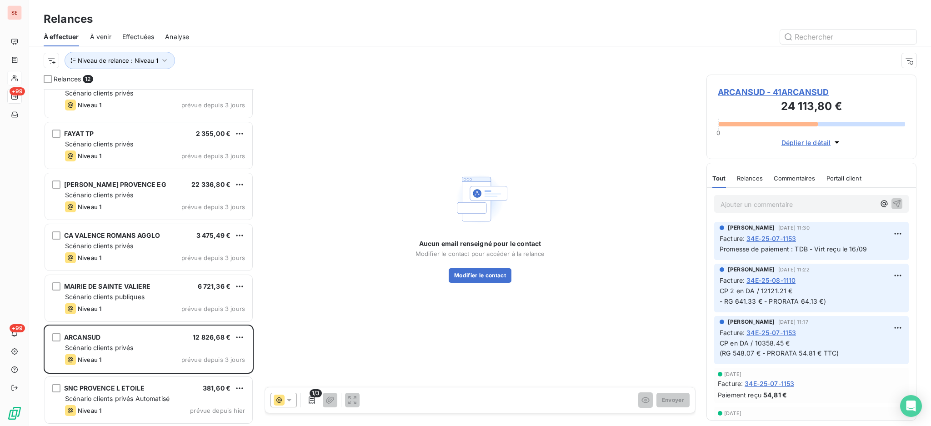
click at [791, 90] on span "ARCANSUD - 41ARCANSUD" at bounding box center [811, 92] width 187 height 12
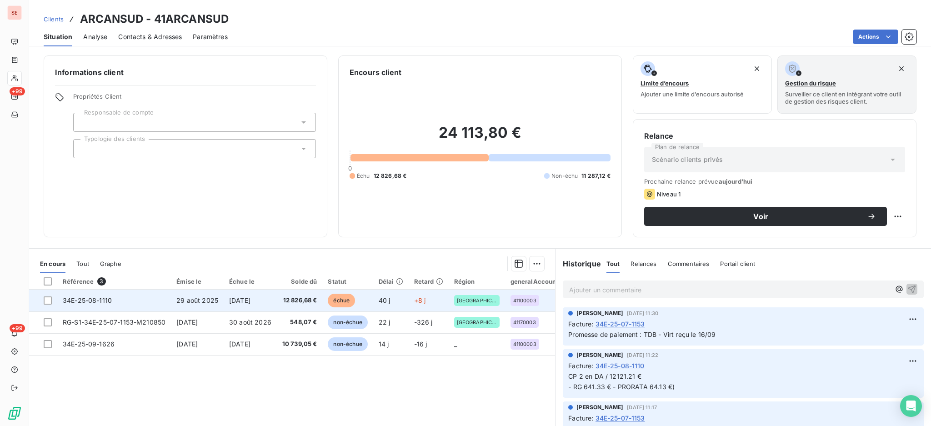
click at [117, 298] on td "34E-25-08-1110" at bounding box center [114, 301] width 114 height 22
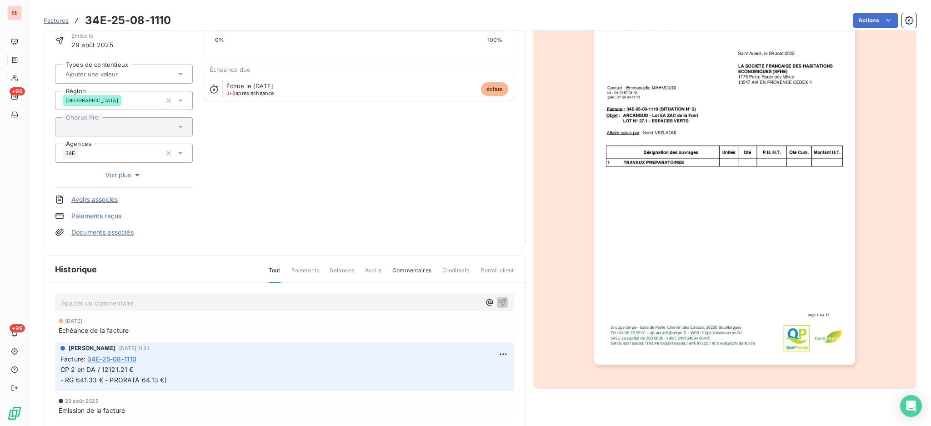
scroll to position [121, 0]
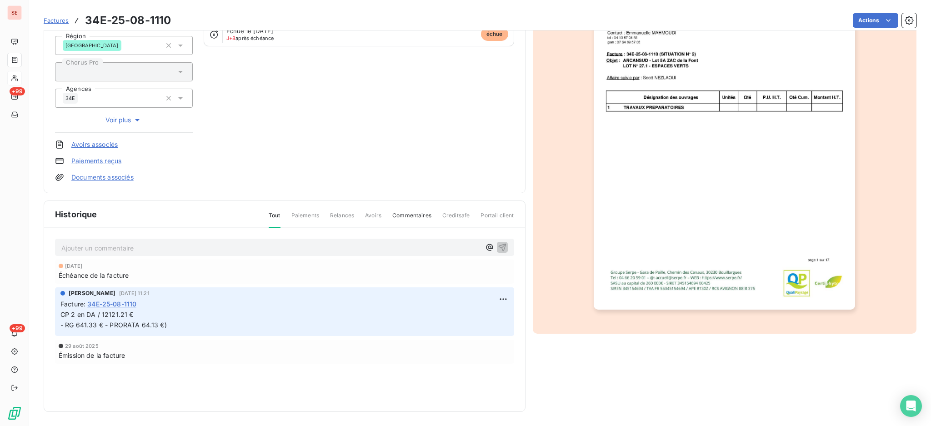
click at [105, 174] on link "Documents associés" at bounding box center [102, 177] width 62 height 9
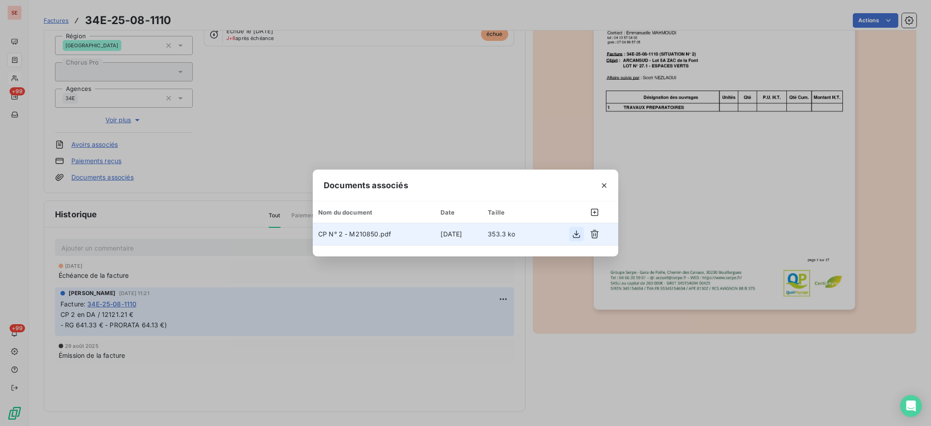
click at [580, 232] on icon "button" at bounding box center [576, 234] width 9 height 9
click at [603, 187] on icon "button" at bounding box center [604, 185] width 9 height 9
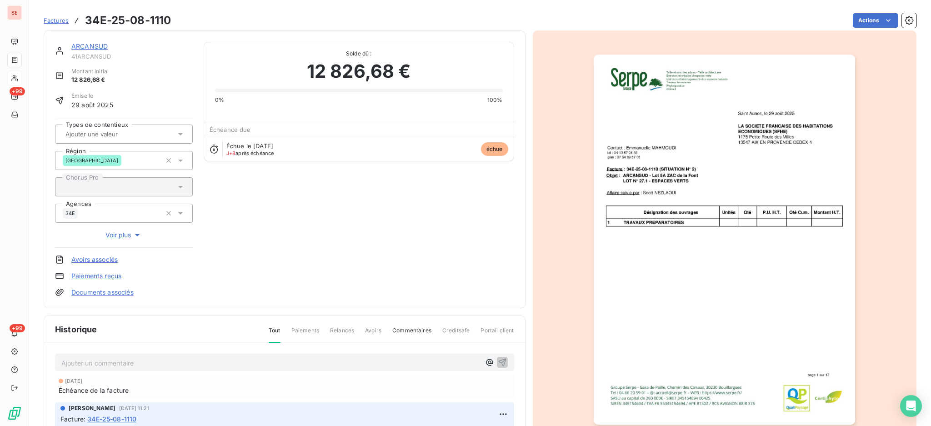
scroll to position [0, 0]
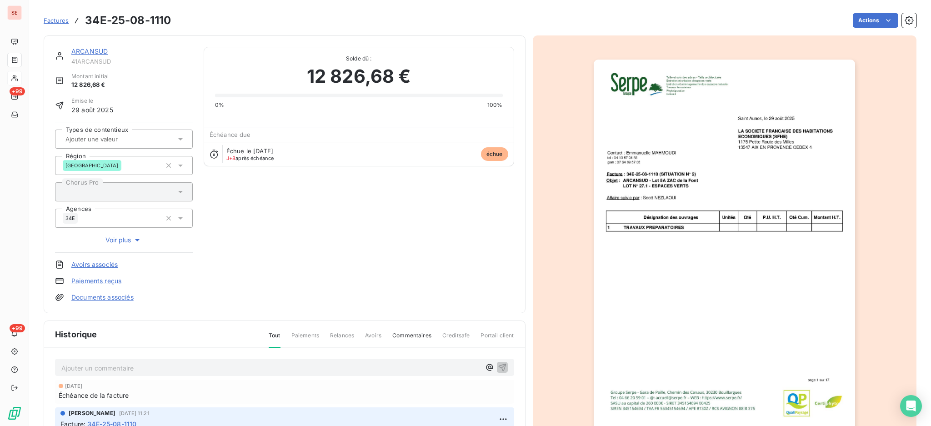
click at [84, 50] on link "ARCANSUD" at bounding box center [89, 51] width 36 height 8
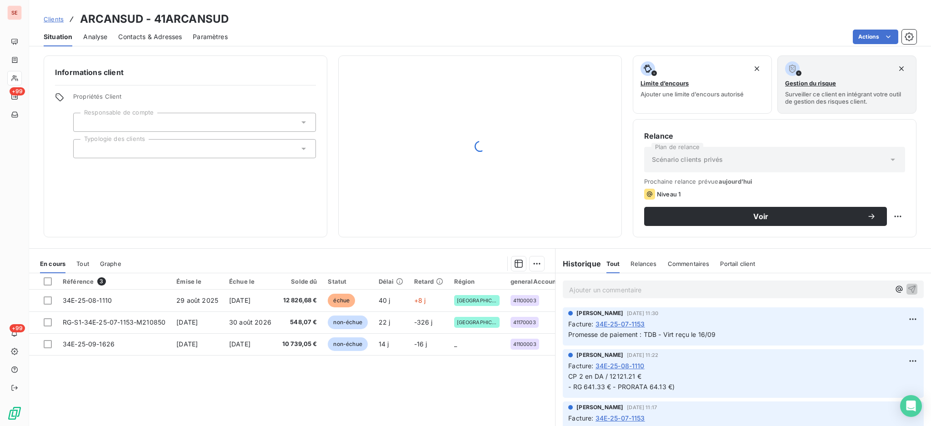
click at [167, 39] on span "Contacts & Adresses" at bounding box center [150, 36] width 64 height 9
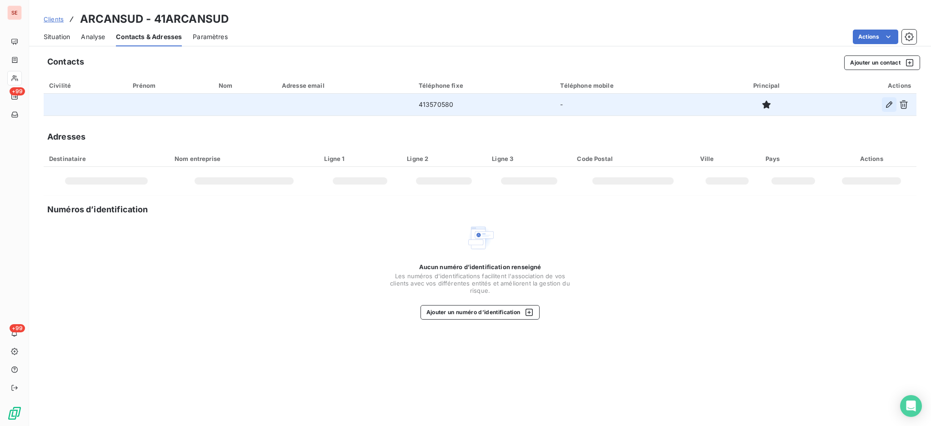
click at [883, 102] on button "button" at bounding box center [889, 104] width 15 height 15
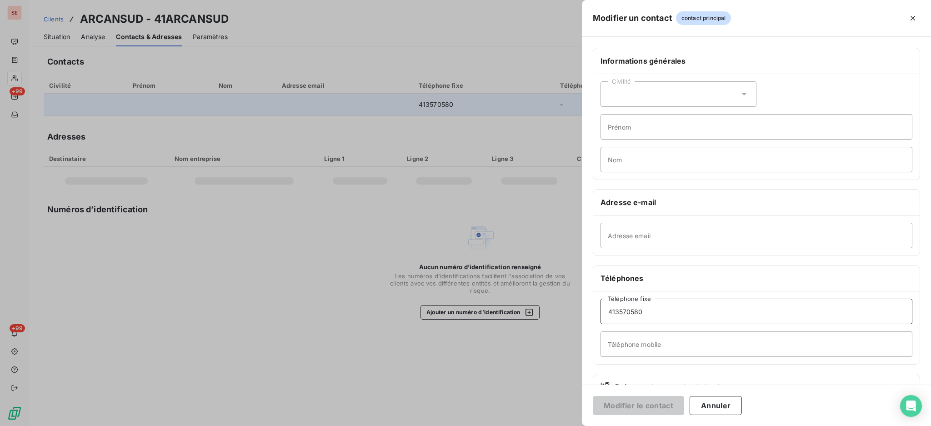
click at [606, 310] on input "413570580" at bounding box center [757, 311] width 312 height 25
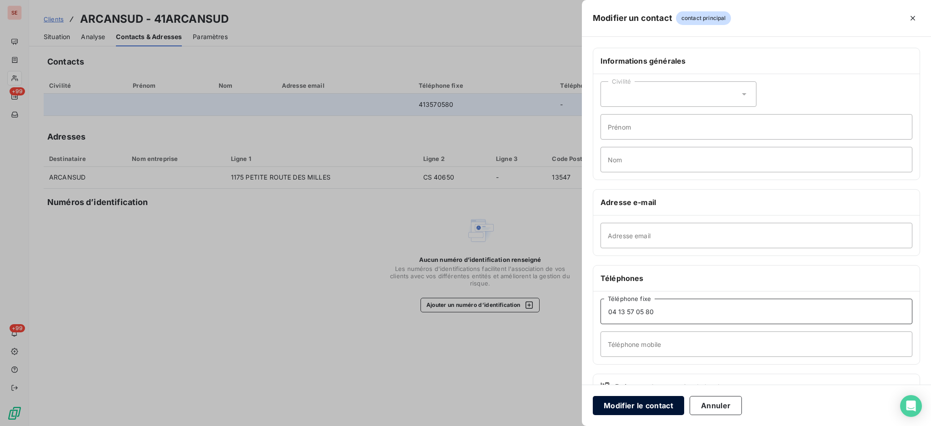
type input "04 13 57 05 80"
click at [661, 403] on button "Modifier le contact" at bounding box center [638, 405] width 91 height 19
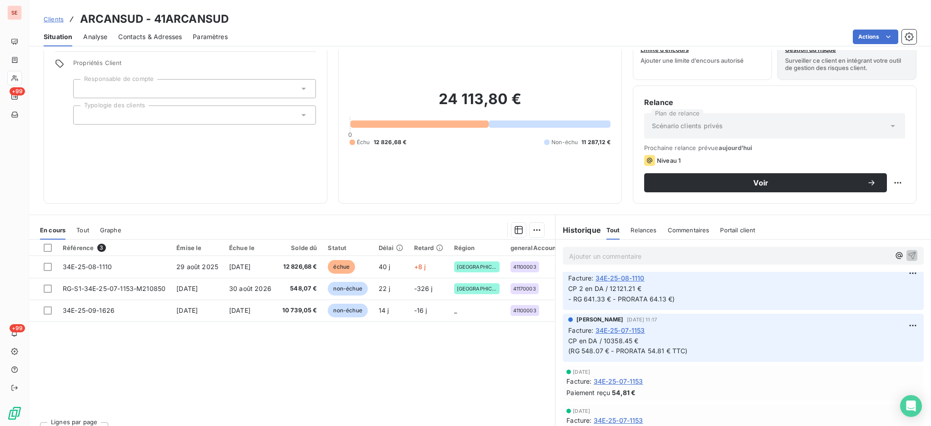
scroll to position [49, 0]
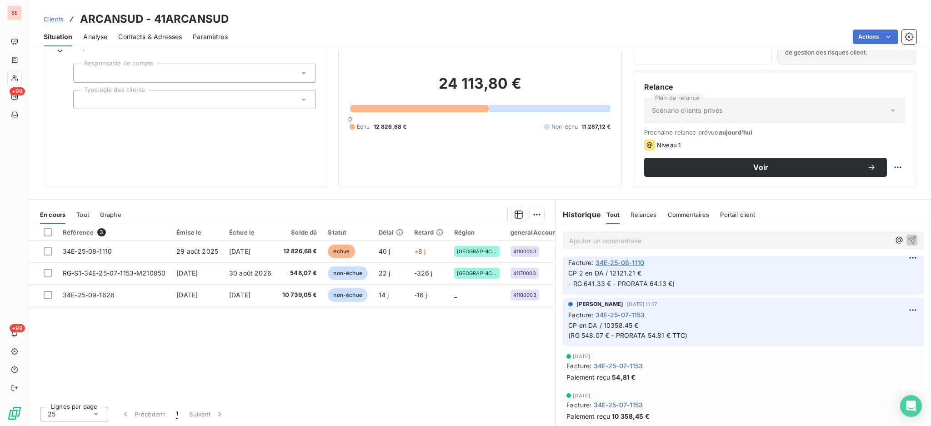
click at [179, 35] on span "Contacts & Adresses" at bounding box center [150, 36] width 64 height 9
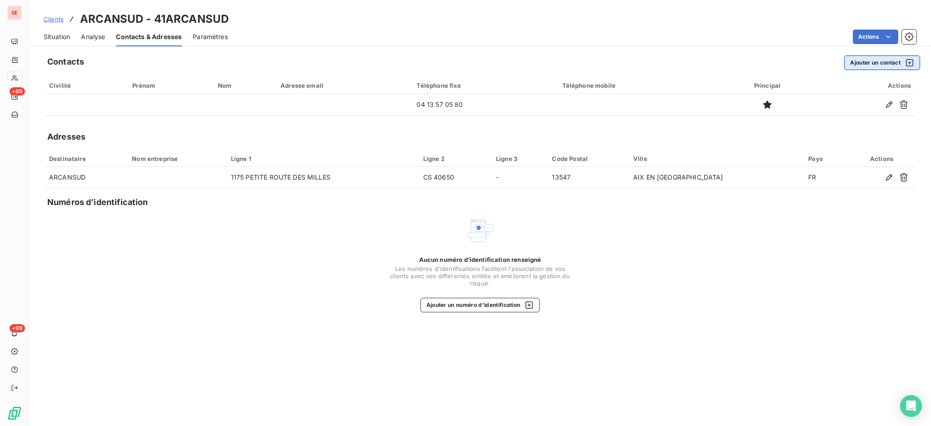
click at [880, 58] on button "Ajouter un contact" at bounding box center [883, 62] width 76 height 15
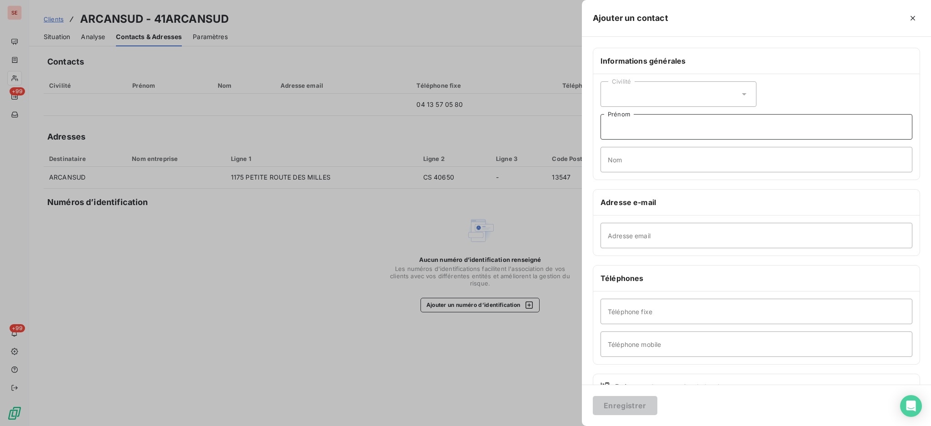
click at [700, 130] on input "Prénom" at bounding box center [757, 126] width 312 height 25
type input "[PERSON_NAME]"
type input "ISNARD"
click at [667, 237] on input "Adresse email" at bounding box center [757, 235] width 312 height 25
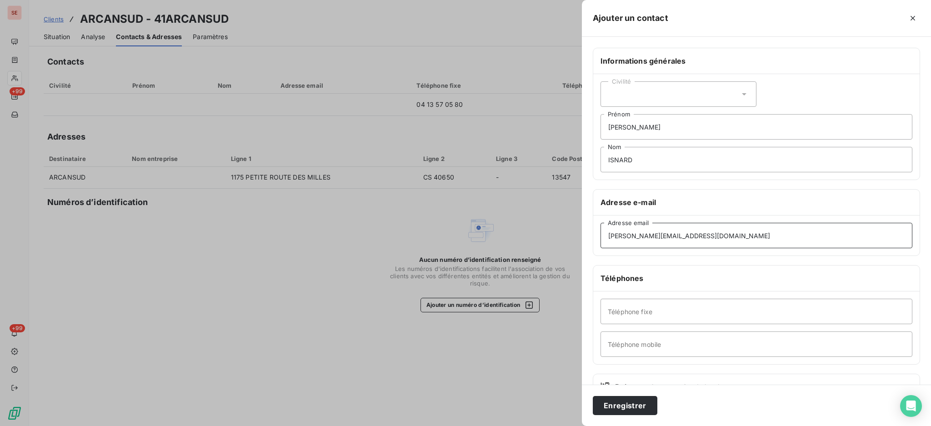
type input "[PERSON_NAME][EMAIL_ADDRESS][DOMAIN_NAME]"
click at [654, 318] on input "Téléphone fixe" at bounding box center [757, 311] width 312 height 25
type input "04 67 20 97 20"
click at [676, 130] on input "[PERSON_NAME]" at bounding box center [757, 126] width 312 height 25
type input "[PERSON_NAME] RELIEF GE"
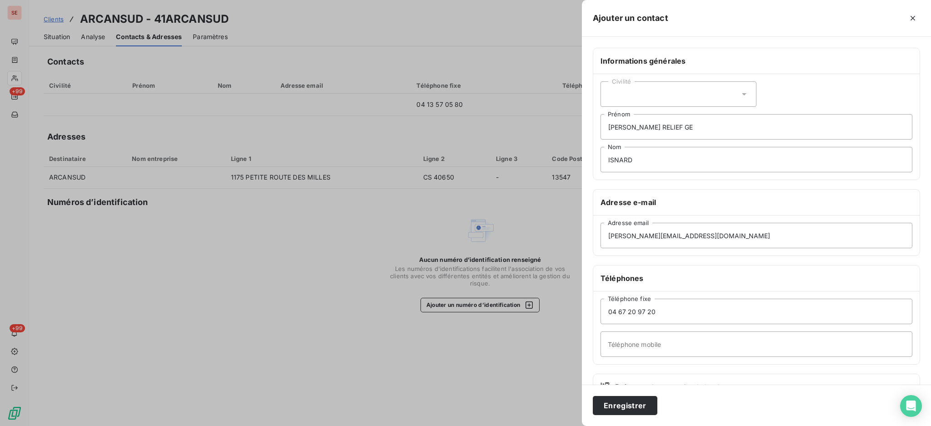
click at [741, 92] on icon at bounding box center [744, 94] width 9 height 9
click at [646, 131] on li "Monsieur" at bounding box center [679, 133] width 156 height 16
click at [632, 403] on button "Enregistrer" at bounding box center [625, 405] width 65 height 19
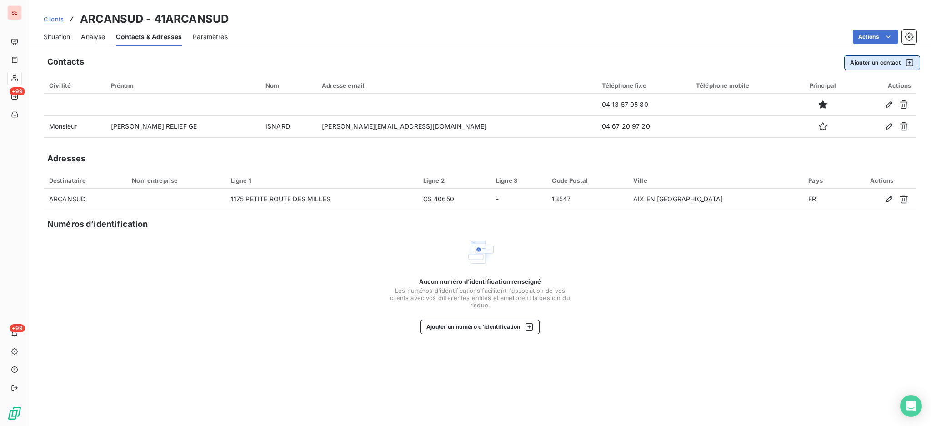
click at [873, 60] on button "Ajouter un contact" at bounding box center [883, 62] width 76 height 15
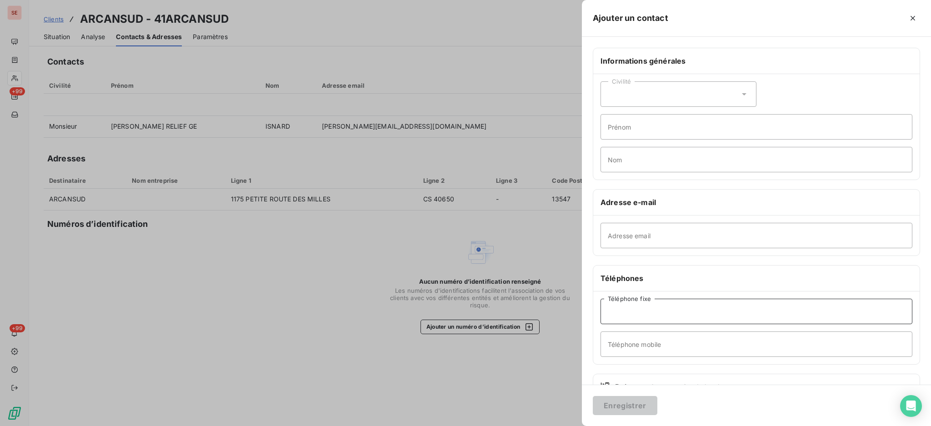
click at [629, 317] on input "Téléphone fixe" at bounding box center [757, 311] width 312 height 25
type input "04 13 57 04 66"
click at [661, 131] on input "Prénom" at bounding box center [757, 126] width 312 height 25
type input "Emmanuelle"
type input "MAHMOUDI"
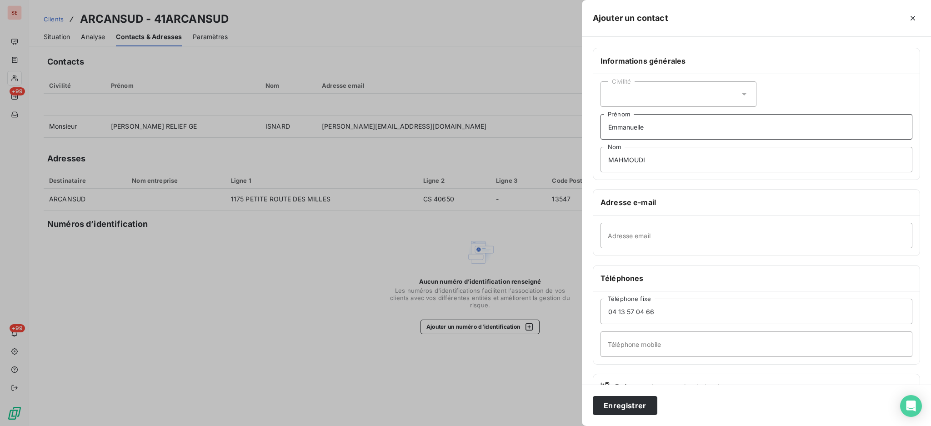
click at [702, 128] on input "Emmanuelle" at bounding box center [757, 126] width 312 height 25
type input "[PERSON_NAME] - SFHE Payeur"
click at [740, 97] on icon at bounding box center [744, 94] width 9 height 9
click at [704, 117] on li "Madame" at bounding box center [679, 117] width 156 height 16
click at [631, 408] on button "Enregistrer" at bounding box center [625, 405] width 65 height 19
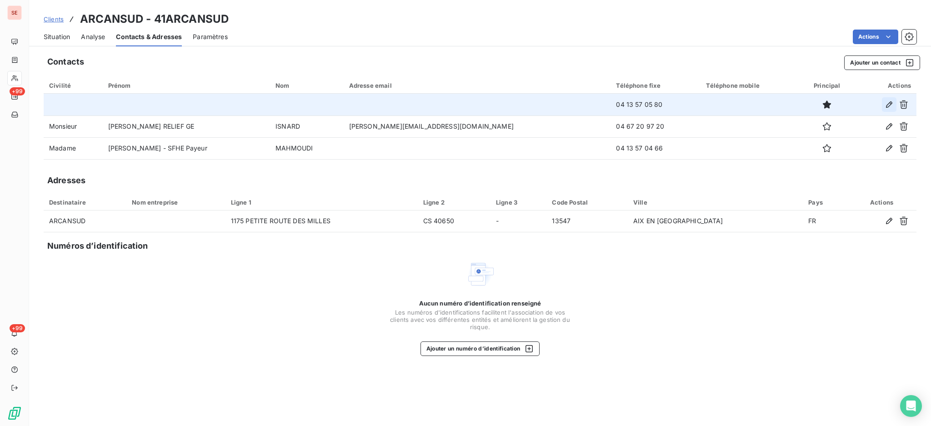
click at [891, 102] on icon "button" at bounding box center [889, 104] width 6 height 6
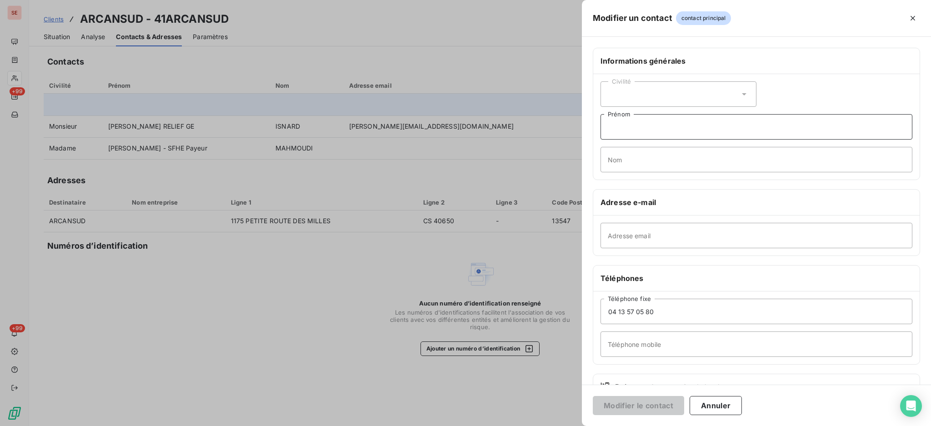
click at [636, 123] on input "Prénom" at bounding box center [757, 126] width 312 height 25
type input "ARCANSUD"
click at [622, 412] on button "Modifier le contact" at bounding box center [638, 405] width 91 height 19
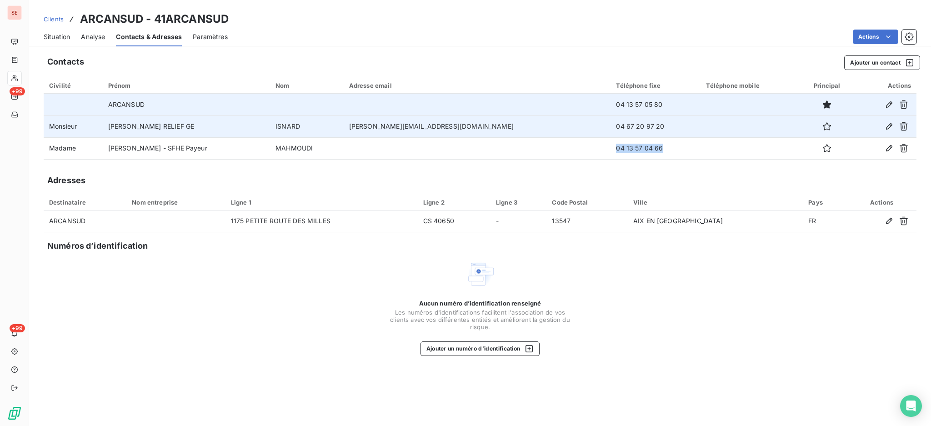
drag, startPoint x: 573, startPoint y: 146, endPoint x: 501, endPoint y: 122, distance: 75.2
click at [611, 141] on td "04 13 57 04 66" at bounding box center [656, 148] width 90 height 22
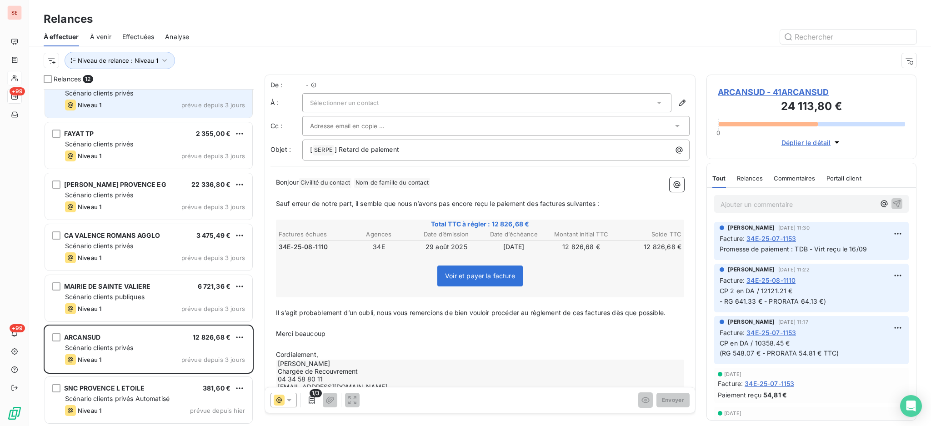
scroll to position [328, 201]
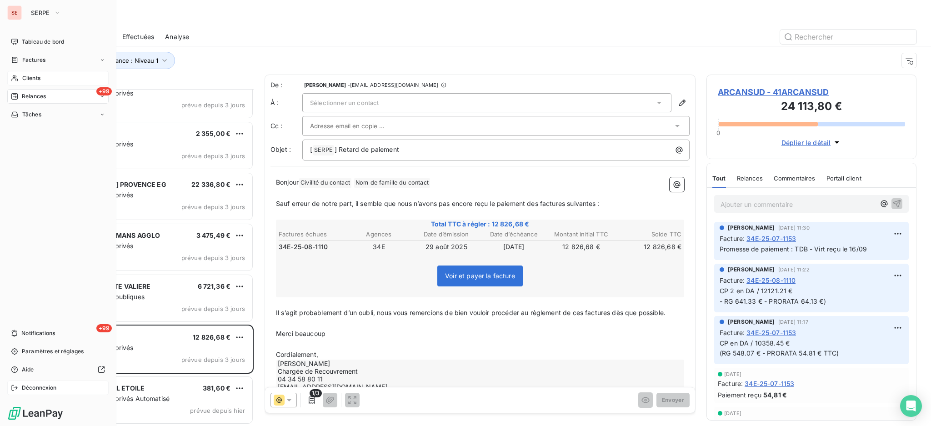
click at [41, 386] on span "Déconnexion" at bounding box center [39, 388] width 35 height 8
